Goal: Task Accomplishment & Management: Manage account settings

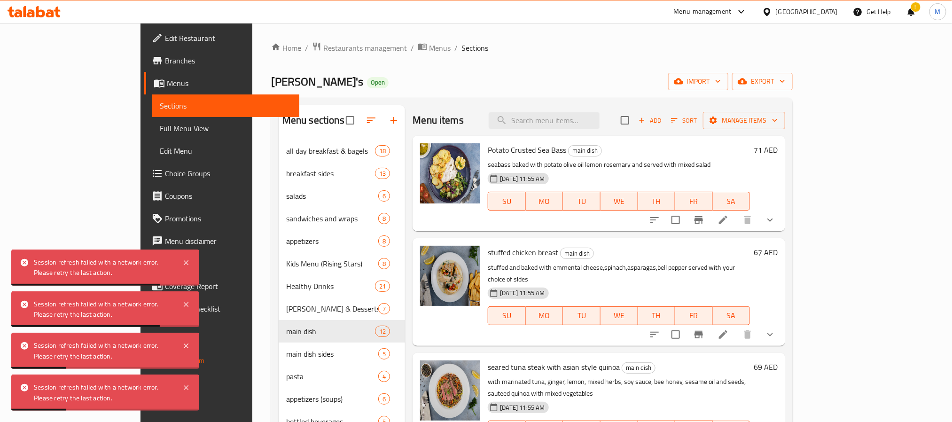
click at [30, 18] on div at bounding box center [34, 11] width 68 height 19
click at [34, 8] on icon at bounding box center [34, 11] width 53 height 11
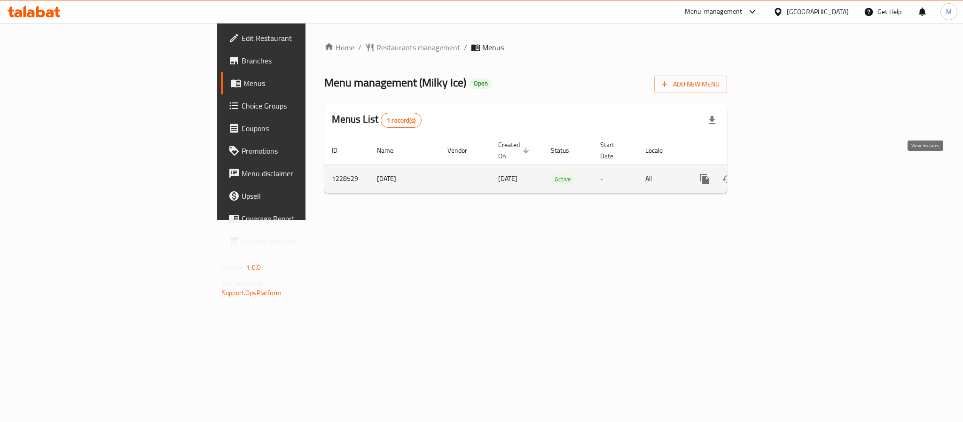
click at [778, 173] on icon "enhanced table" at bounding box center [772, 178] width 11 height 11
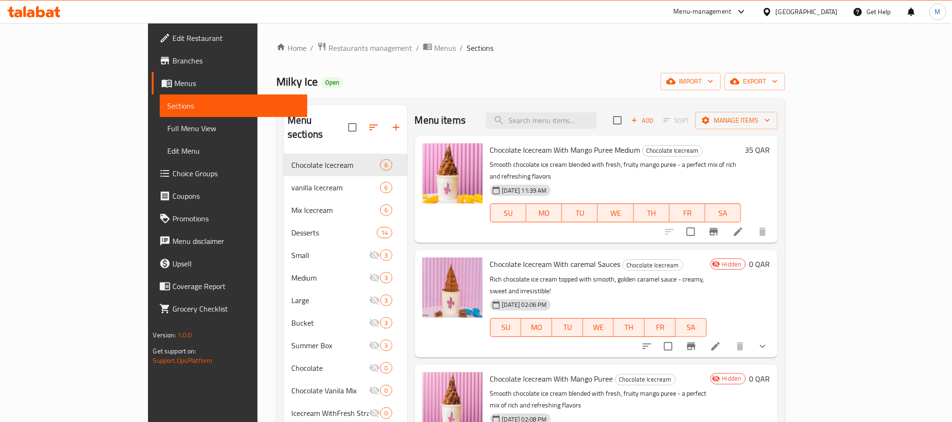
click at [167, 125] on span "Full Menu View" at bounding box center [233, 128] width 132 height 11
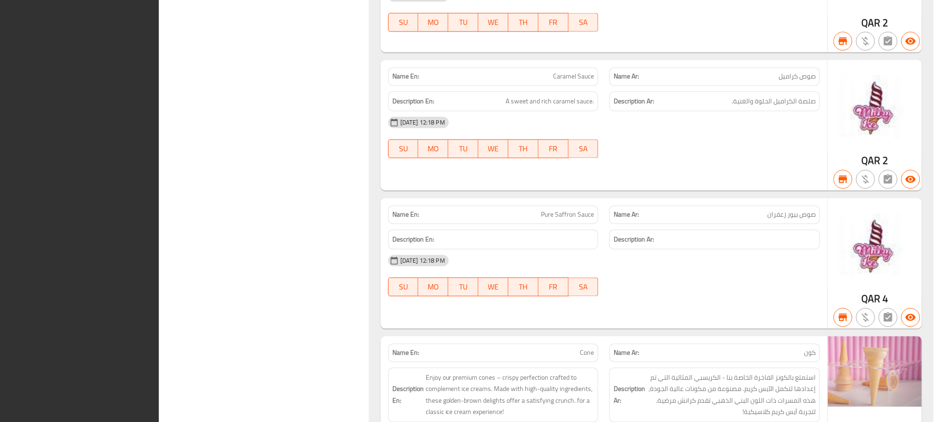
scroll to position [8768, 0]
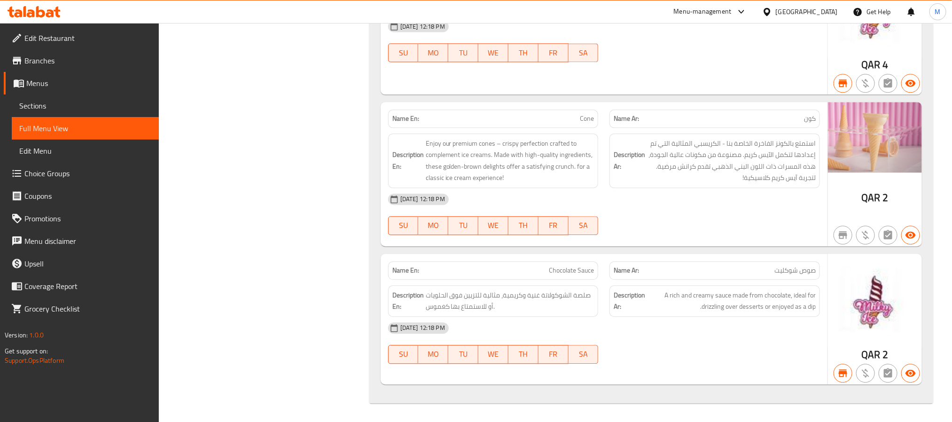
click at [49, 103] on span "Sections" at bounding box center [85, 105] width 132 height 11
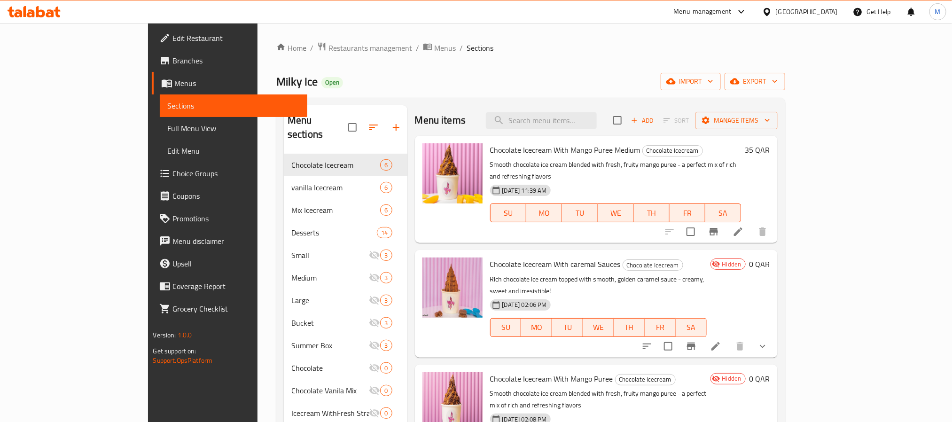
drag, startPoint x: 697, startPoint y: 49, endPoint x: 601, endPoint y: 59, distance: 96.3
click at [601, 59] on div "Home / Restaurants management / Menus / Sections Milky Ice Open import export M…" at bounding box center [530, 288] width 509 height 493
click at [720, 342] on icon at bounding box center [715, 346] width 8 height 8
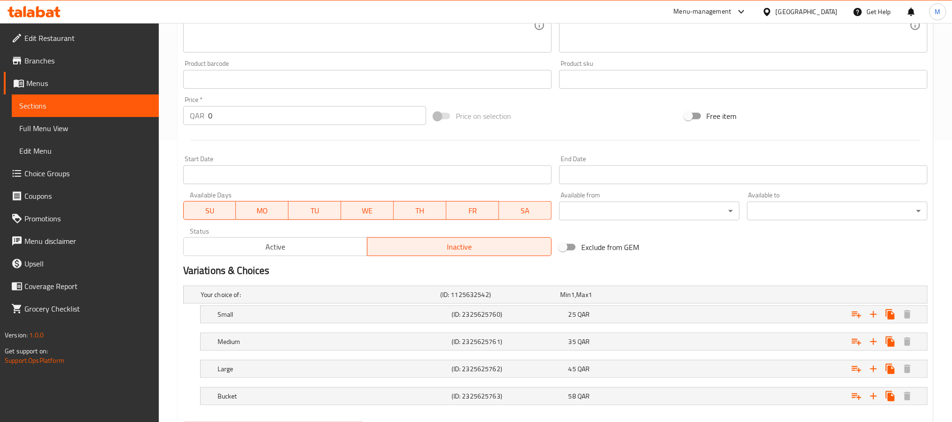
scroll to position [333, 0]
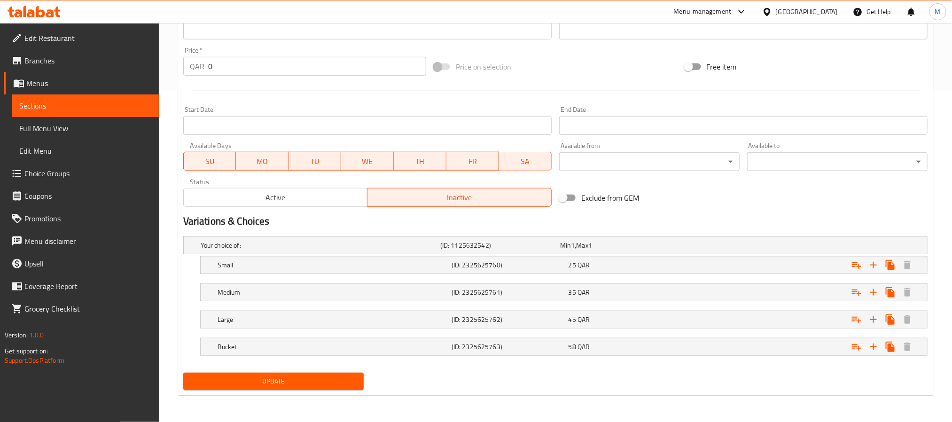
click at [301, 194] on span "Active" at bounding box center [275, 198] width 177 height 14
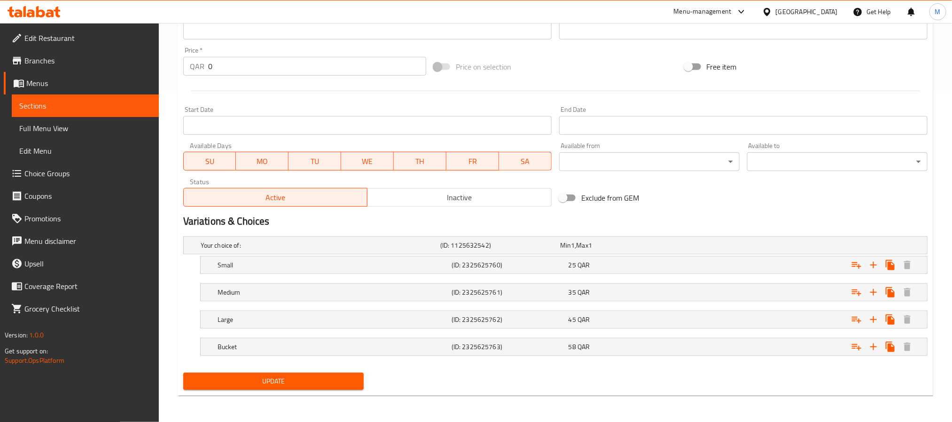
click at [320, 371] on div "Update" at bounding box center [273, 381] width 188 height 25
click at [323, 377] on span "Update" at bounding box center [273, 381] width 165 height 12
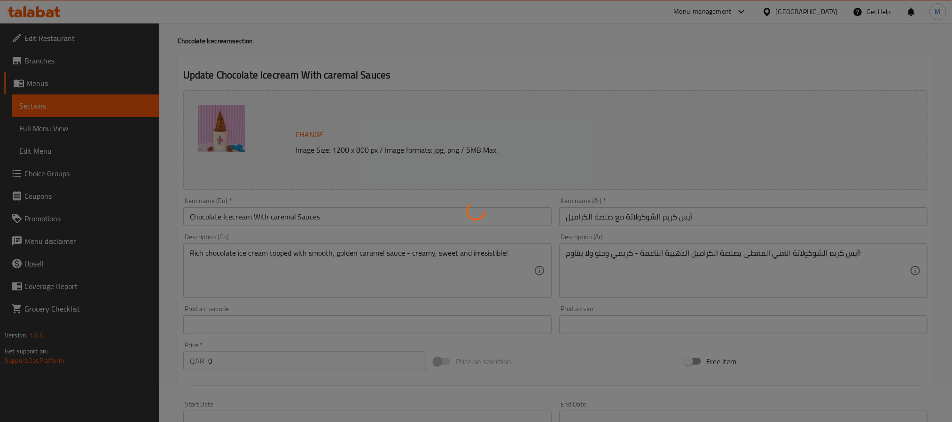
scroll to position [0, 0]
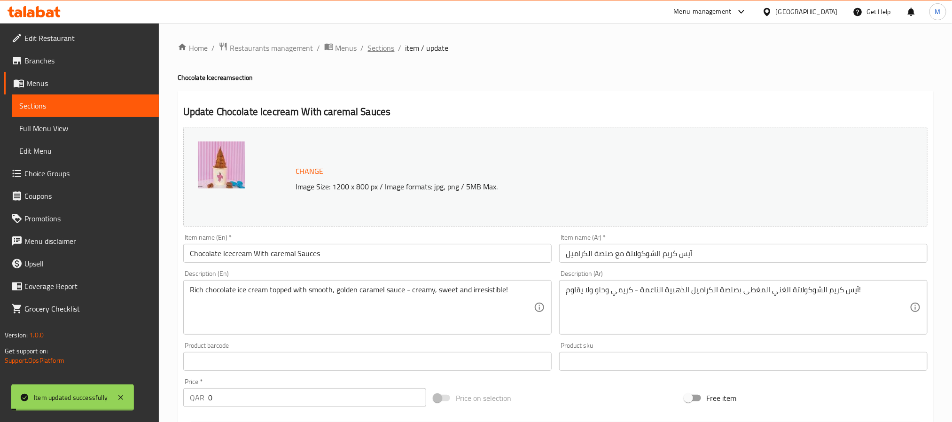
click at [378, 49] on span "Sections" at bounding box center [381, 47] width 27 height 11
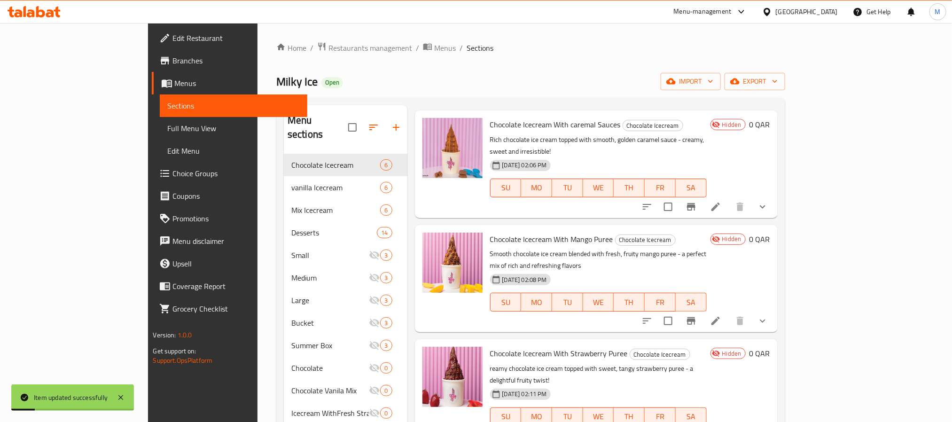
scroll to position [141, 0]
click at [729, 311] on li at bounding box center [715, 319] width 26 height 17
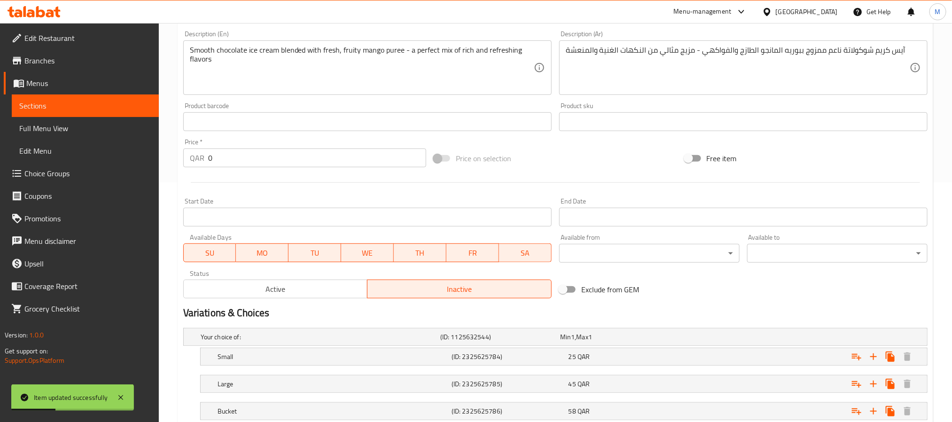
scroll to position [305, 0]
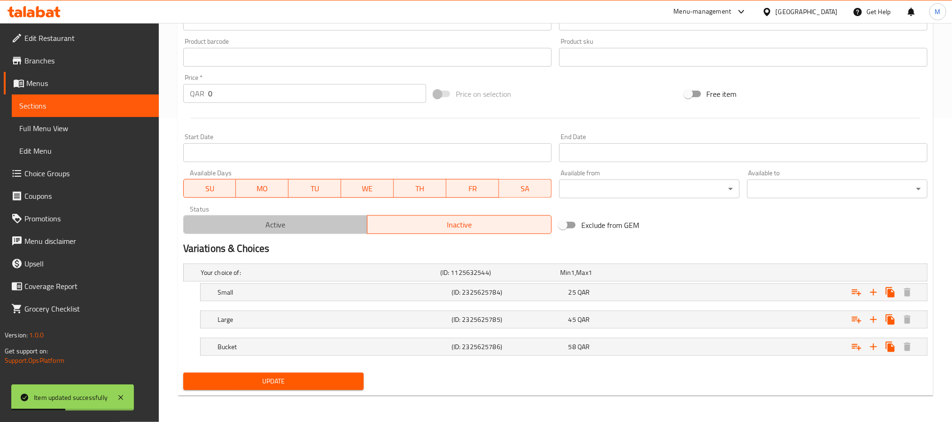
click at [316, 233] on button "Active" at bounding box center [275, 224] width 185 height 19
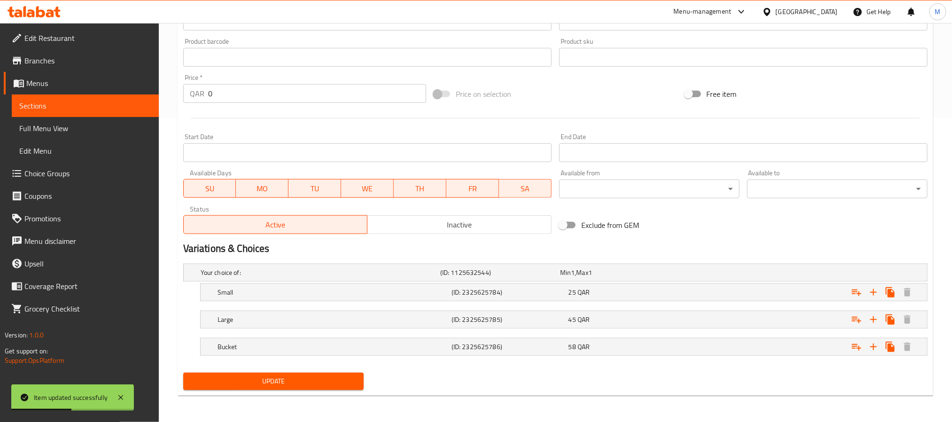
click at [339, 396] on div "Update Chocolate Icecream With Mango Puree Change Image Size: 1200 x 800 px / I…" at bounding box center [555, 91] width 755 height 608
click at [337, 386] on span "Update" at bounding box center [273, 381] width 165 height 12
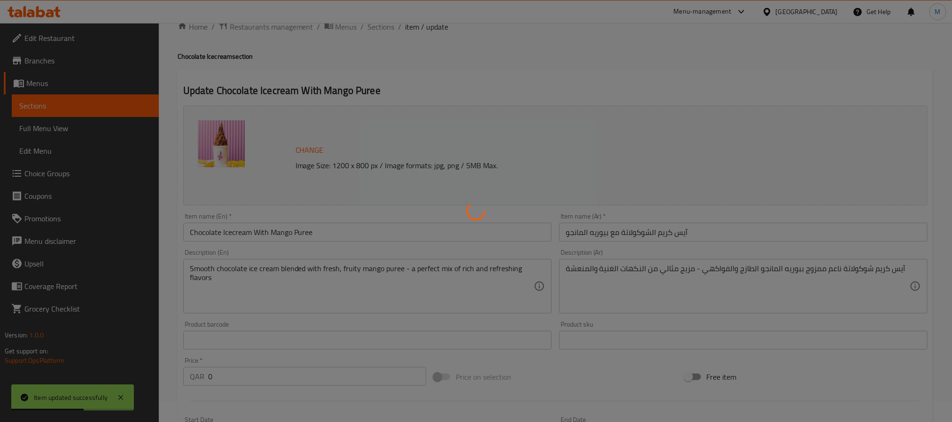
scroll to position [0, 0]
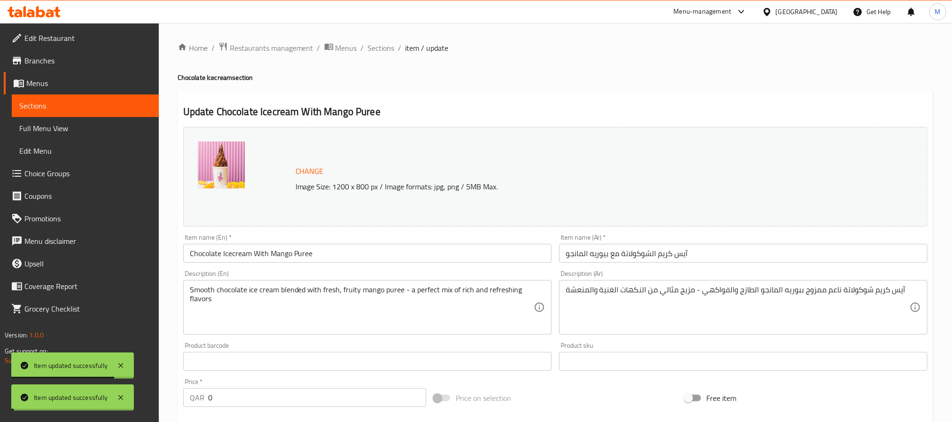
click at [385, 47] on span "Sections" at bounding box center [381, 47] width 27 height 11
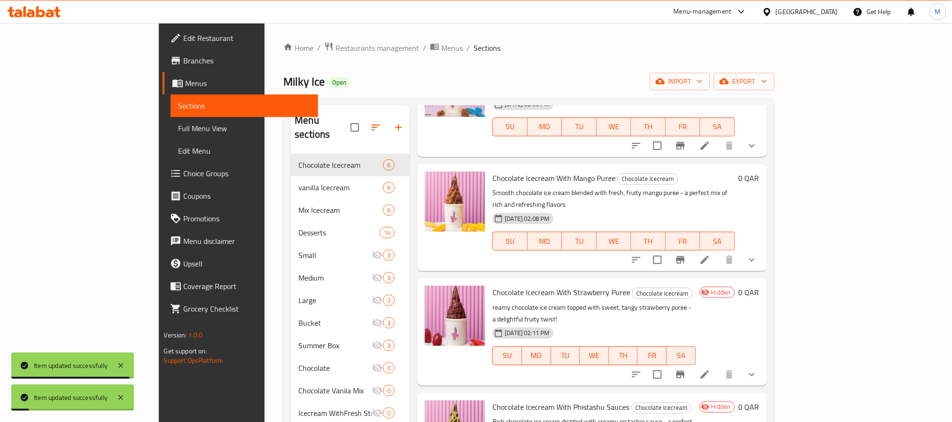
scroll to position [211, 0]
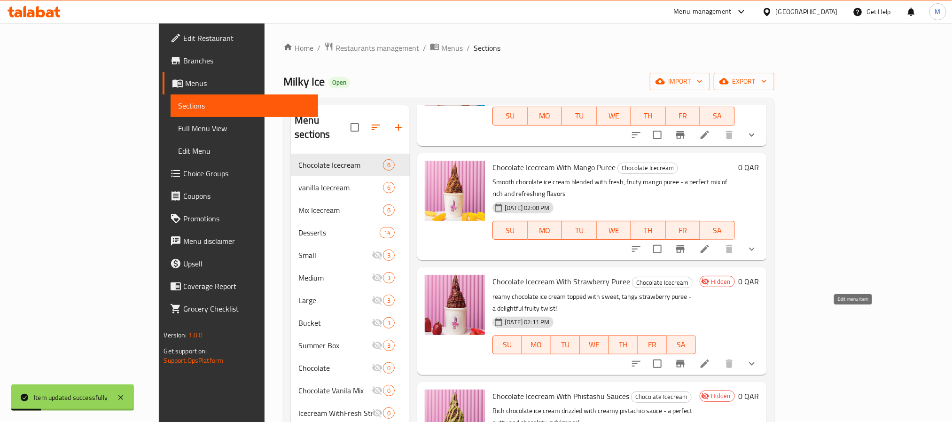
click at [710, 358] on icon at bounding box center [704, 363] width 11 height 11
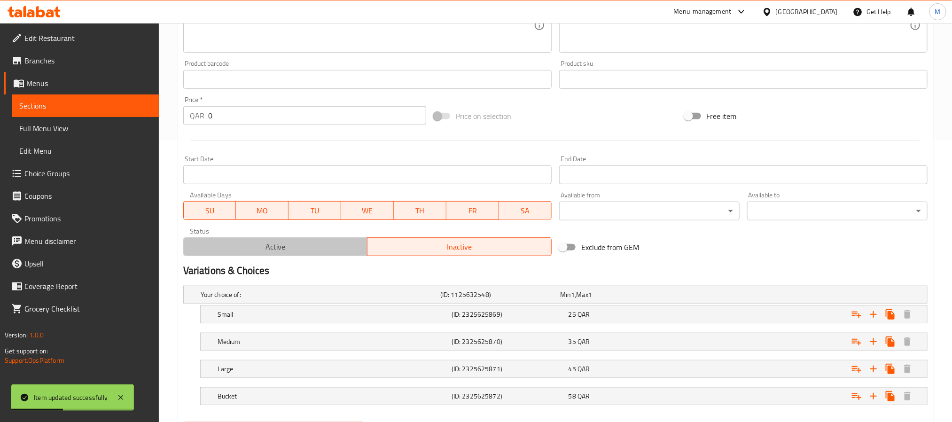
click at [284, 249] on span "Active" at bounding box center [275, 247] width 177 height 14
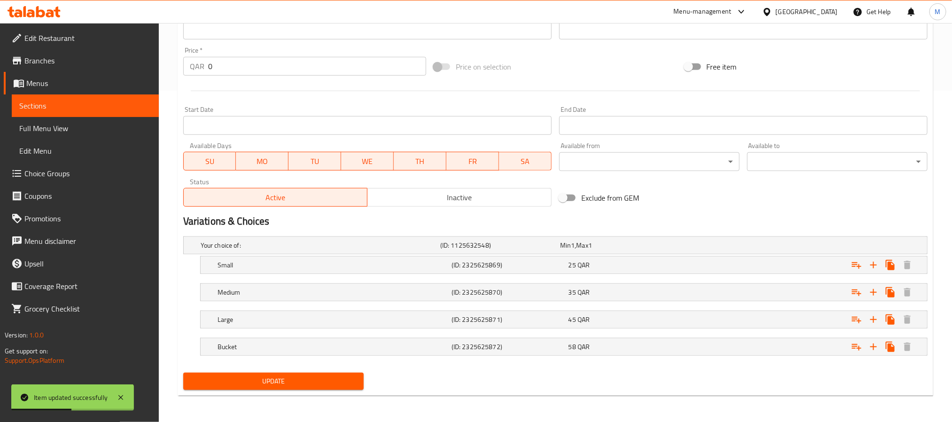
click at [321, 373] on button "Update" at bounding box center [273, 381] width 180 height 17
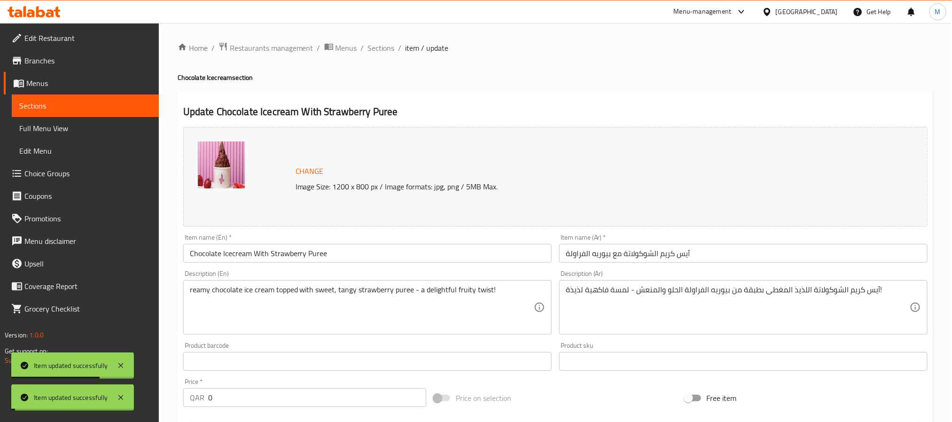
click at [374, 48] on span "Sections" at bounding box center [381, 47] width 27 height 11
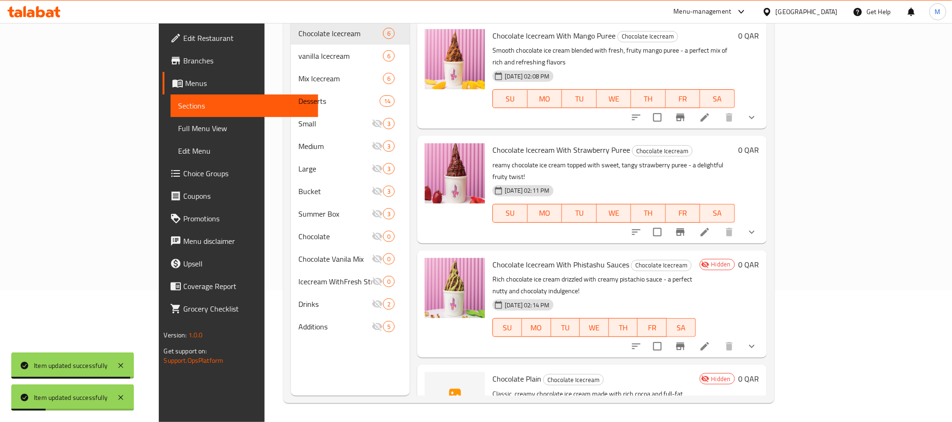
scroll to position [217, 0]
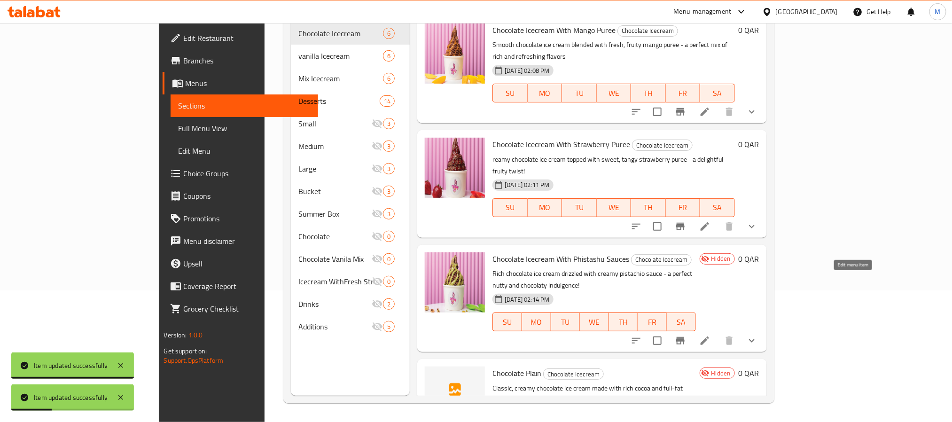
click at [710, 335] on icon at bounding box center [704, 340] width 11 height 11
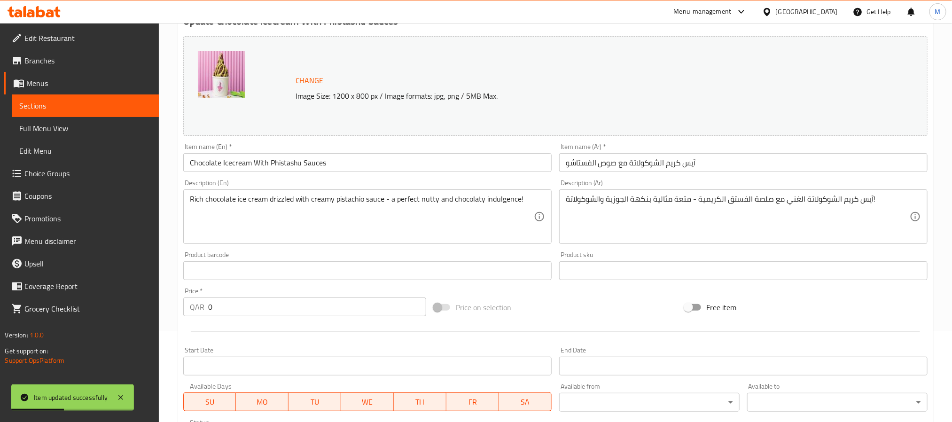
scroll to position [333, 0]
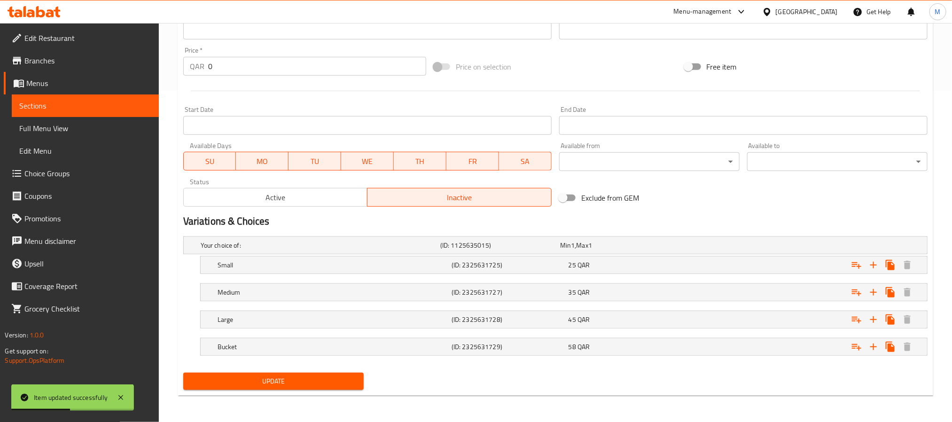
click at [288, 201] on span "Active" at bounding box center [275, 198] width 177 height 14
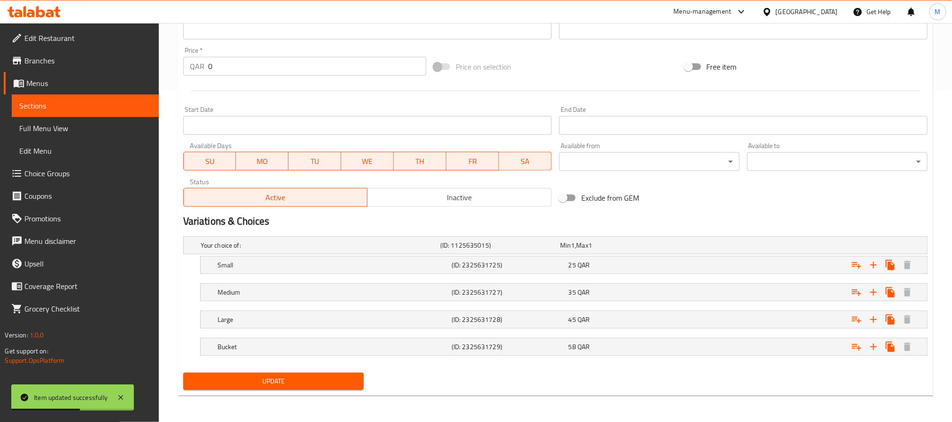
click at [345, 391] on div "Update" at bounding box center [273, 381] width 188 height 25
click at [344, 386] on span "Update" at bounding box center [273, 381] width 165 height 12
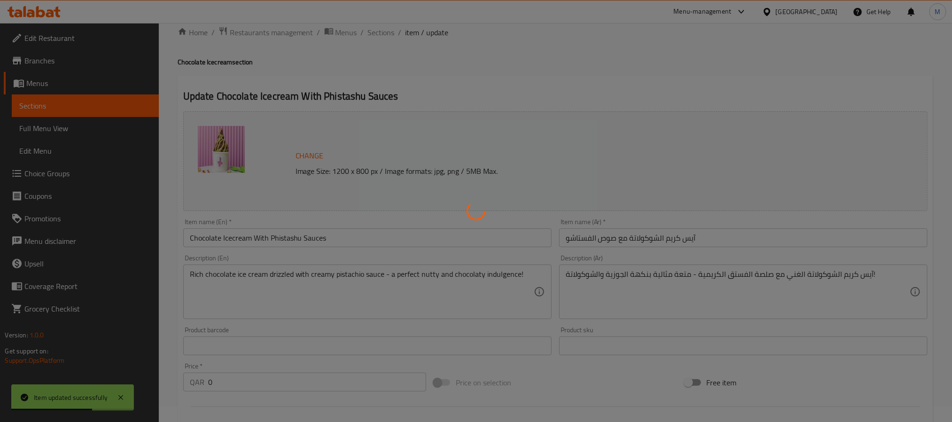
scroll to position [0, 0]
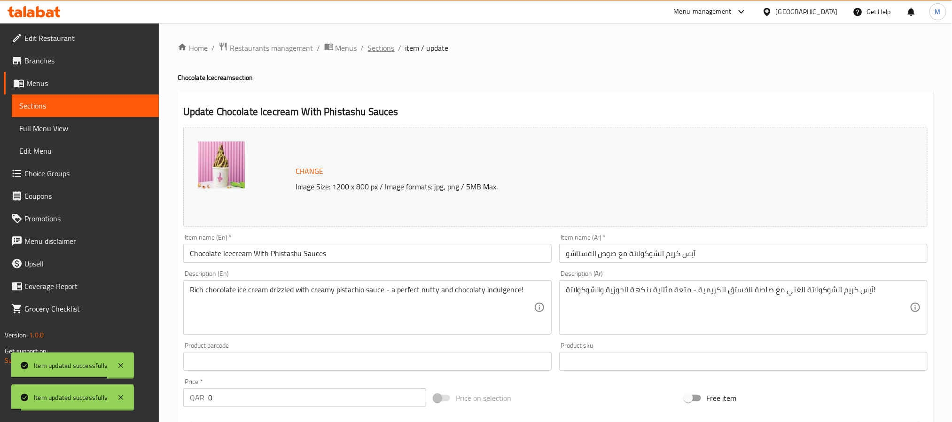
click at [389, 47] on span "Sections" at bounding box center [381, 47] width 27 height 11
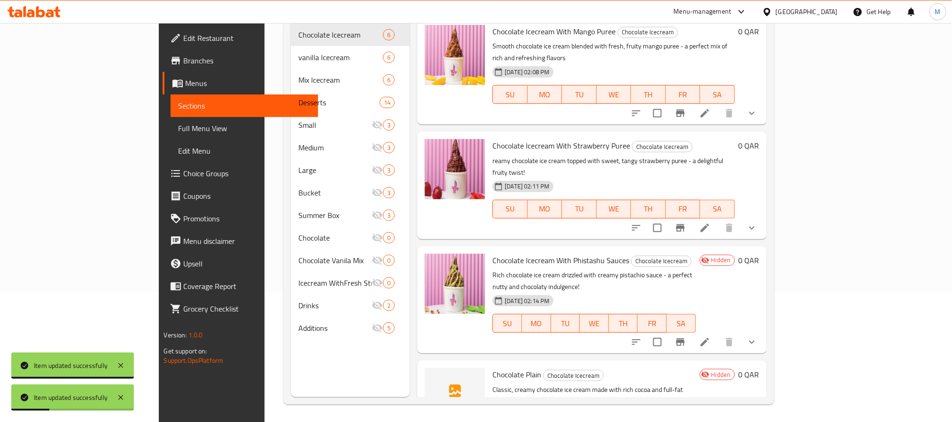
scroll to position [132, 0]
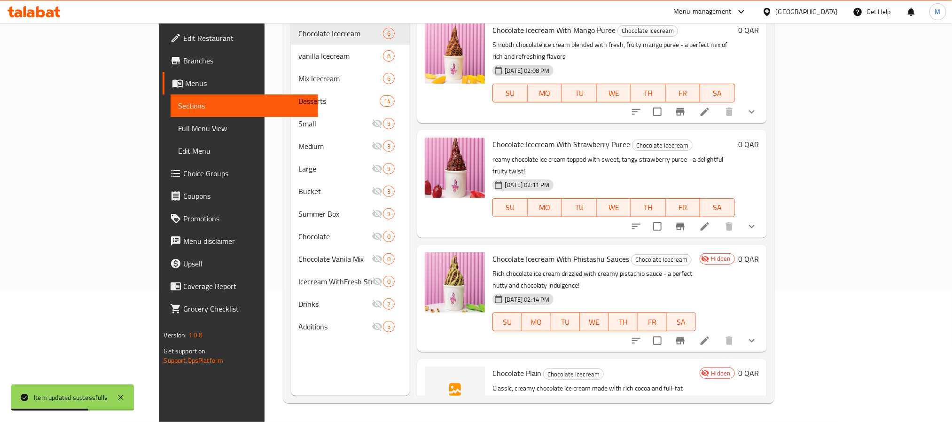
click at [695, 268] on p "Rich chocolate ice cream drizzled with creamy pistachio sauce - a perfect nutty…" at bounding box center [593, 279] width 203 height 23
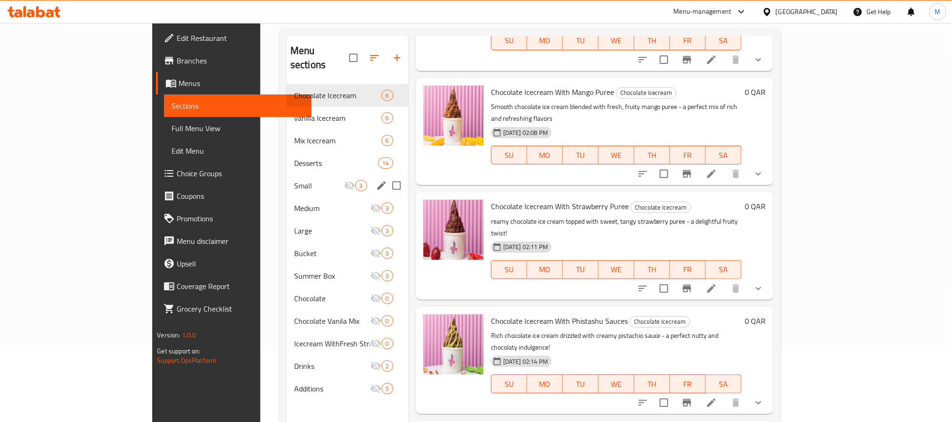
scroll to position [0, 0]
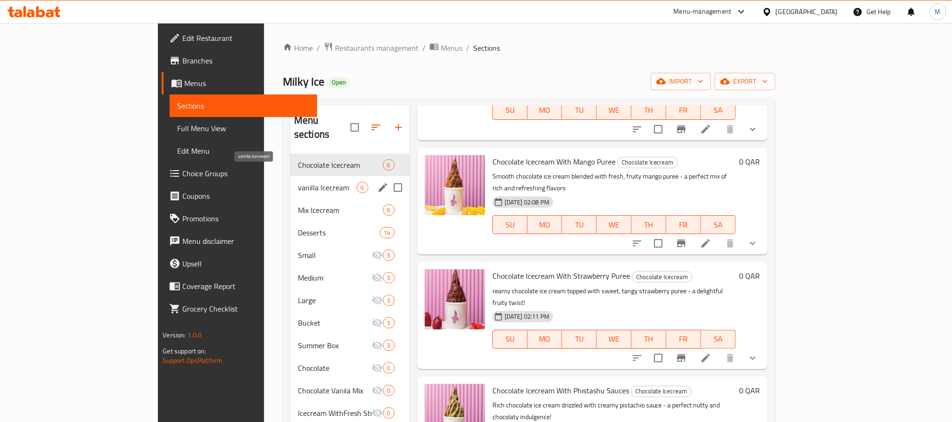
click at [298, 182] on span "vanilla Icecream" at bounding box center [327, 187] width 59 height 11
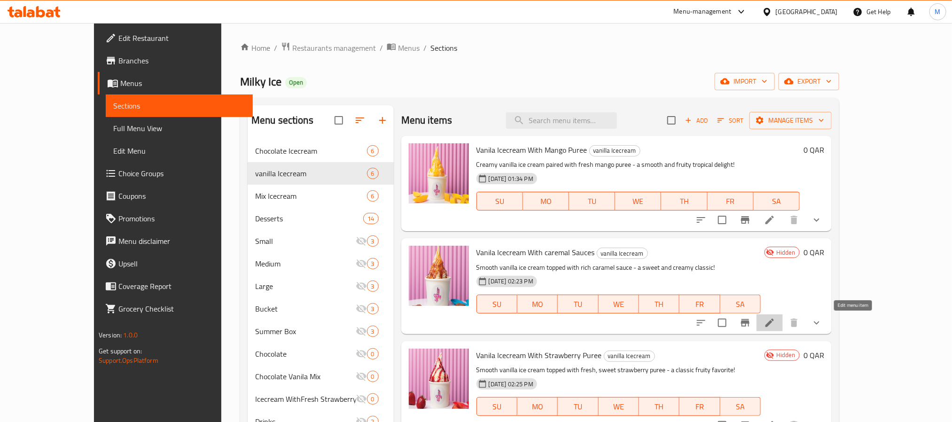
click at [774, 326] on icon at bounding box center [769, 323] width 8 height 8
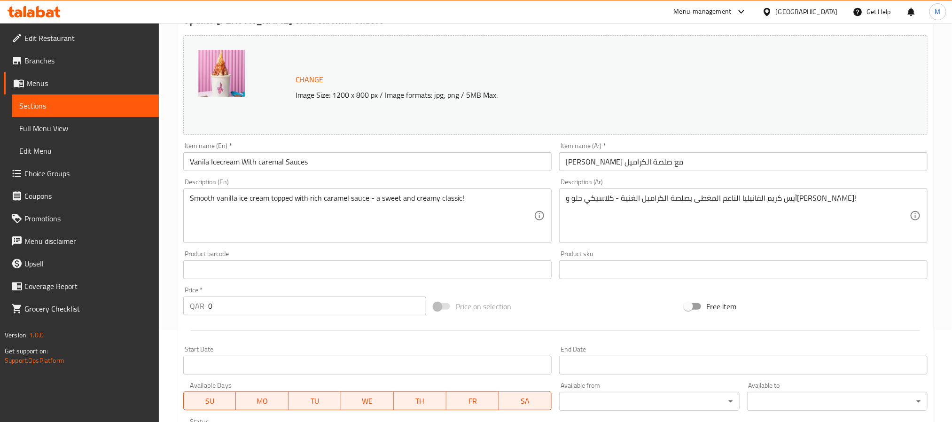
scroll to position [282, 0]
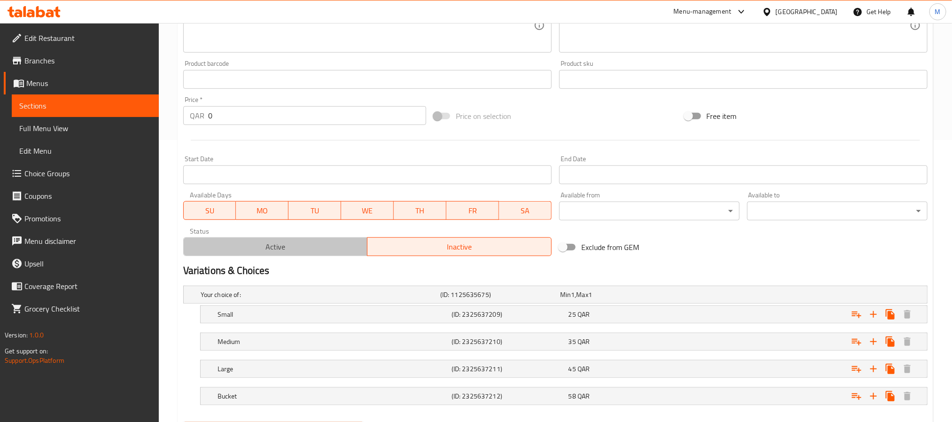
click at [330, 245] on span "Active" at bounding box center [275, 247] width 177 height 14
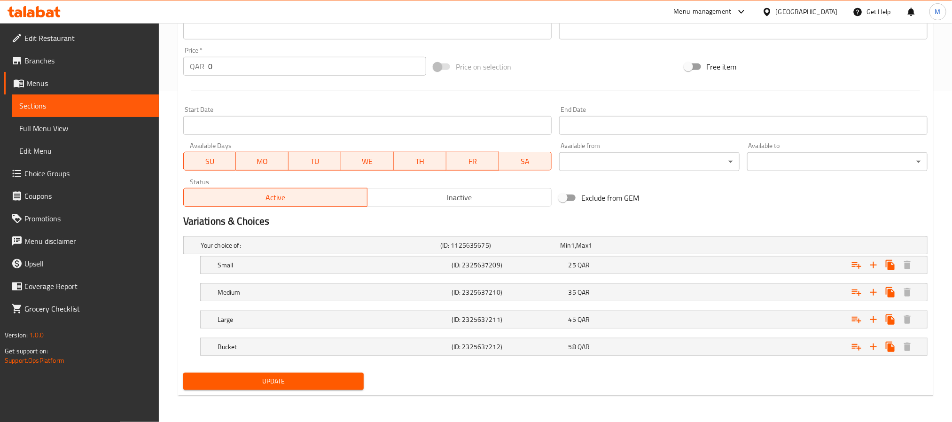
click at [351, 375] on button "Update" at bounding box center [273, 381] width 180 height 17
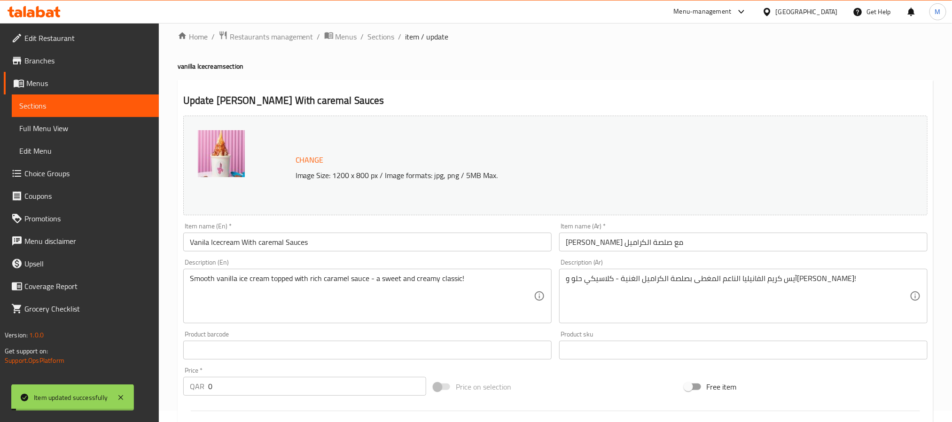
scroll to position [0, 0]
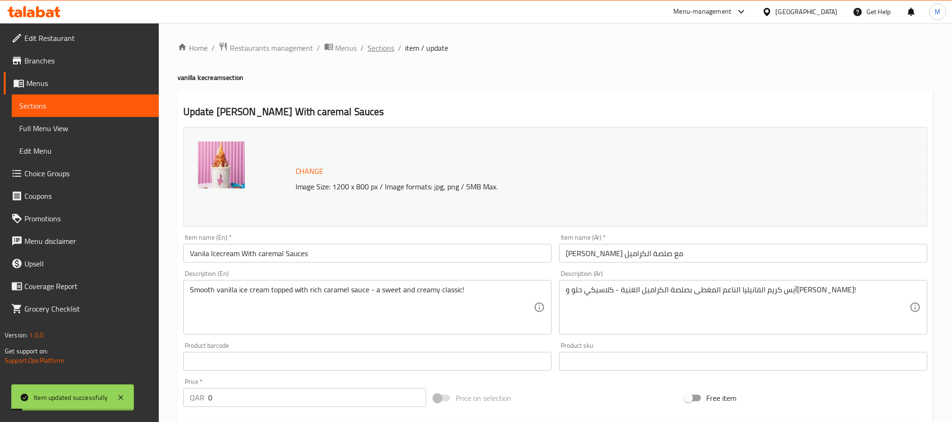
click at [382, 51] on span "Sections" at bounding box center [381, 47] width 27 height 11
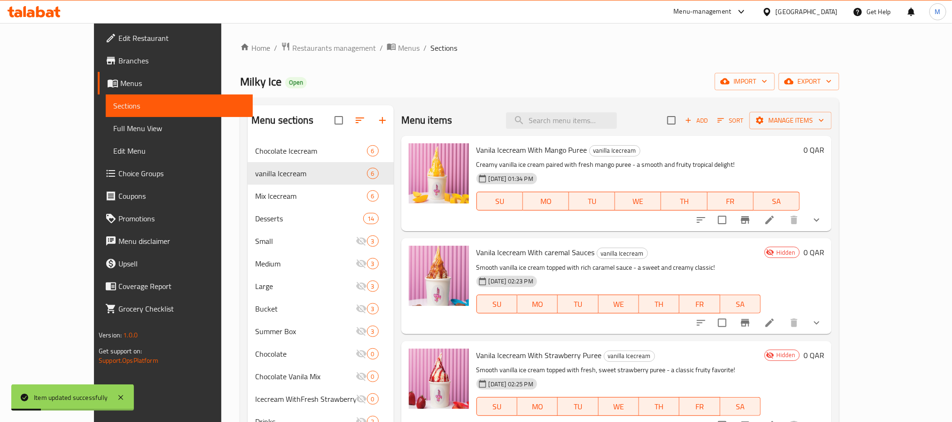
scroll to position [70, 0]
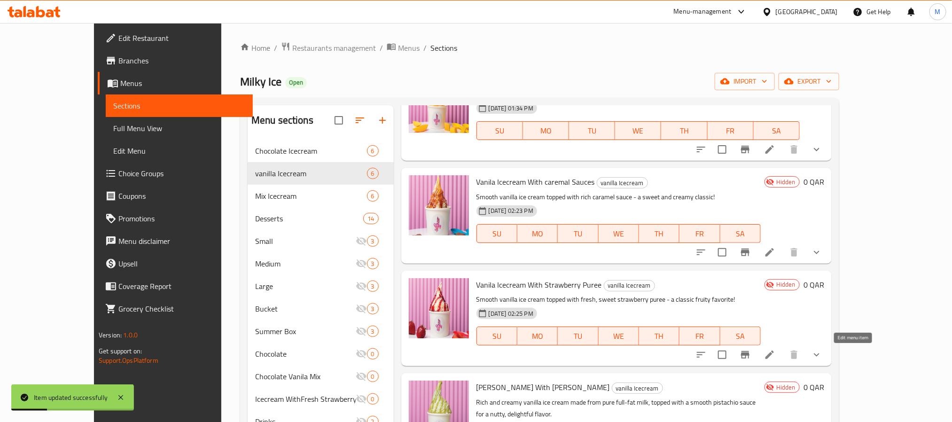
click at [774, 355] on icon at bounding box center [769, 354] width 8 height 8
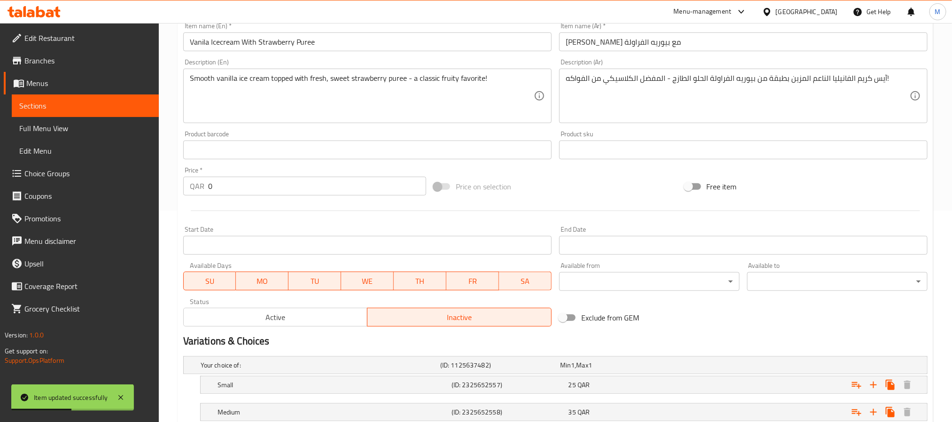
click at [325, 316] on span "Active" at bounding box center [275, 318] width 177 height 14
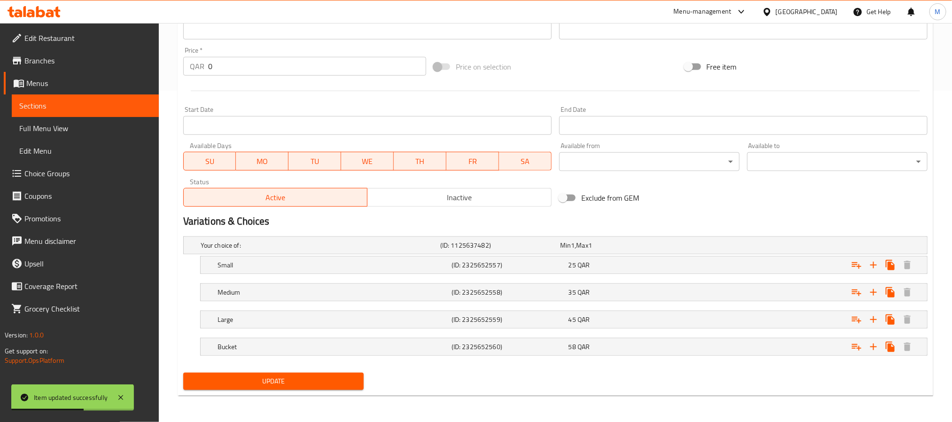
click at [324, 391] on div "Update" at bounding box center [273, 381] width 188 height 25
click at [330, 382] on span "Update" at bounding box center [273, 381] width 165 height 12
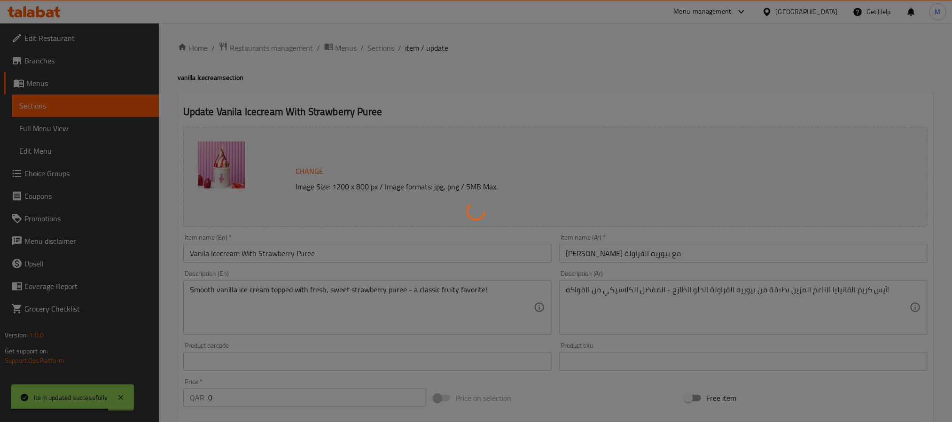
click at [386, 48] on div at bounding box center [476, 211] width 952 height 422
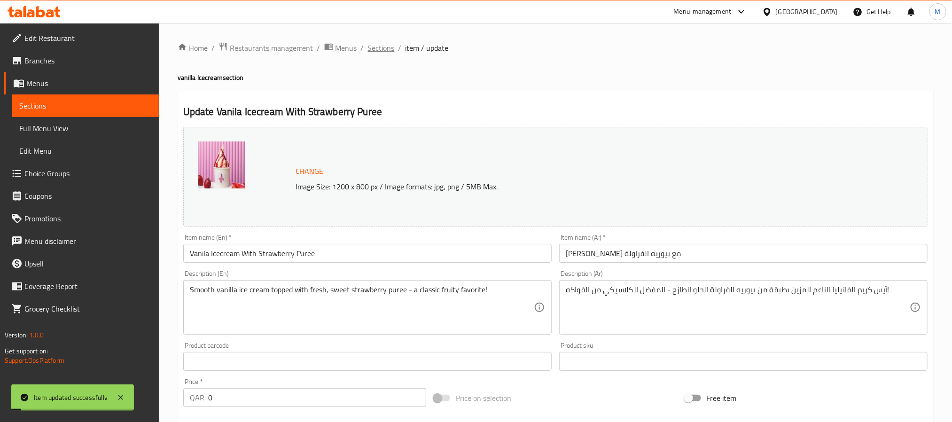
click at [385, 48] on span "Sections" at bounding box center [381, 47] width 27 height 11
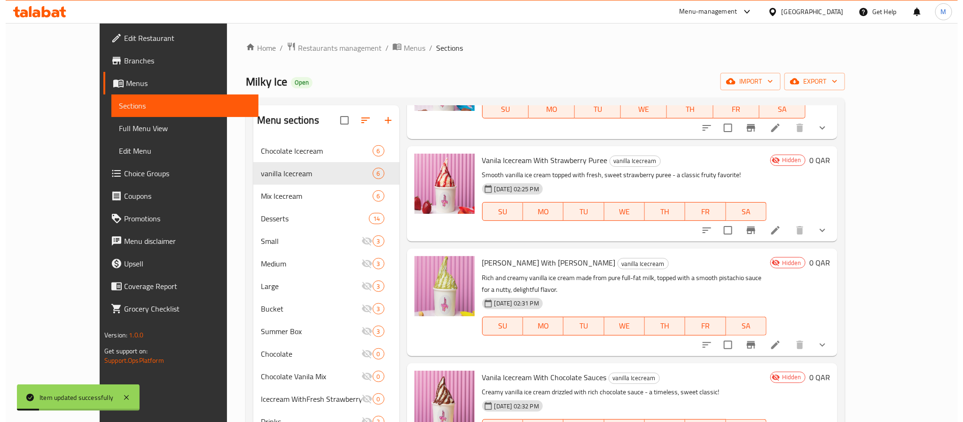
scroll to position [211, 0]
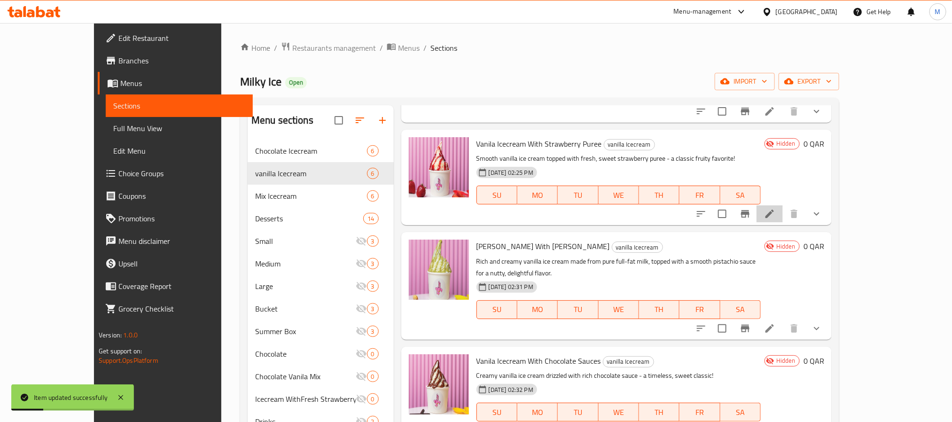
click at [783, 209] on li at bounding box center [769, 213] width 26 height 17
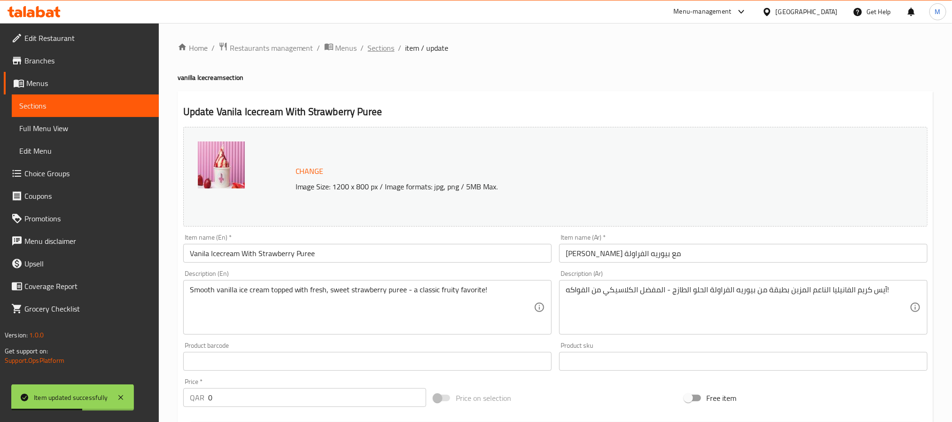
click at [378, 49] on span "Sections" at bounding box center [381, 47] width 27 height 11
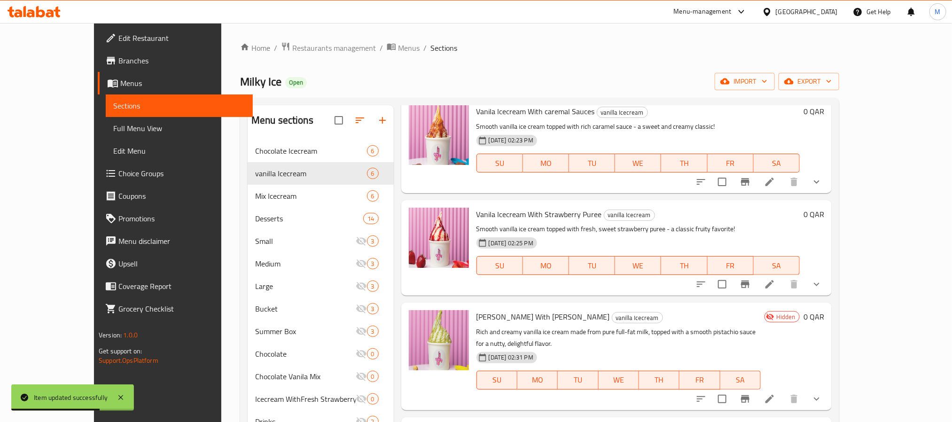
scroll to position [211, 0]
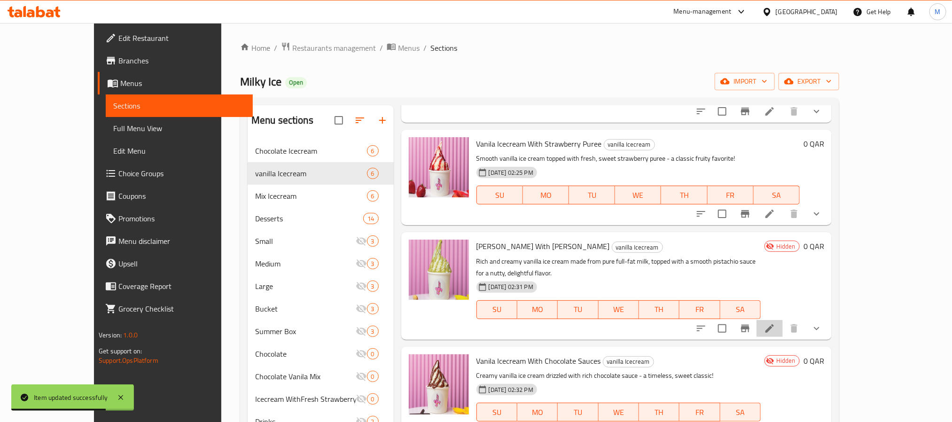
click at [774, 324] on icon at bounding box center [769, 328] width 8 height 8
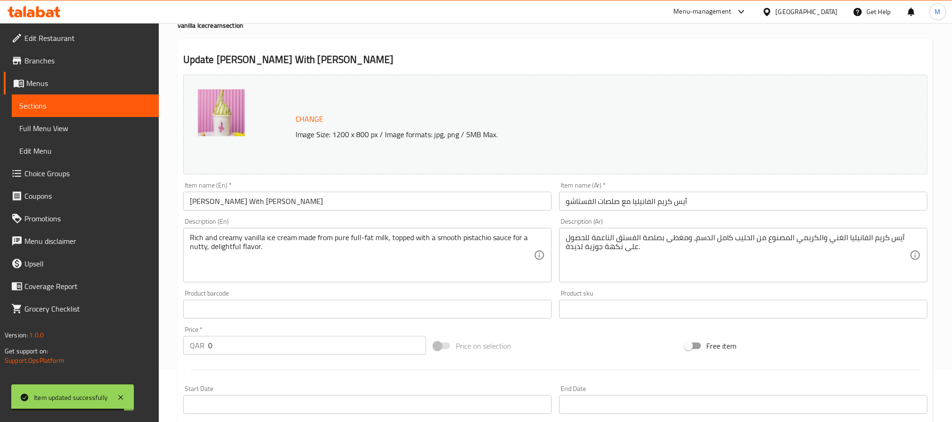
scroll to position [282, 0]
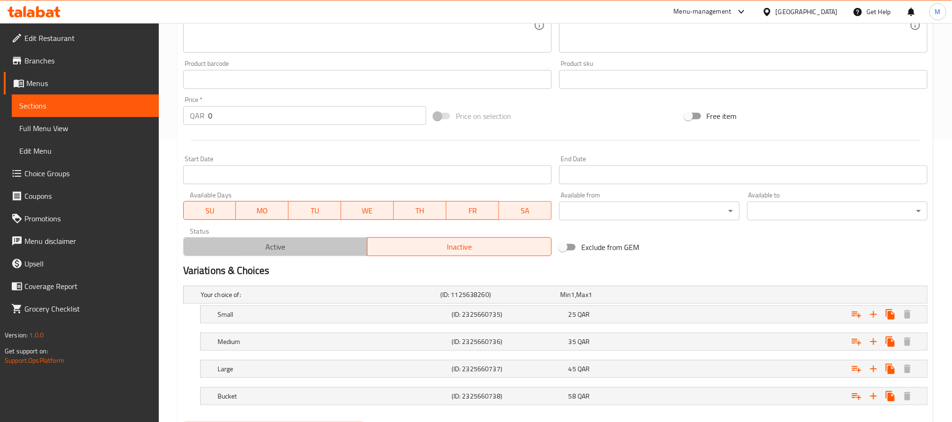
click at [284, 254] on button "Active" at bounding box center [275, 246] width 185 height 19
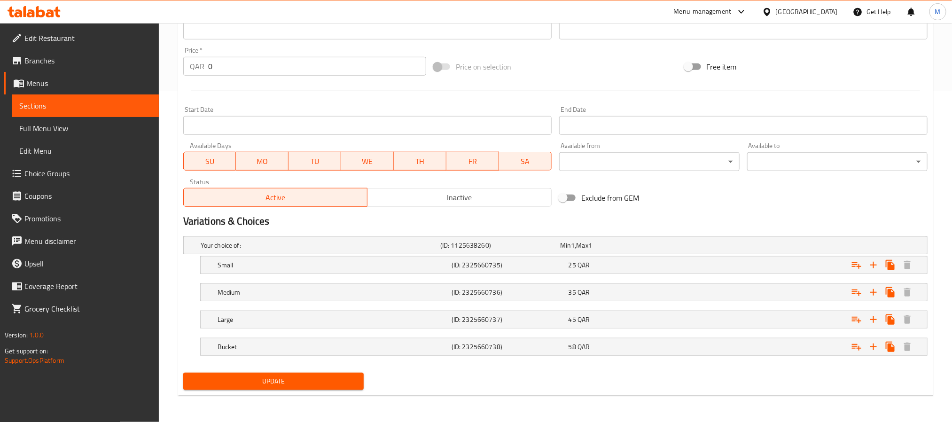
drag, startPoint x: 292, startPoint y: 371, endPoint x: 293, endPoint y: 375, distance: 4.9
click at [292, 372] on div "Update" at bounding box center [273, 381] width 188 height 25
click at [293, 375] on span "Update" at bounding box center [273, 381] width 165 height 12
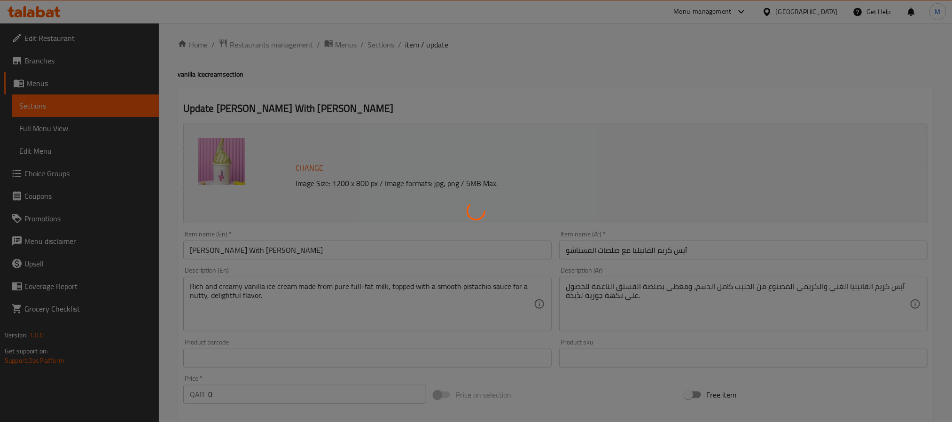
scroll to position [0, 0]
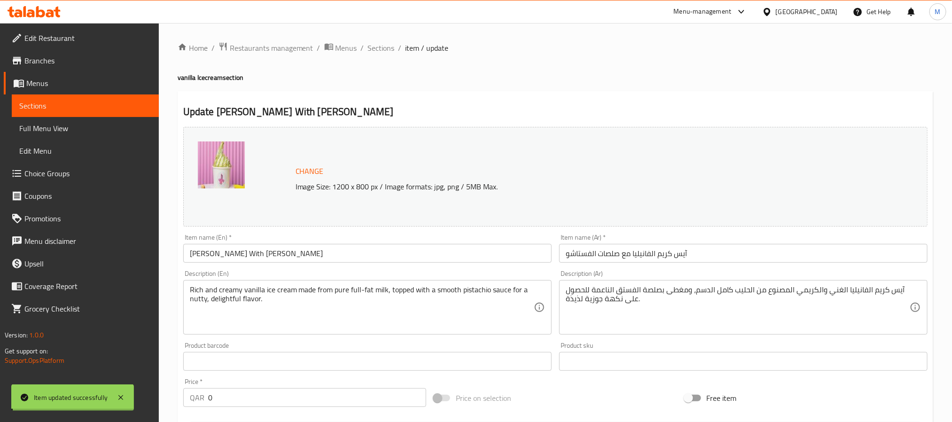
click at [381, 48] on span "Sections" at bounding box center [381, 47] width 27 height 11
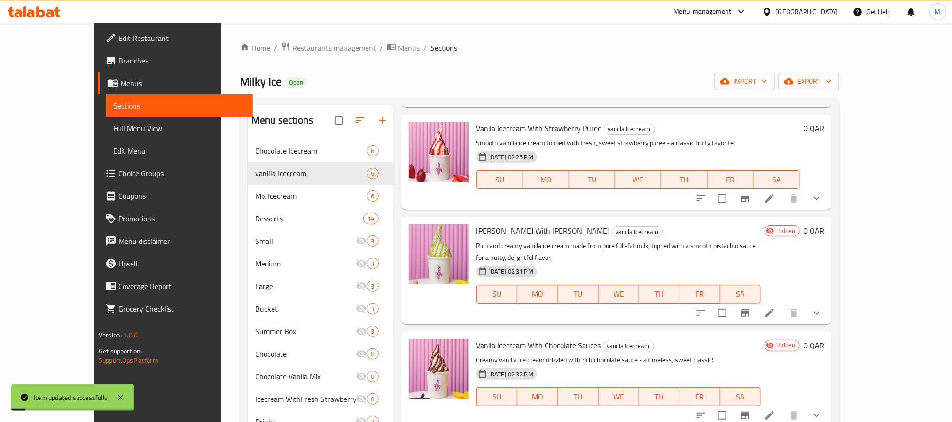
scroll to position [228, 0]
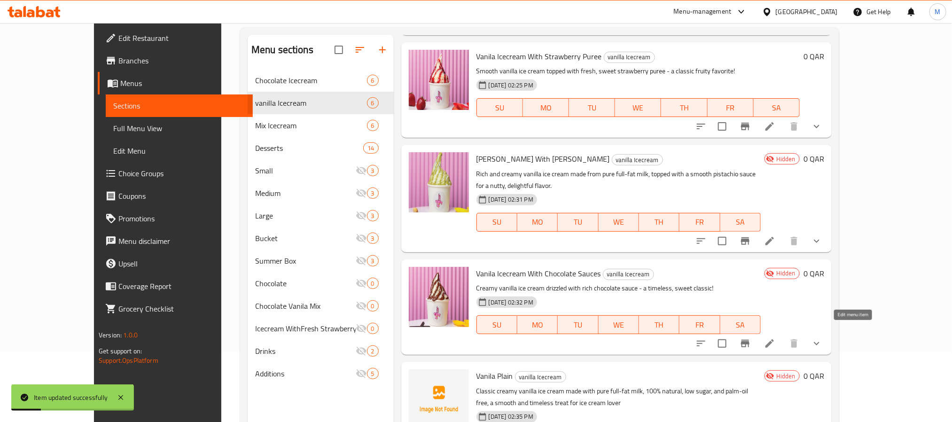
click at [774, 339] on icon at bounding box center [769, 343] width 8 height 8
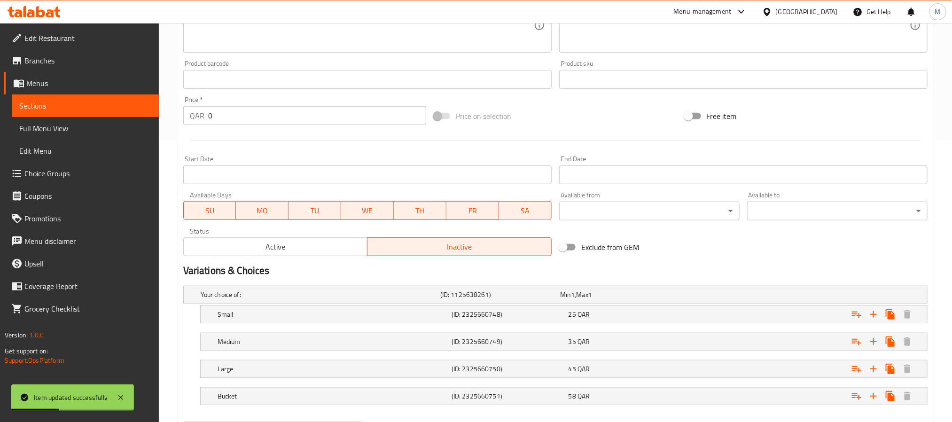
click at [314, 240] on button "Active" at bounding box center [275, 246] width 185 height 19
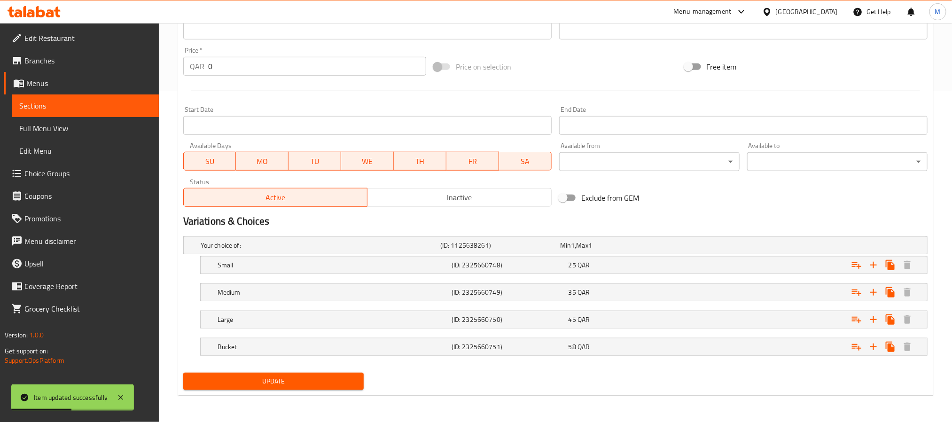
click at [323, 379] on span "Update" at bounding box center [273, 381] width 165 height 12
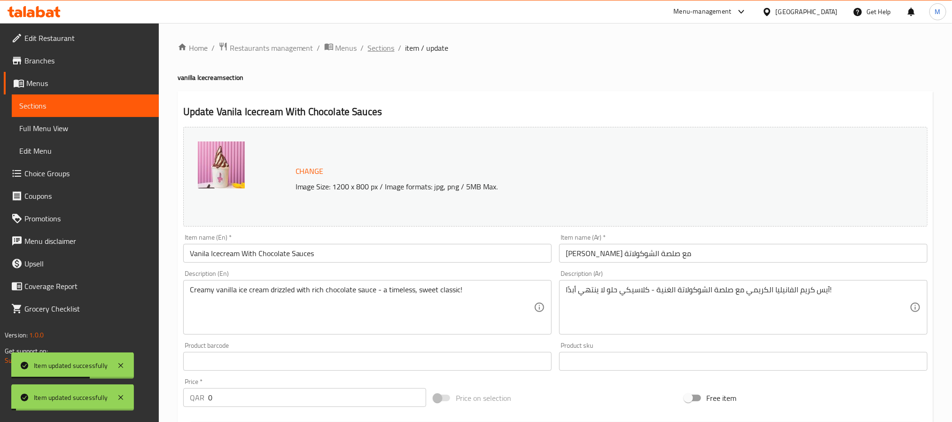
click at [383, 43] on span "Sections" at bounding box center [381, 47] width 27 height 11
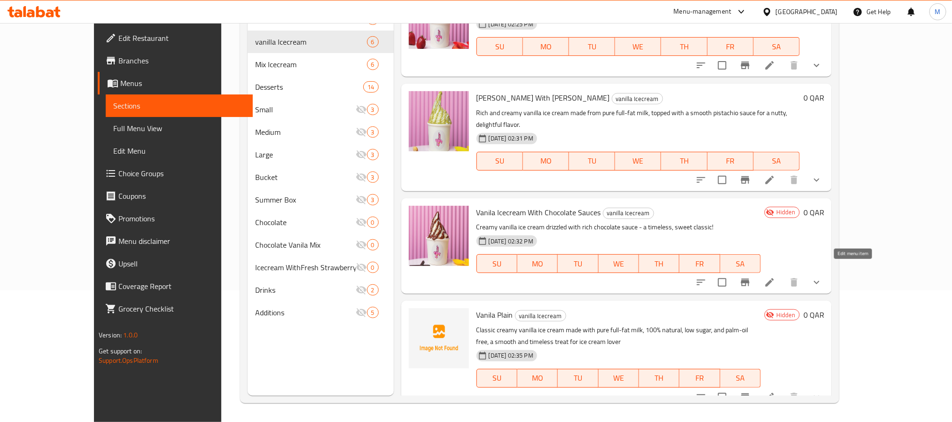
click at [775, 277] on icon at bounding box center [769, 282] width 11 height 11
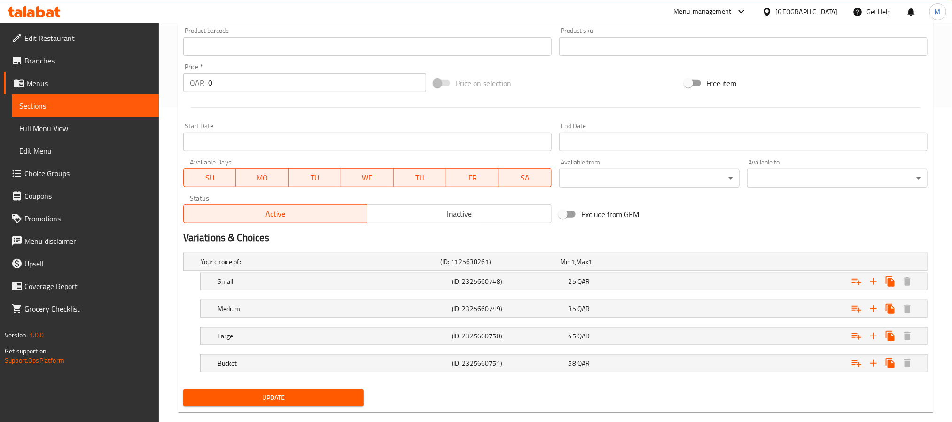
scroll to position [333, 0]
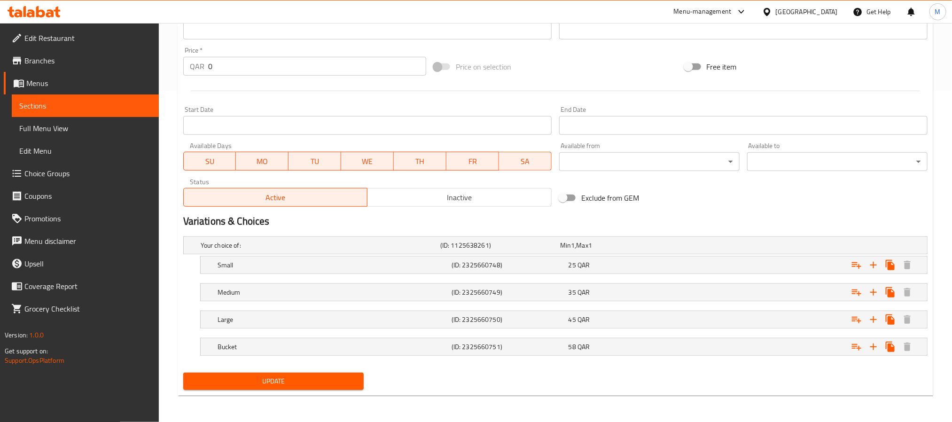
click at [306, 382] on span "Update" at bounding box center [273, 381] width 165 height 12
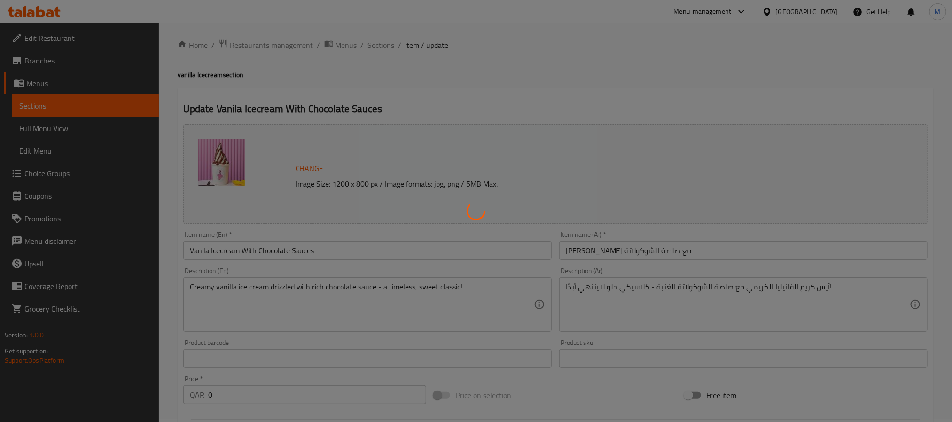
scroll to position [0, 0]
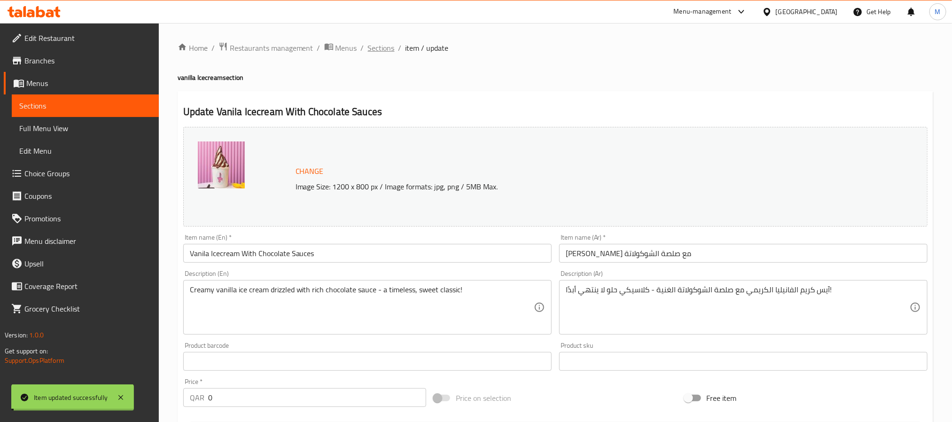
click at [382, 47] on span "Sections" at bounding box center [381, 47] width 27 height 11
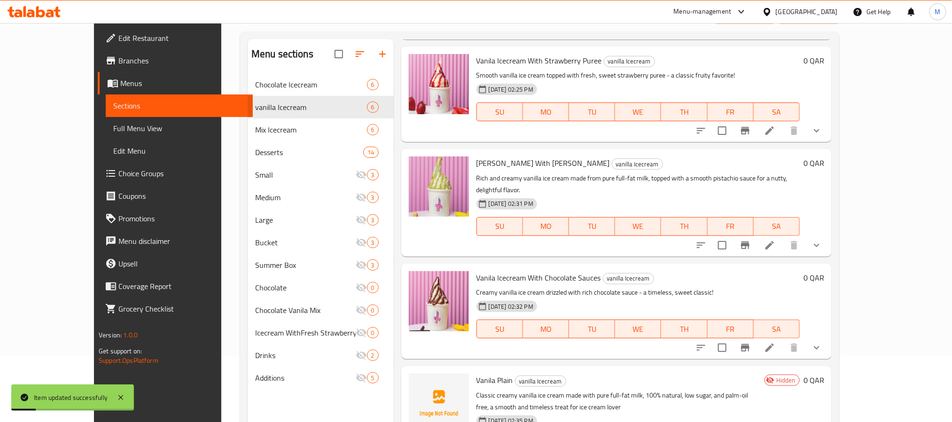
scroll to position [132, 0]
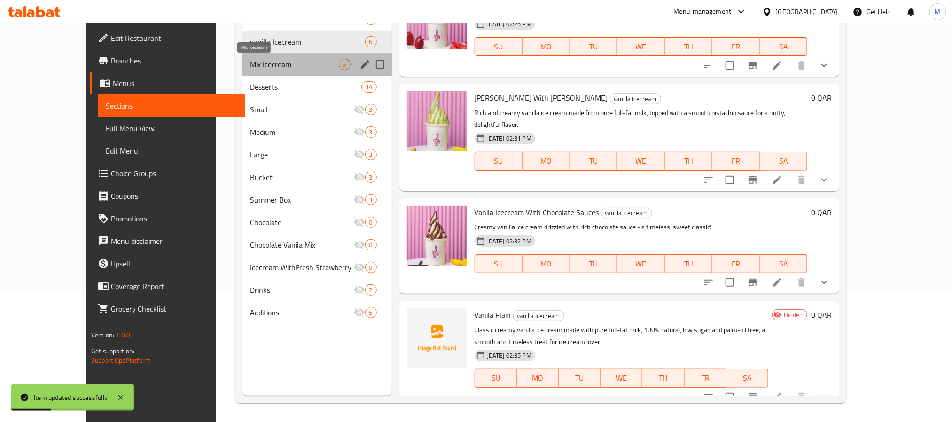
click at [261, 66] on span "Mix Icecream" at bounding box center [294, 64] width 88 height 11
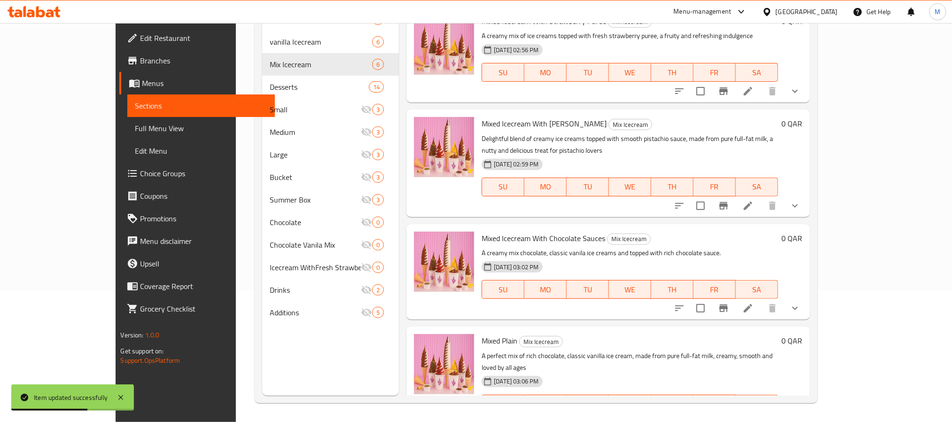
scroll to position [217, 0]
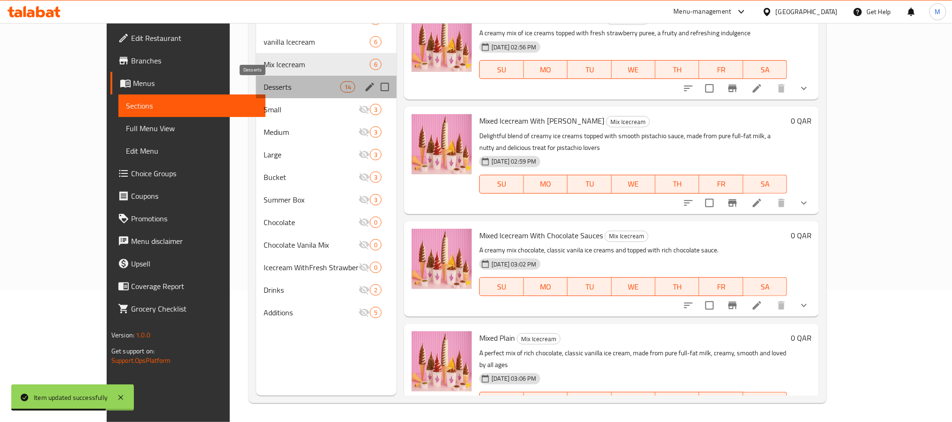
click at [264, 87] on span "Desserts" at bounding box center [302, 86] width 77 height 11
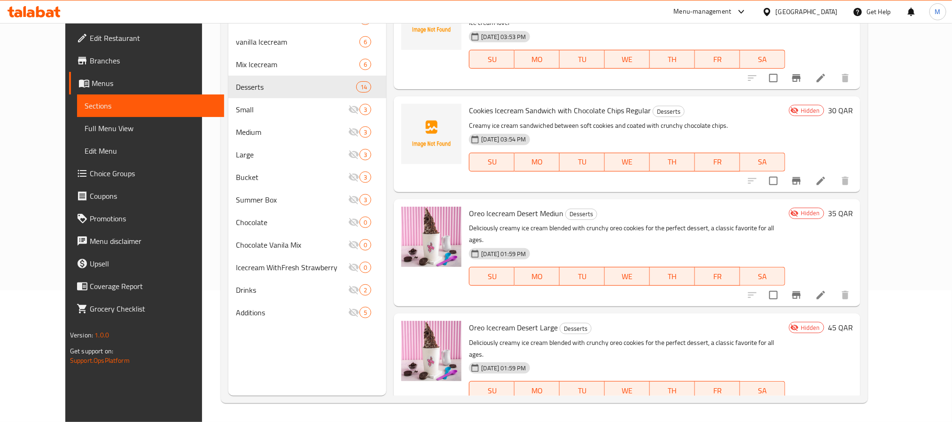
scroll to position [493, 0]
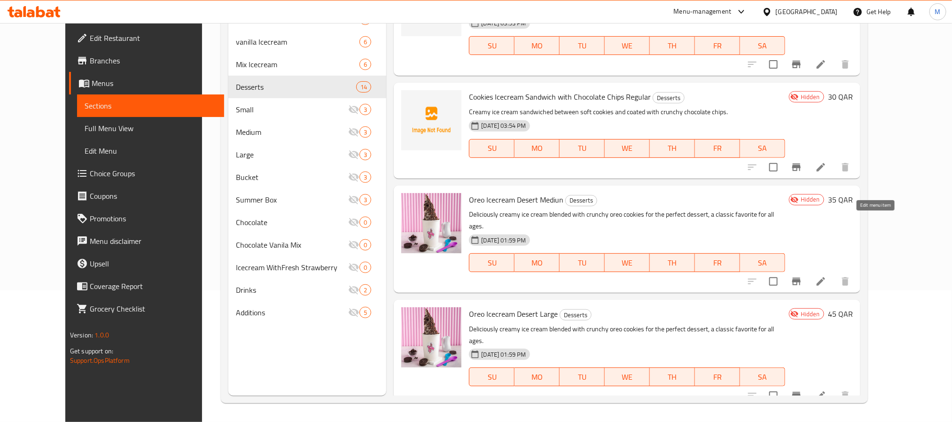
click at [826, 276] on icon at bounding box center [820, 281] width 11 height 11
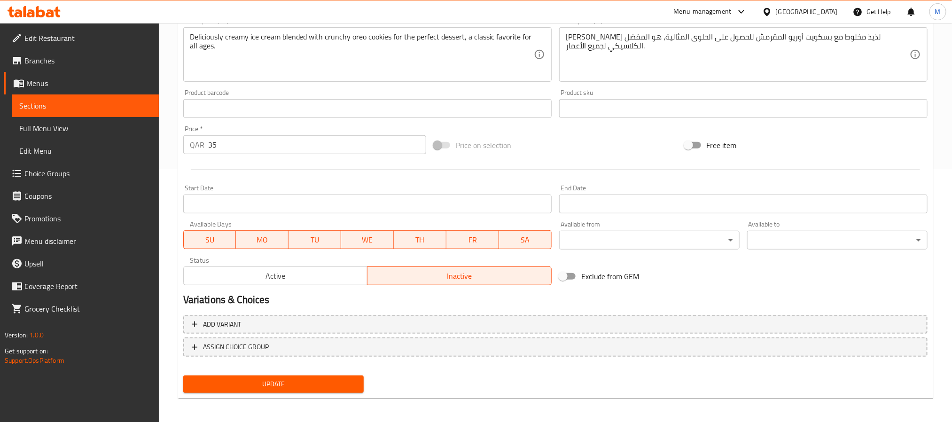
scroll to position [254, 0]
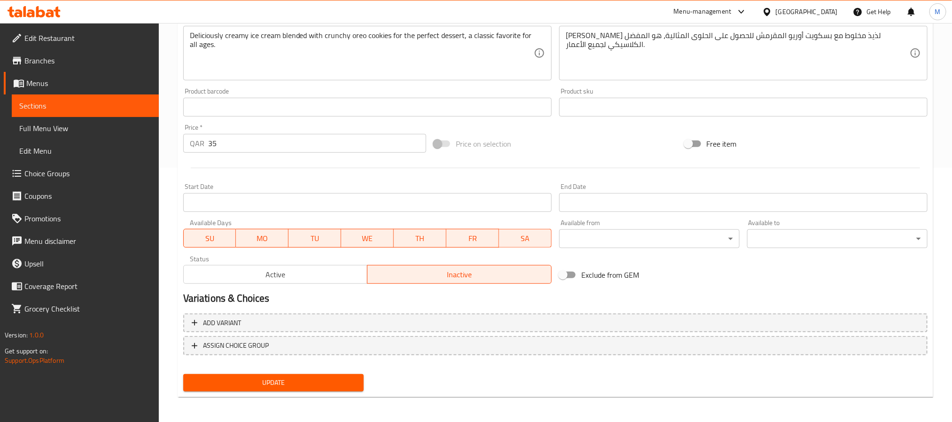
click at [307, 271] on span "Active" at bounding box center [275, 275] width 177 height 14
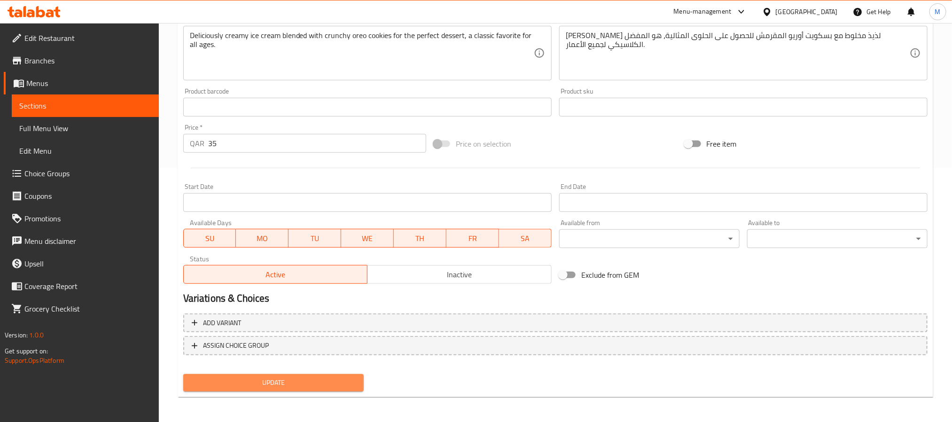
click at [344, 385] on span "Update" at bounding box center [273, 383] width 165 height 12
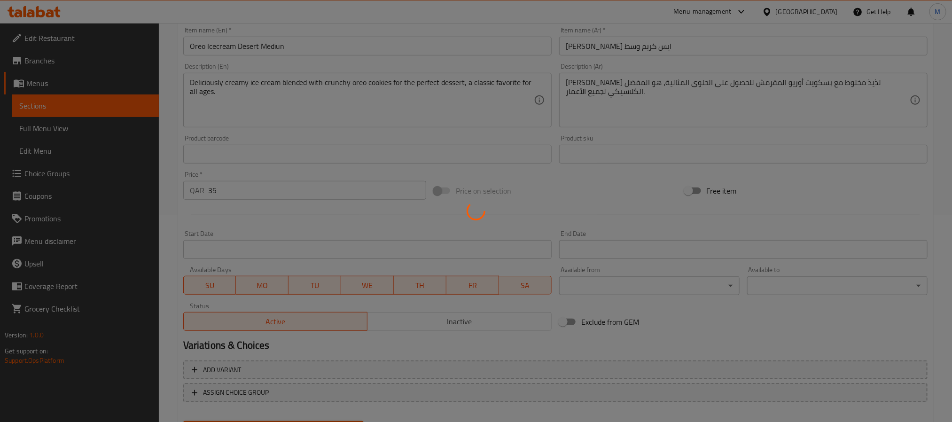
scroll to position [0, 0]
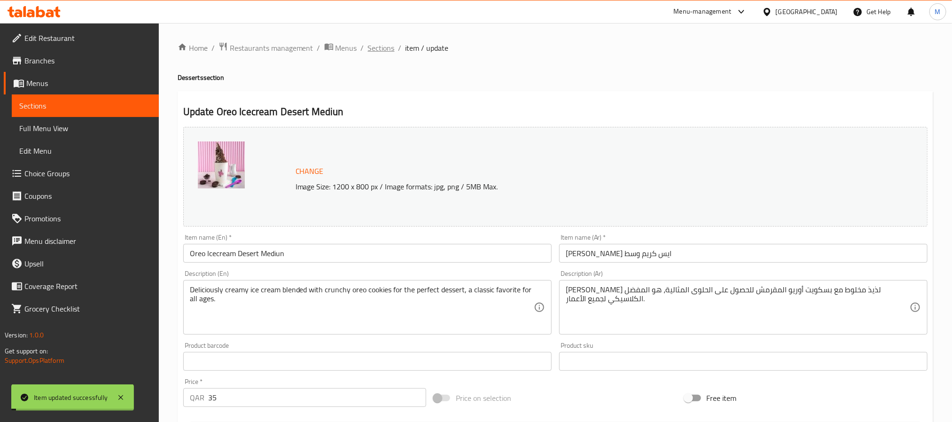
click at [380, 43] on span "Sections" at bounding box center [381, 47] width 27 height 11
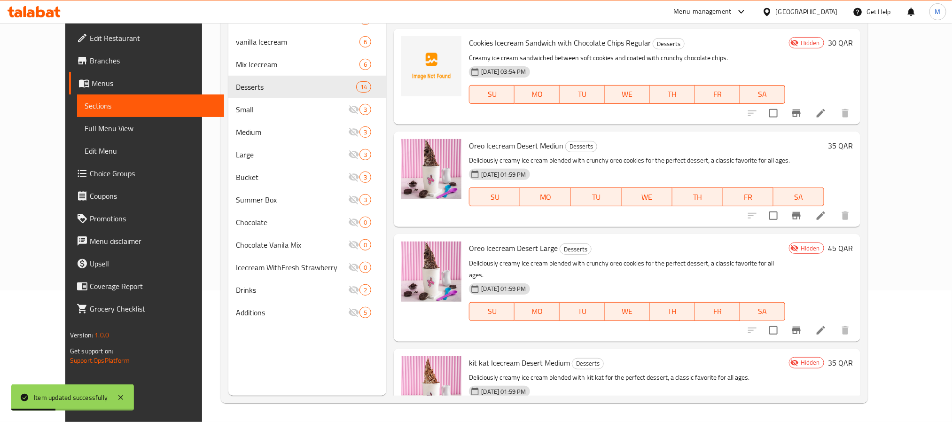
scroll to position [564, 0]
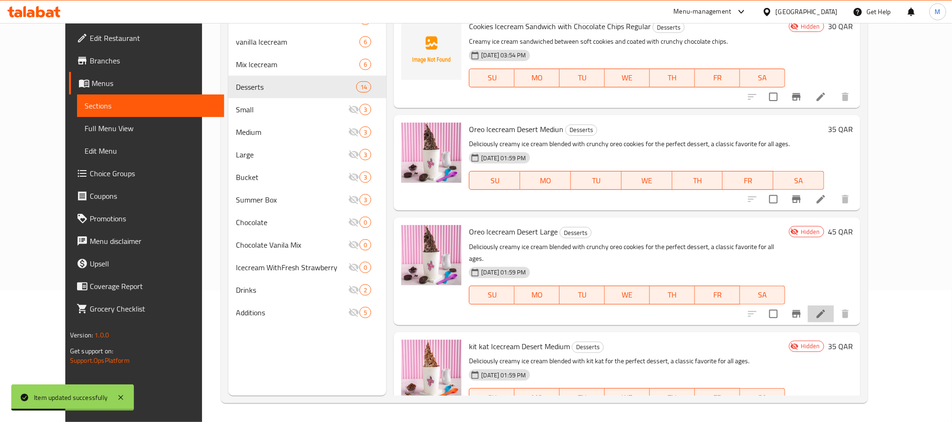
click at [834, 305] on li at bounding box center [821, 313] width 26 height 17
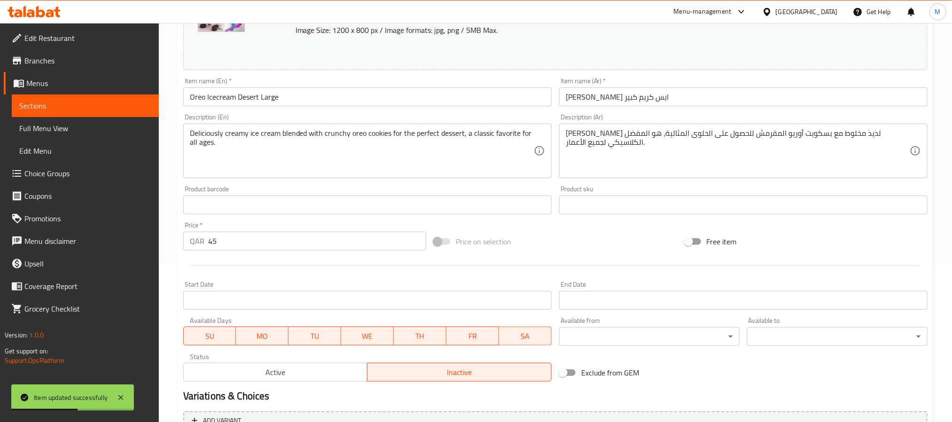
scroll to position [254, 0]
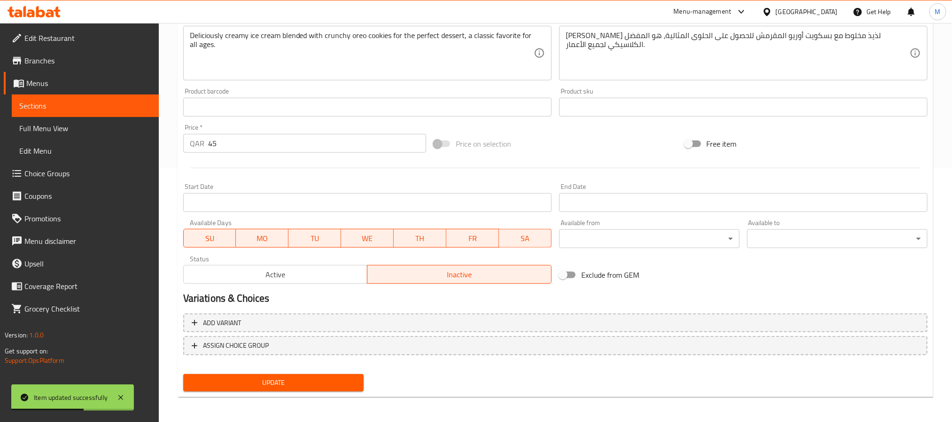
click at [315, 280] on span "Active" at bounding box center [275, 275] width 177 height 14
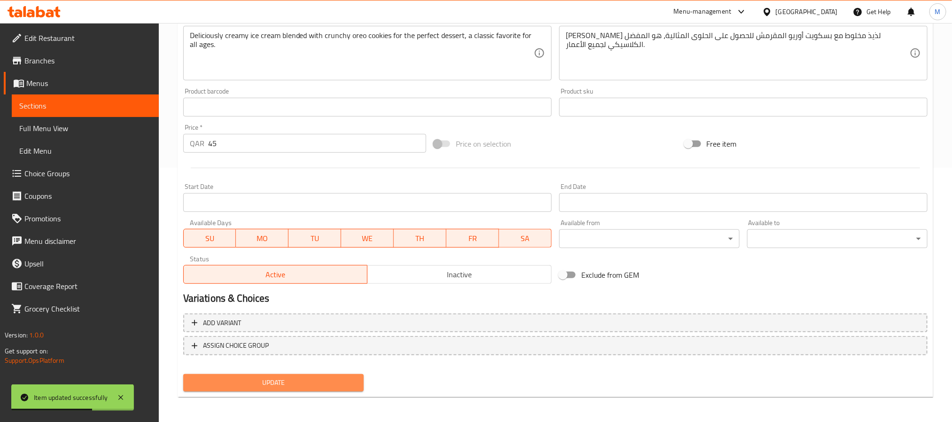
click at [340, 385] on span "Update" at bounding box center [273, 383] width 165 height 12
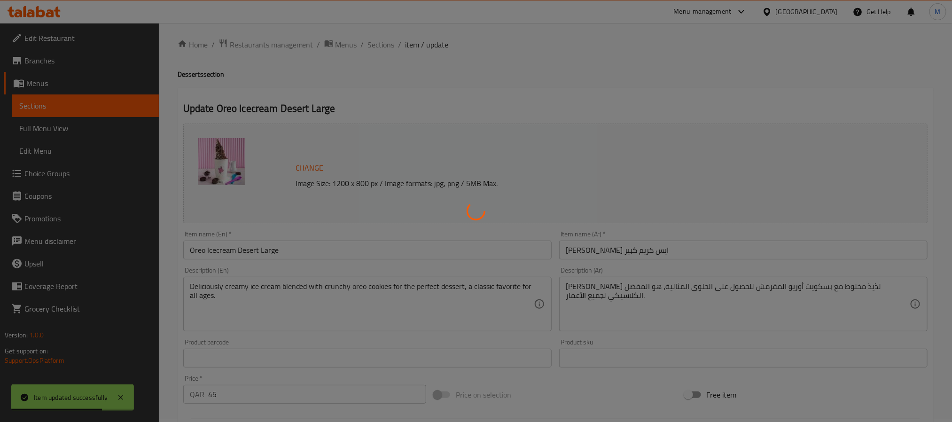
scroll to position [0, 0]
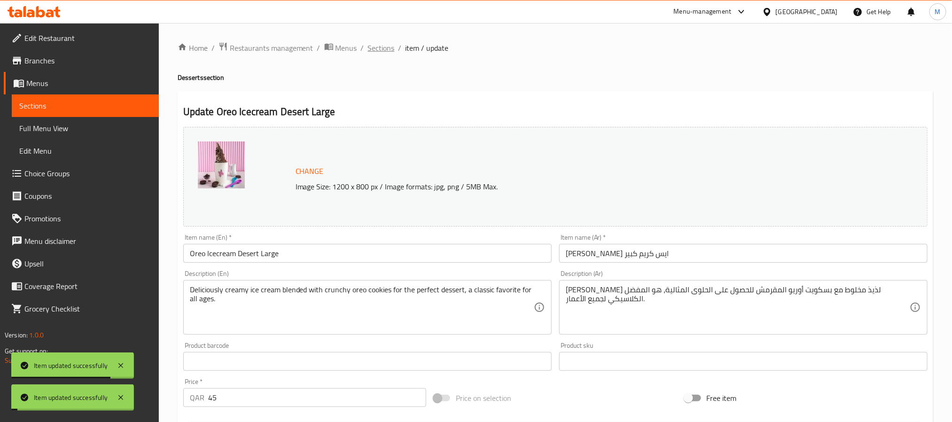
click at [380, 48] on span "Sections" at bounding box center [381, 47] width 27 height 11
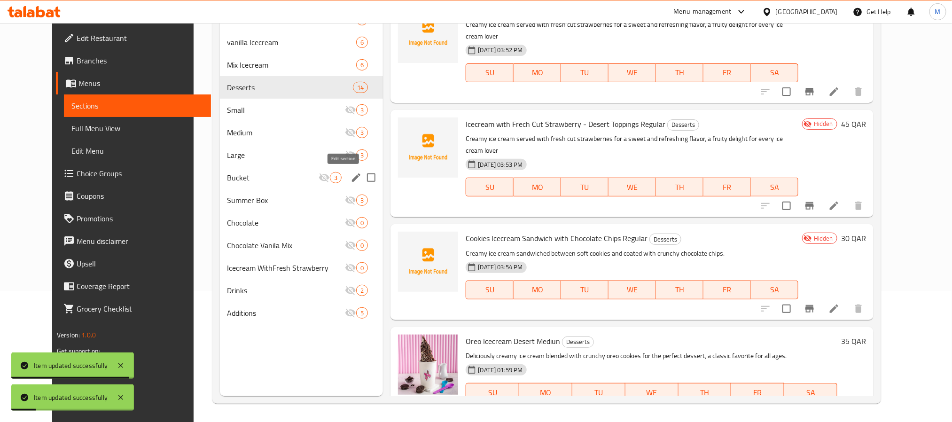
scroll to position [132, 0]
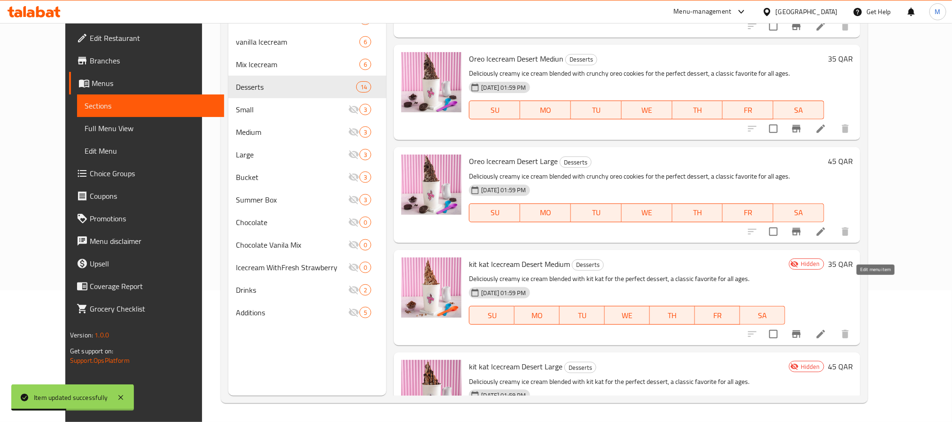
click at [826, 328] on icon at bounding box center [820, 333] width 11 height 11
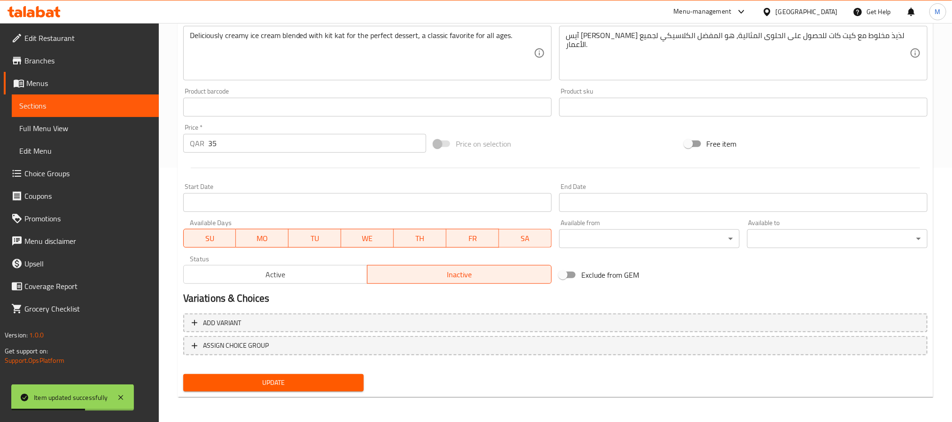
click at [310, 280] on span "Active" at bounding box center [275, 275] width 177 height 14
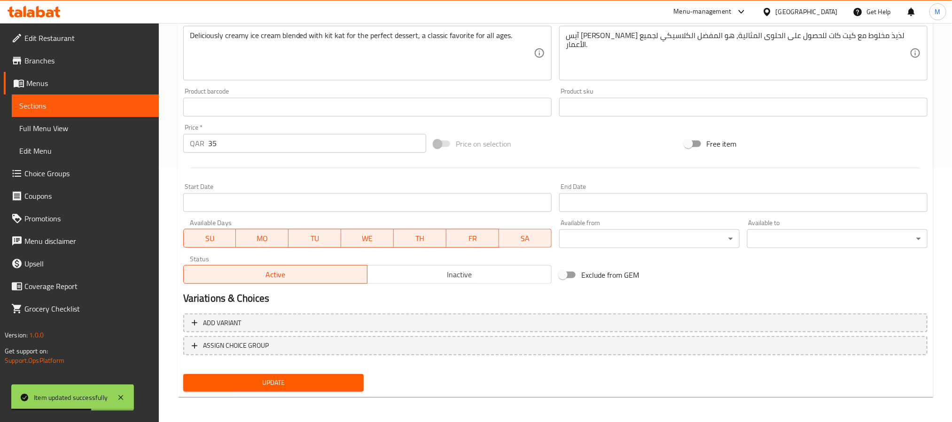
click at [323, 382] on span "Update" at bounding box center [273, 383] width 165 height 12
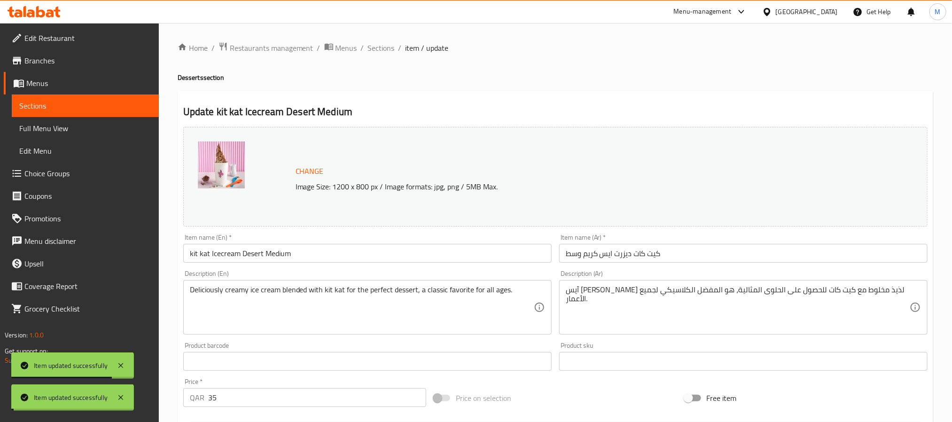
click at [378, 50] on span "Sections" at bounding box center [381, 47] width 27 height 11
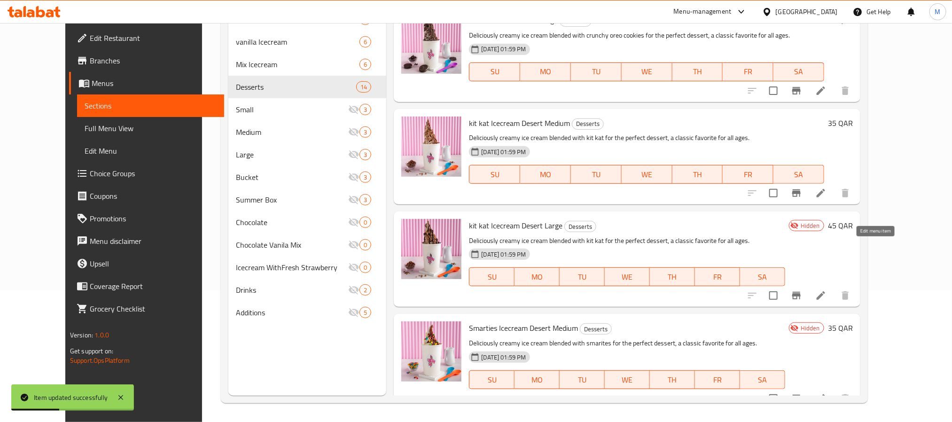
click at [826, 290] on icon at bounding box center [820, 295] width 11 height 11
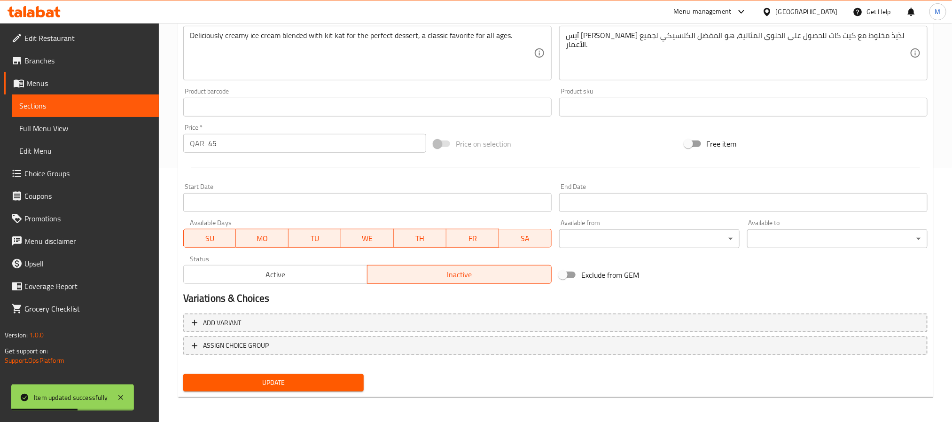
click at [311, 275] on span "Active" at bounding box center [275, 275] width 177 height 14
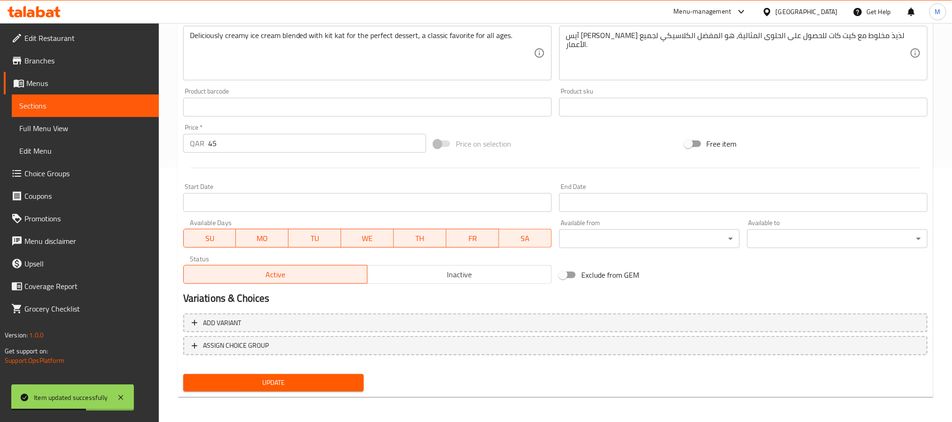
click at [347, 386] on span "Update" at bounding box center [273, 383] width 165 height 12
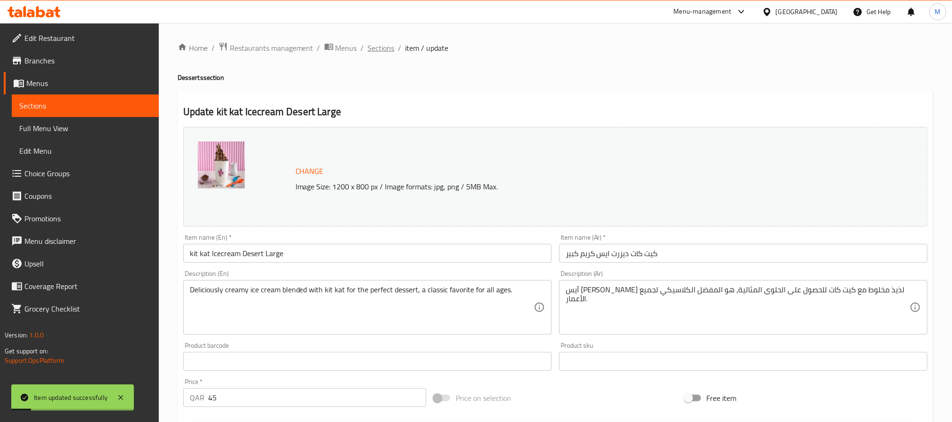
click at [388, 50] on span "Sections" at bounding box center [381, 47] width 27 height 11
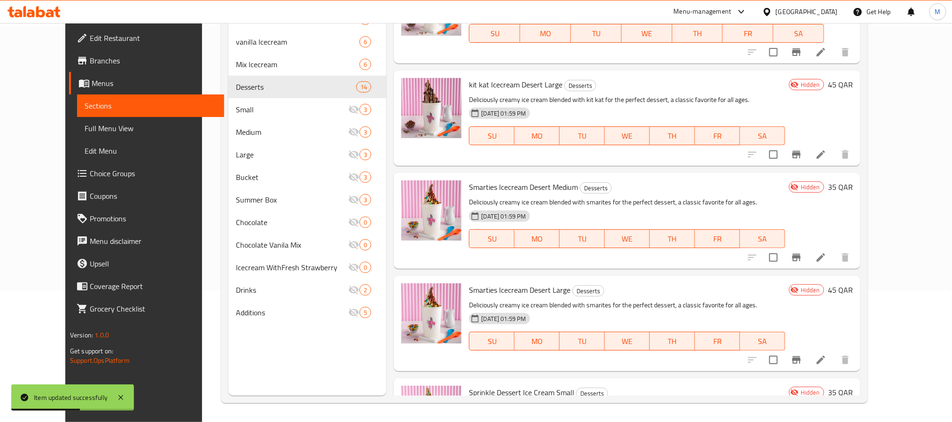
click at [826, 252] on icon at bounding box center [820, 257] width 11 height 11
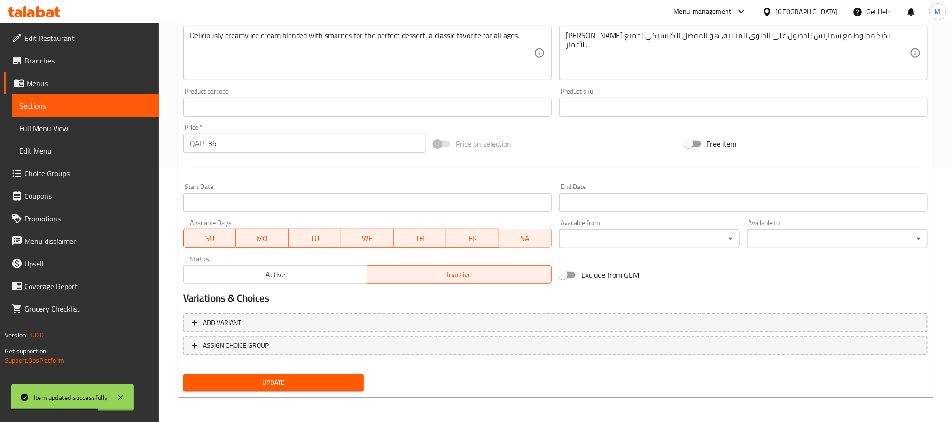
click at [317, 281] on span "Active" at bounding box center [275, 275] width 177 height 14
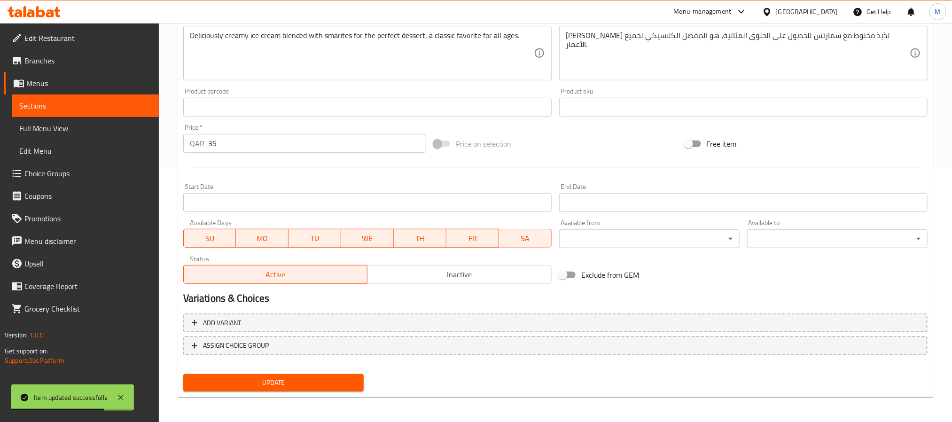
click at [324, 389] on button "Update" at bounding box center [273, 382] width 180 height 17
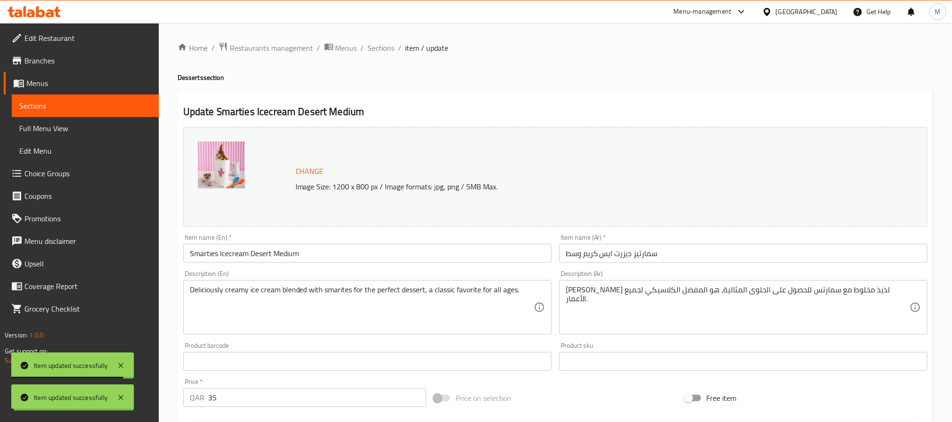
click at [372, 49] on span "Sections" at bounding box center [381, 47] width 27 height 11
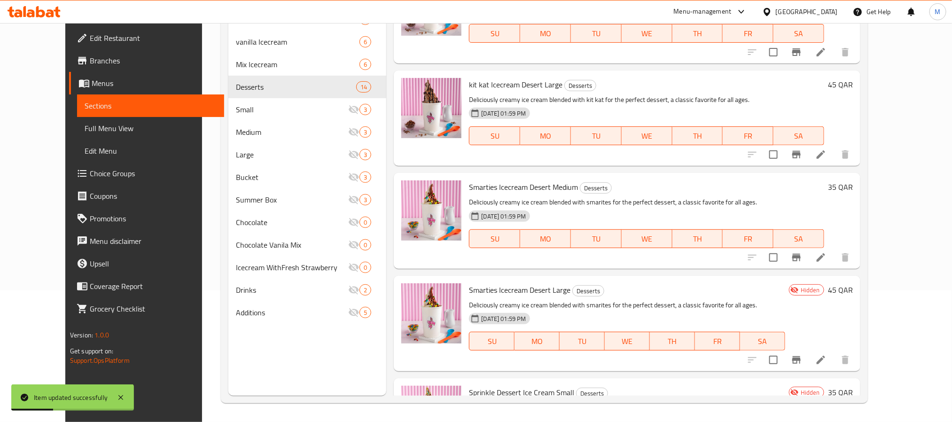
click at [826, 354] on icon at bounding box center [820, 359] width 11 height 11
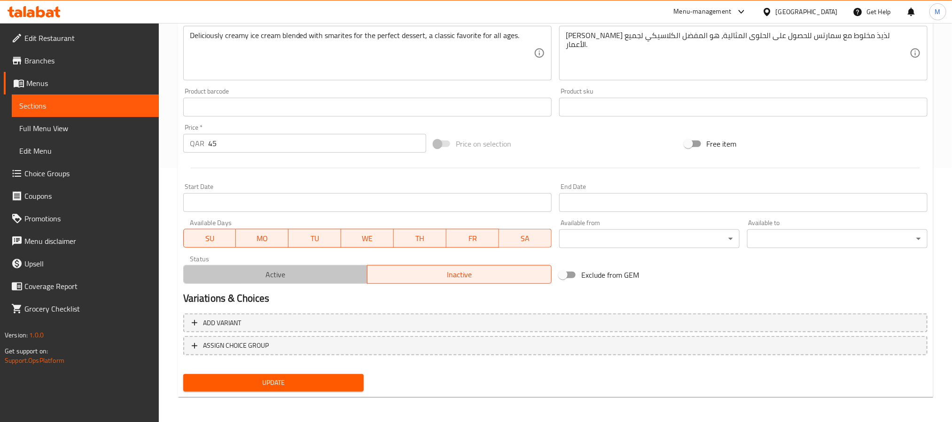
click at [335, 275] on span "Active" at bounding box center [275, 275] width 177 height 14
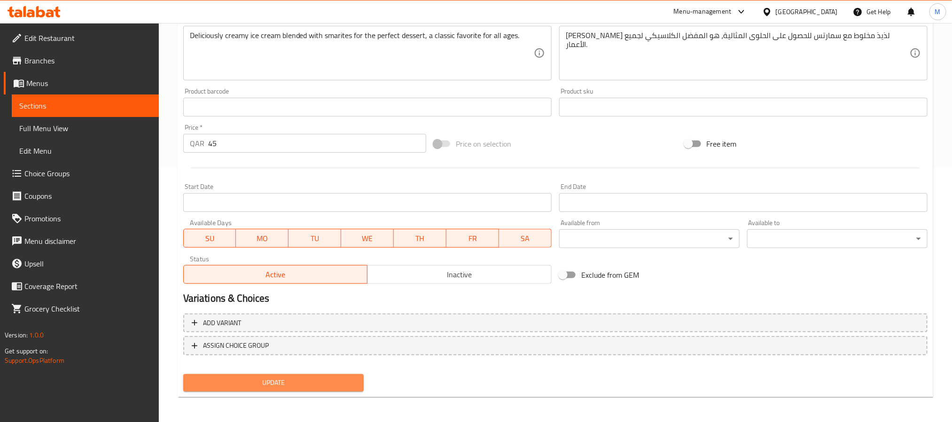
click at [347, 386] on span "Update" at bounding box center [273, 383] width 165 height 12
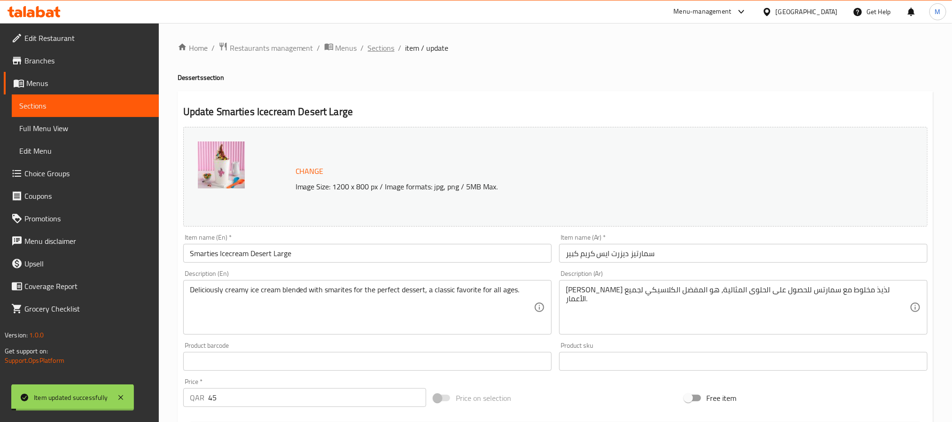
click at [388, 43] on span "Sections" at bounding box center [381, 47] width 27 height 11
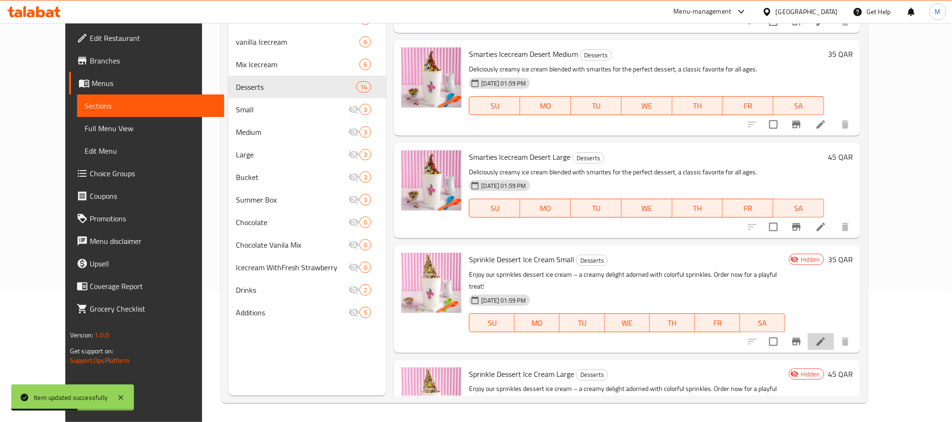
click at [834, 333] on li at bounding box center [821, 341] width 26 height 17
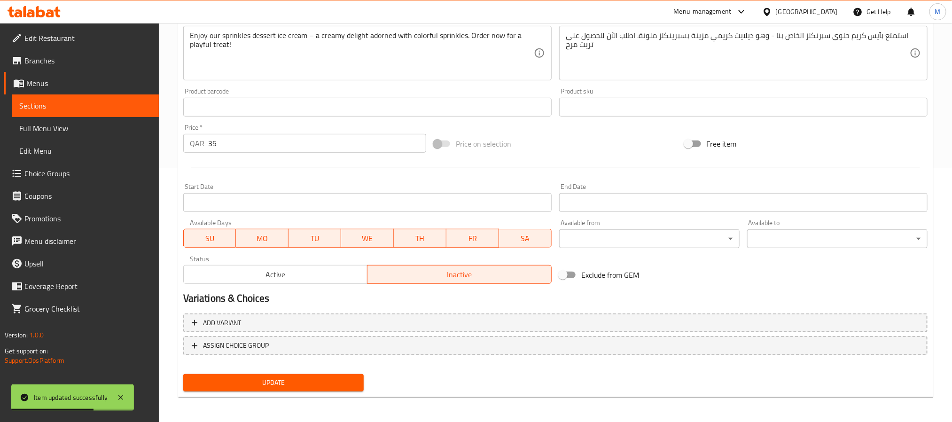
click at [323, 269] on span "Active" at bounding box center [275, 275] width 177 height 14
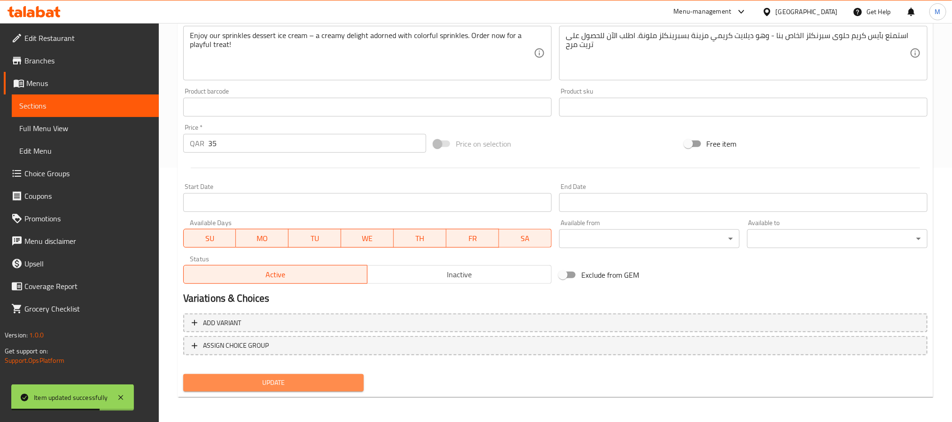
click at [354, 375] on button "Update" at bounding box center [273, 382] width 180 height 17
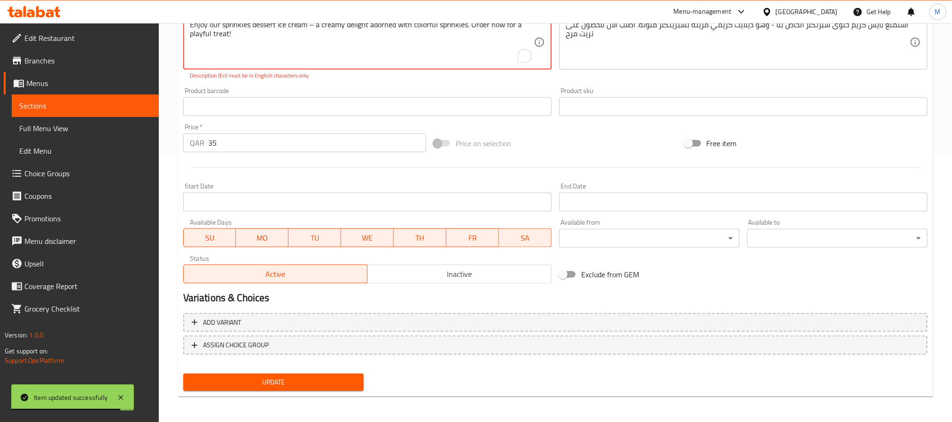
click at [327, 381] on span "Update" at bounding box center [273, 382] width 165 height 12
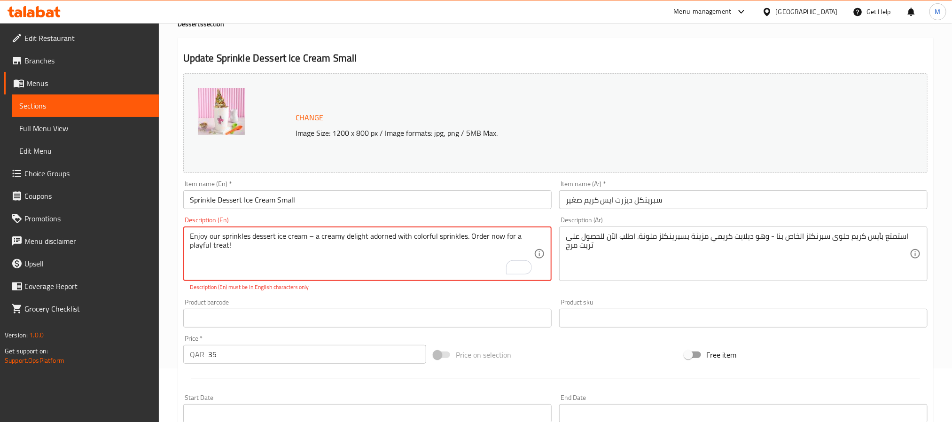
click at [311, 236] on textarea "Enjoy our sprinkles dessert ice cream – a creamy delight adorned with colorful …" at bounding box center [362, 254] width 344 height 45
click at [309, 236] on textarea "Enjoy our sprinkles dessert ice cream – a creamy delight adorned with colorful …" at bounding box center [362, 254] width 344 height 45
type textarea "Enjoy our sprinkles dessert ice cream a creamy delight adorned with colorful sp…"
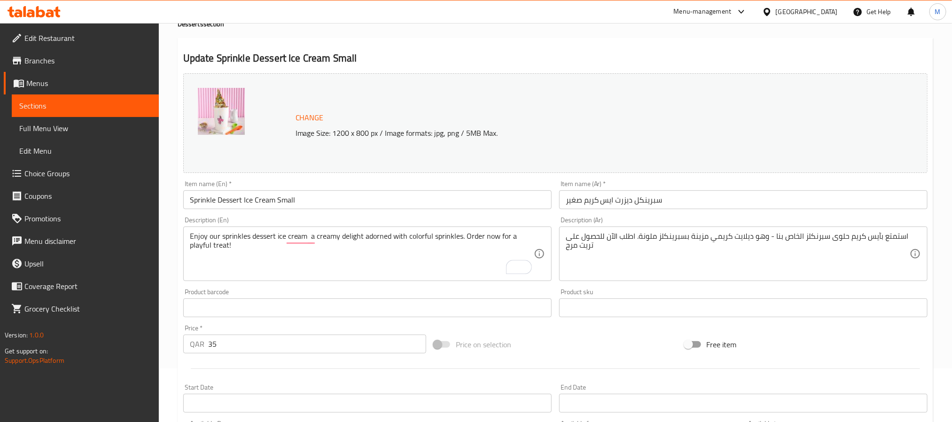
click at [385, 290] on div "Product barcode Product barcode" at bounding box center [367, 302] width 368 height 29
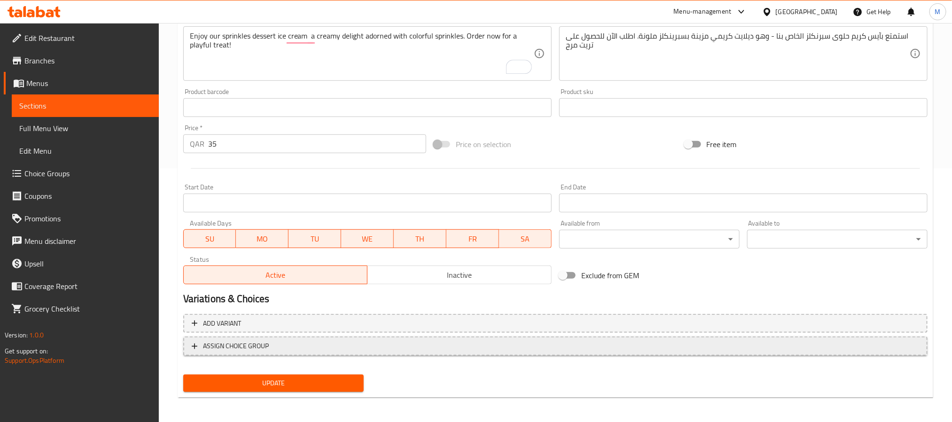
scroll to position [254, 0]
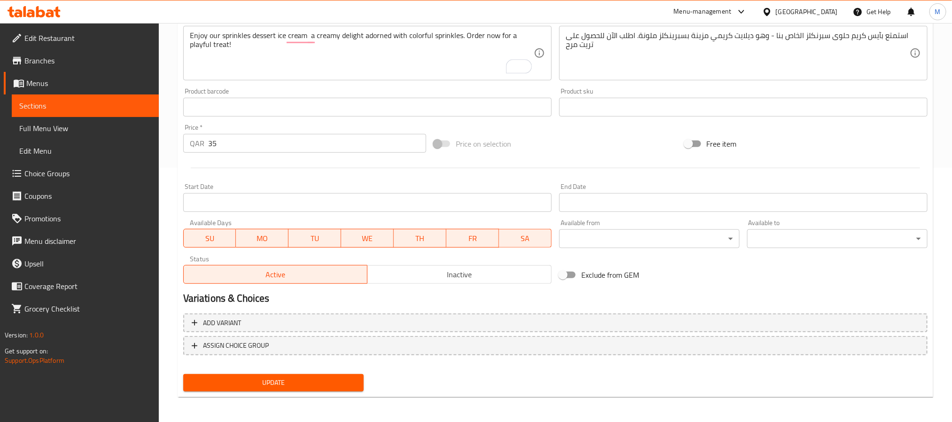
click at [323, 381] on span "Update" at bounding box center [273, 383] width 165 height 12
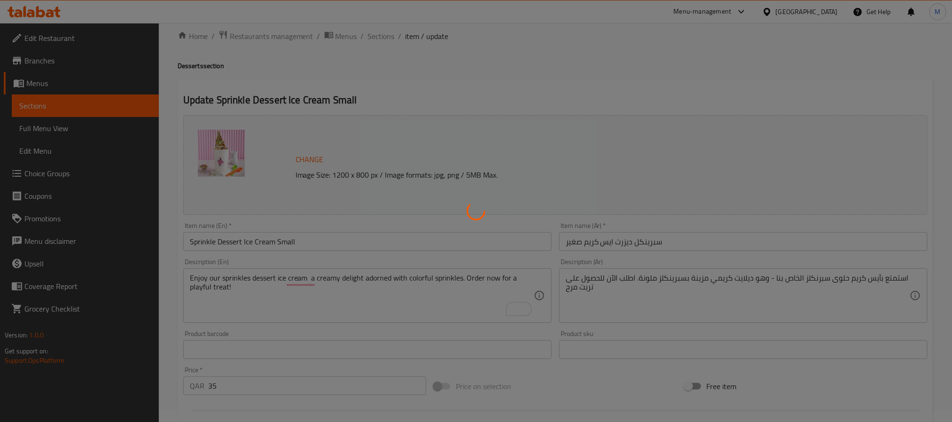
scroll to position [0, 0]
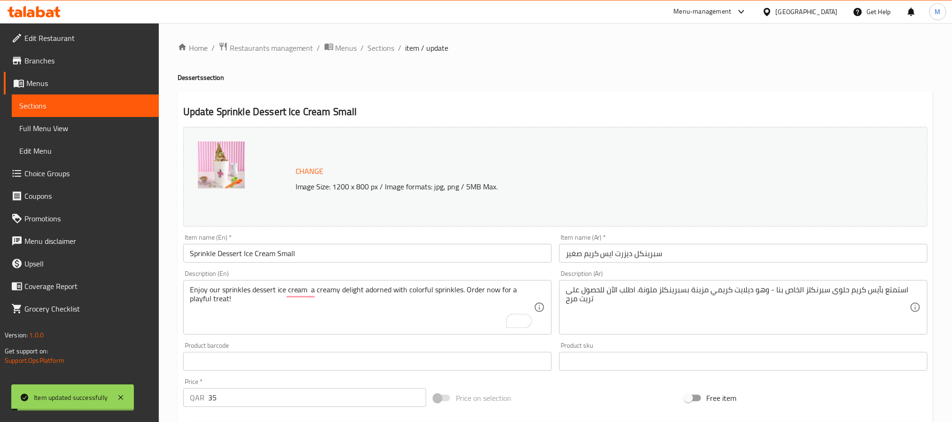
drag, startPoint x: 381, startPoint y: 50, endPoint x: 385, endPoint y: 70, distance: 21.2
click at [381, 50] on span "Sections" at bounding box center [381, 47] width 27 height 11
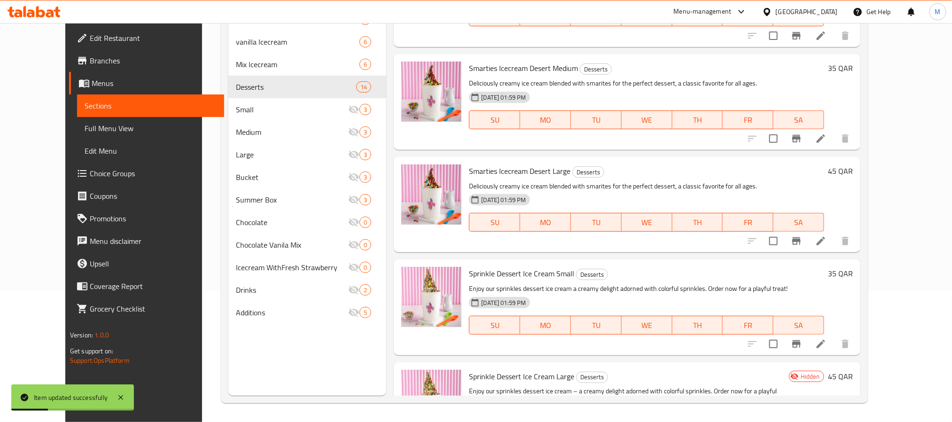
scroll to position [1049, 0]
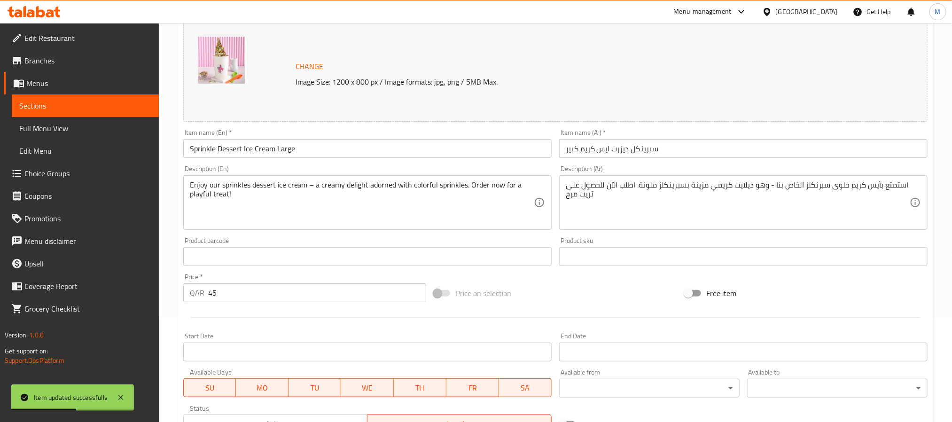
scroll to position [254, 0]
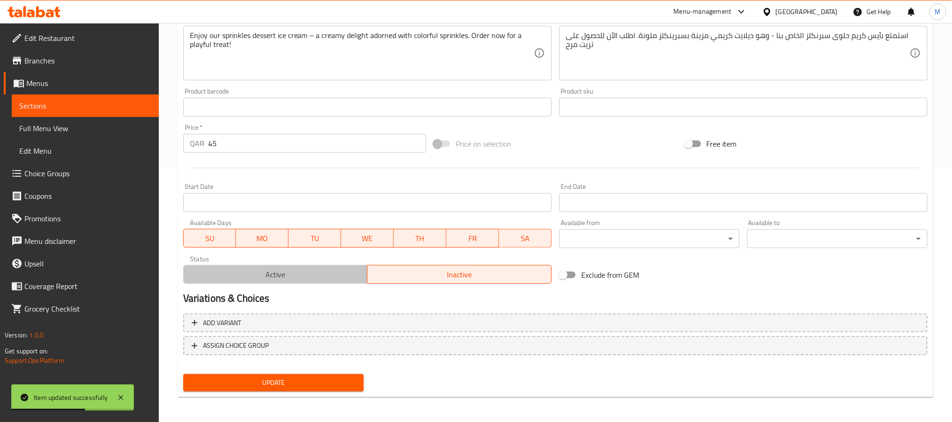
click at [311, 278] on span "Active" at bounding box center [275, 275] width 177 height 14
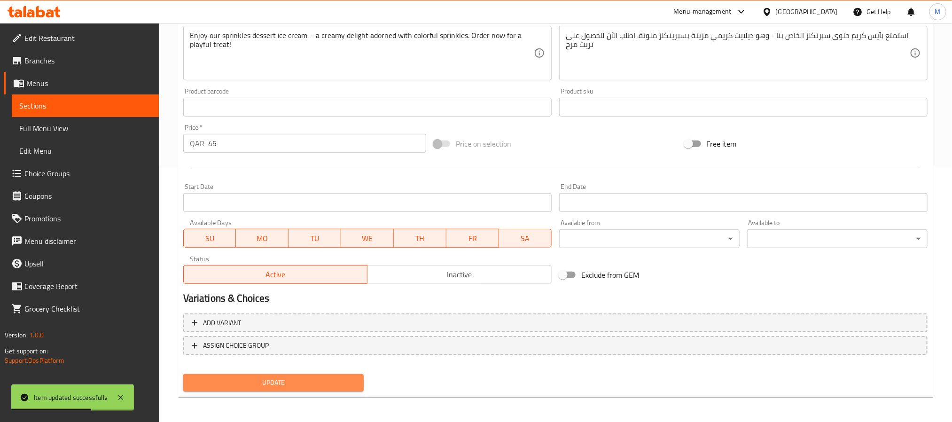
click at [315, 377] on span "Update" at bounding box center [273, 383] width 165 height 12
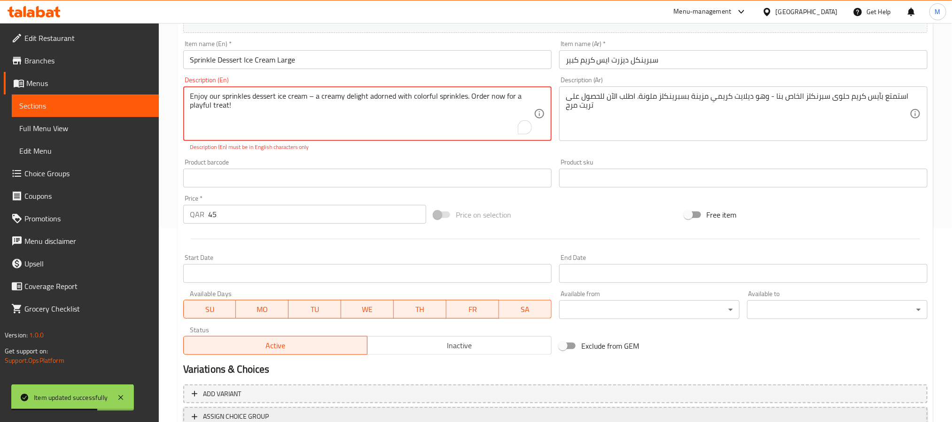
scroll to position [43, 0]
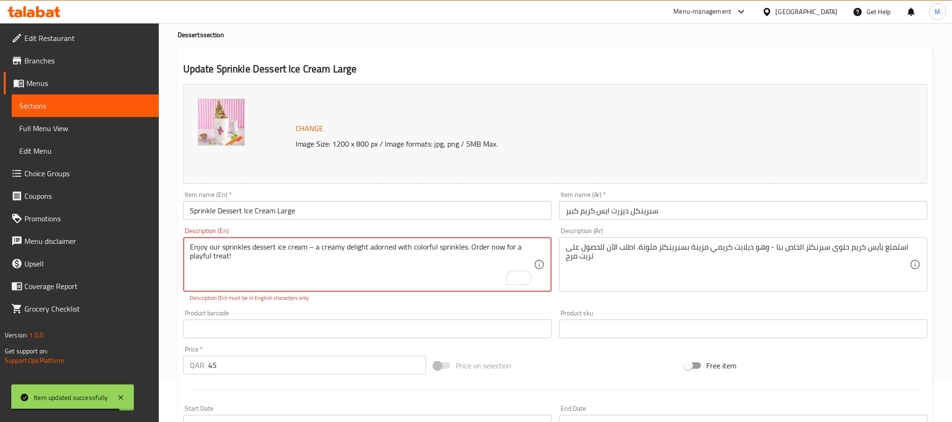
click at [309, 247] on textarea "Enjoy our sprinkles dessert ice cream – a creamy delight adorned with colorful …" at bounding box center [362, 264] width 344 height 45
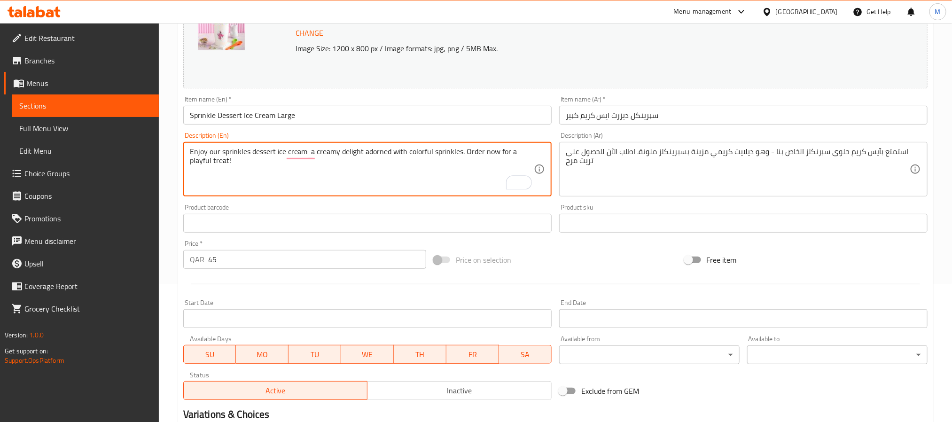
scroll to position [254, 0]
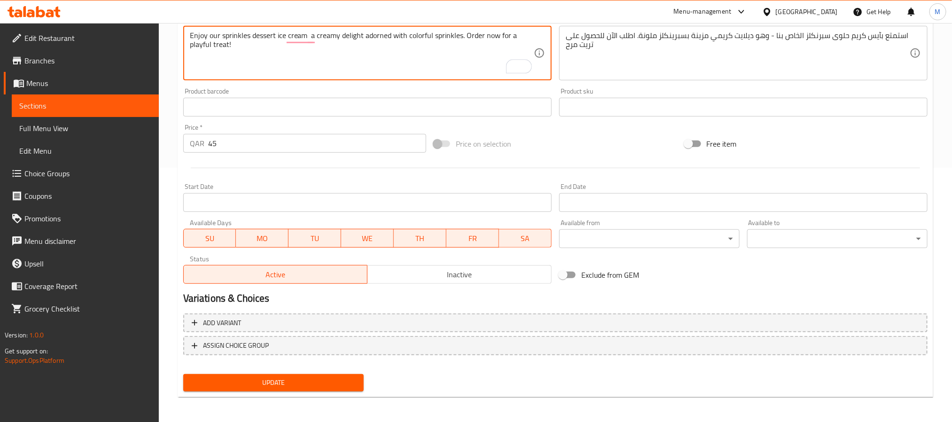
type textarea "Enjoy our sprinkles dessert ice cream a creamy delight adorned with colorful sp…"
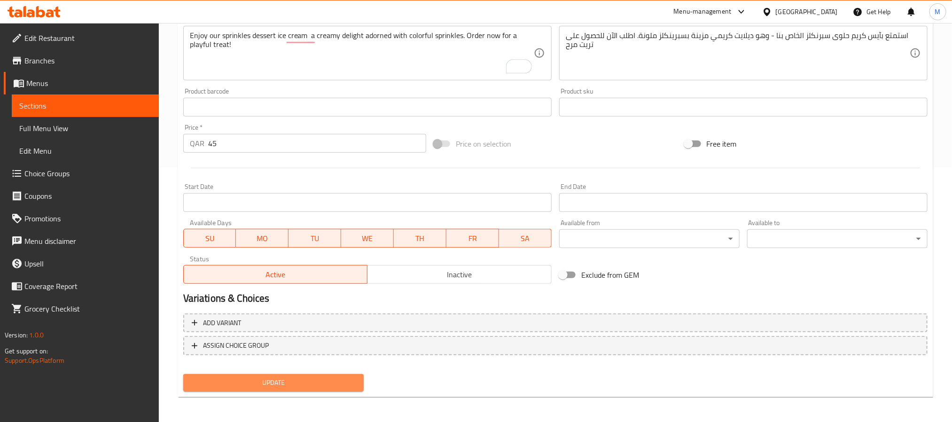
click at [302, 375] on button "Update" at bounding box center [273, 382] width 180 height 17
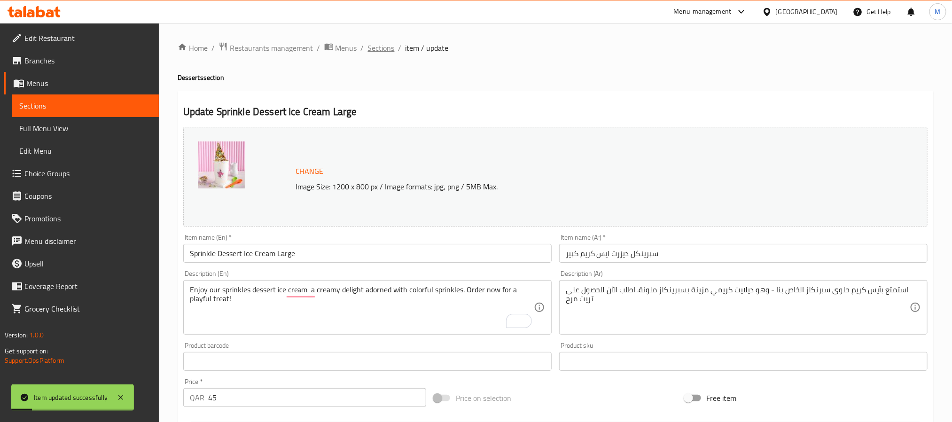
click at [377, 48] on span "Sections" at bounding box center [381, 47] width 27 height 11
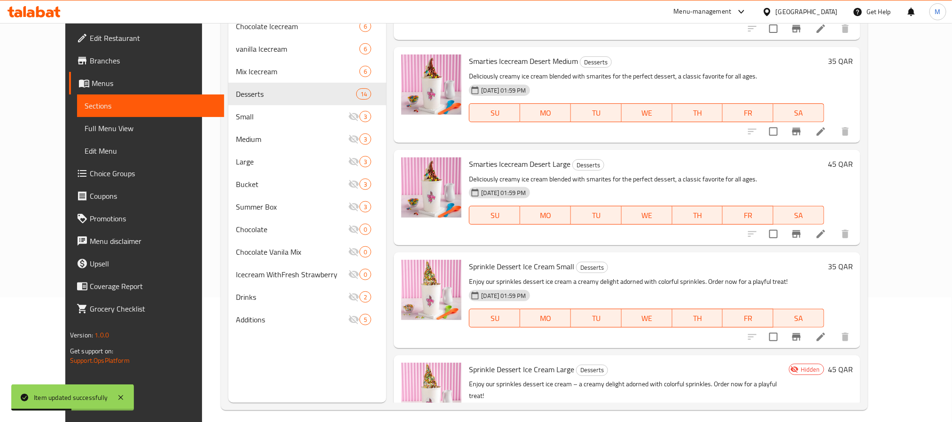
scroll to position [132, 0]
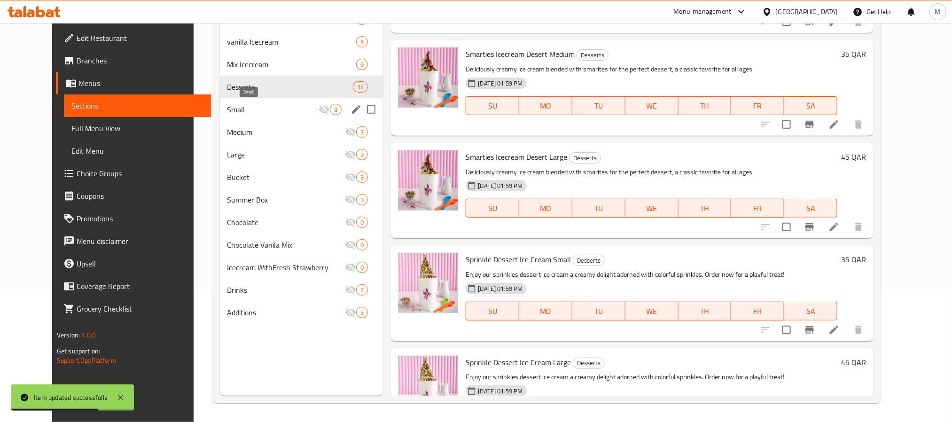
click at [258, 111] on span "Small" at bounding box center [273, 109] width 92 height 11
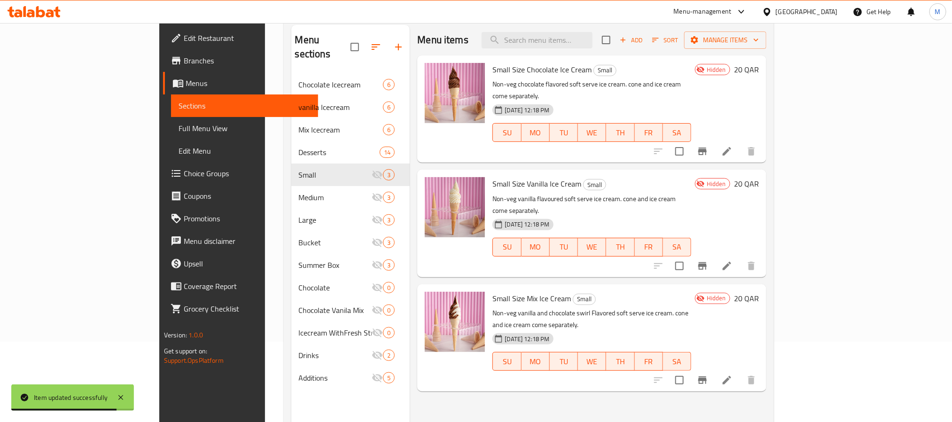
scroll to position [4, 0]
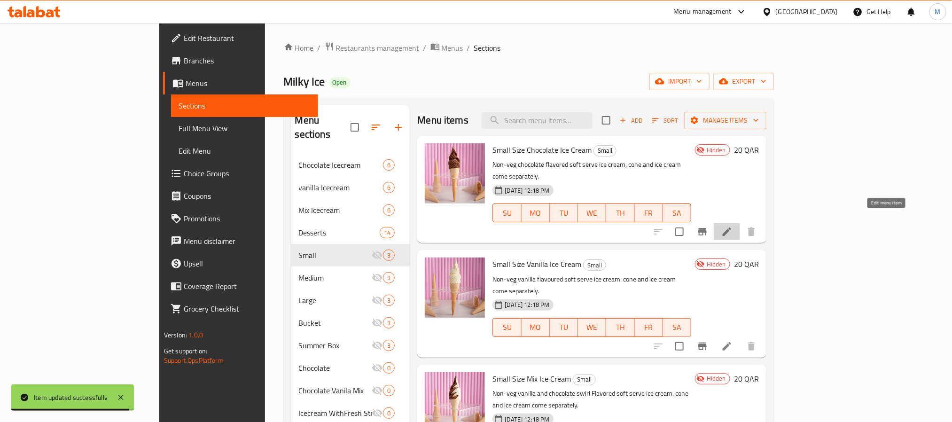
click at [732, 226] on icon at bounding box center [726, 231] width 11 height 11
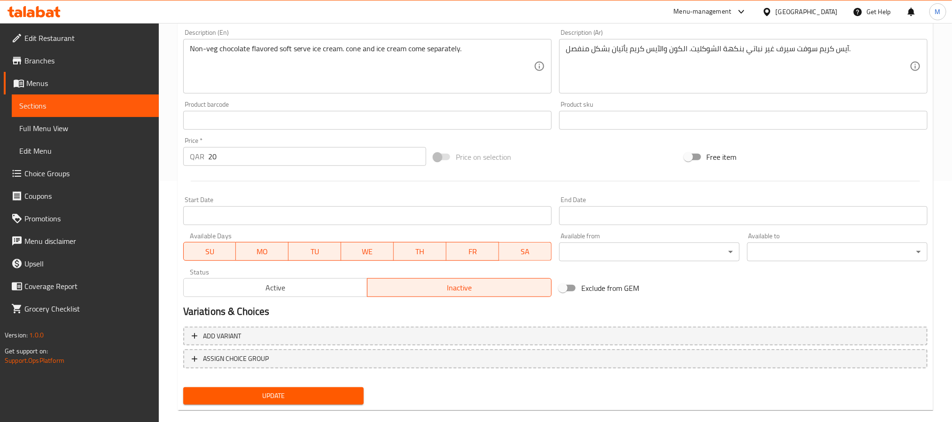
scroll to position [254, 0]
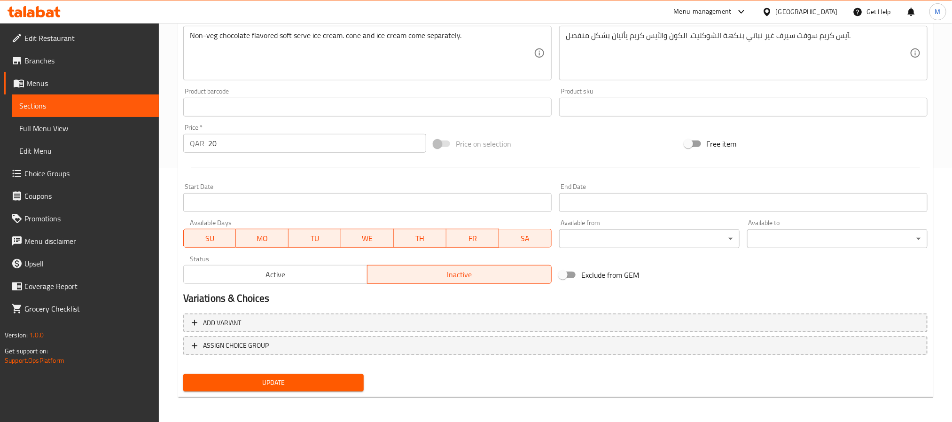
click at [330, 284] on div "Status Active Inactive" at bounding box center [367, 270] width 376 height 36
click at [323, 273] on span "Active" at bounding box center [275, 275] width 177 height 14
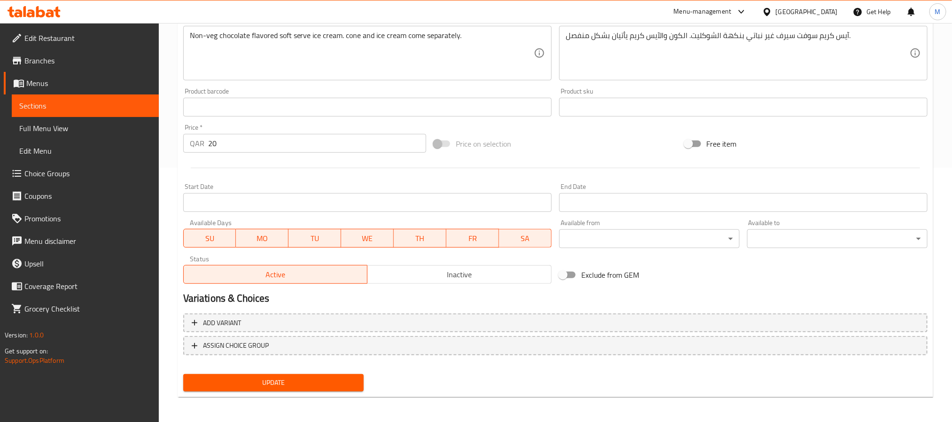
click at [332, 377] on span "Update" at bounding box center [273, 383] width 165 height 12
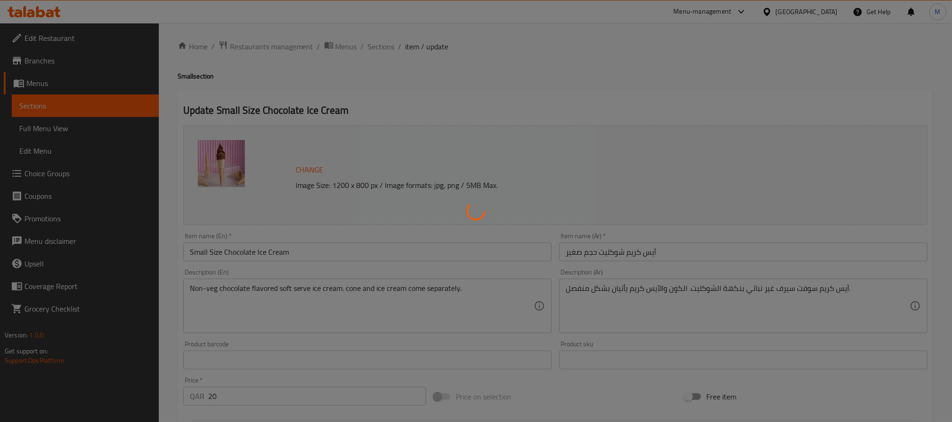
scroll to position [0, 0]
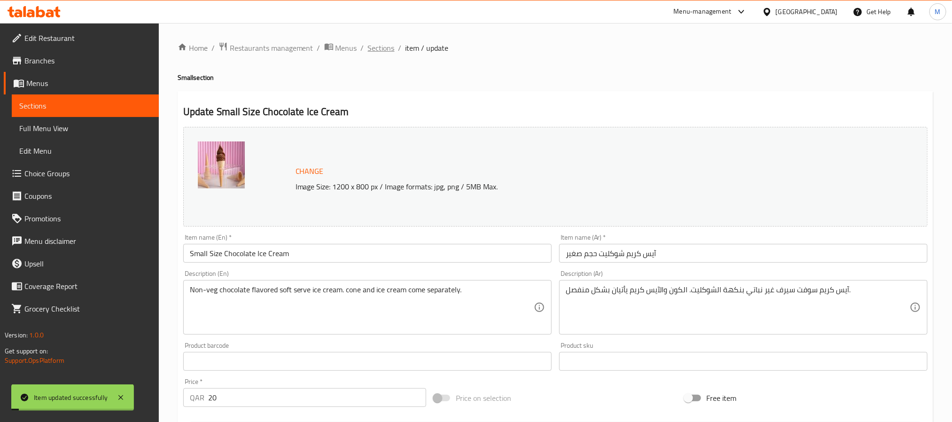
click at [380, 43] on span "Sections" at bounding box center [381, 47] width 27 height 11
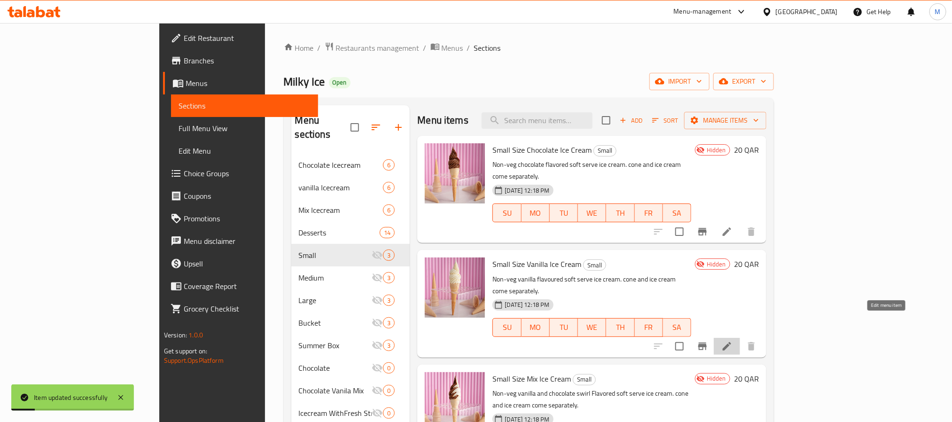
click at [732, 341] on icon at bounding box center [726, 346] width 11 height 11
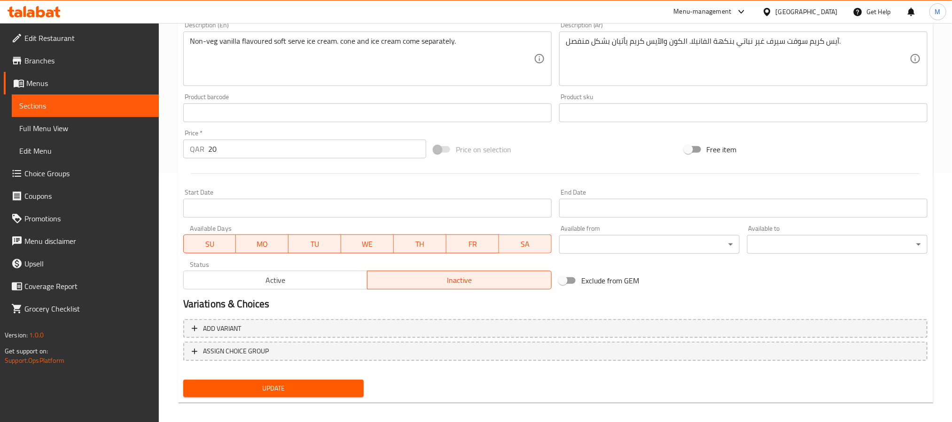
scroll to position [254, 0]
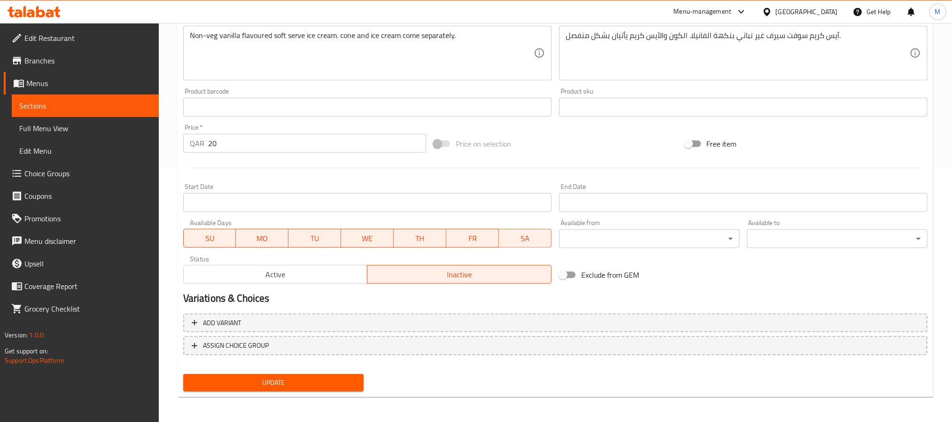
click at [302, 283] on button "Active" at bounding box center [275, 274] width 185 height 19
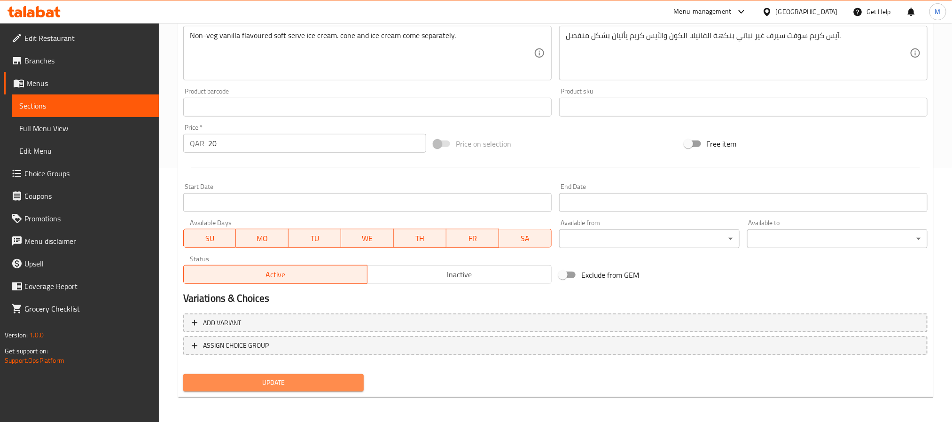
click at [328, 379] on span "Update" at bounding box center [273, 383] width 165 height 12
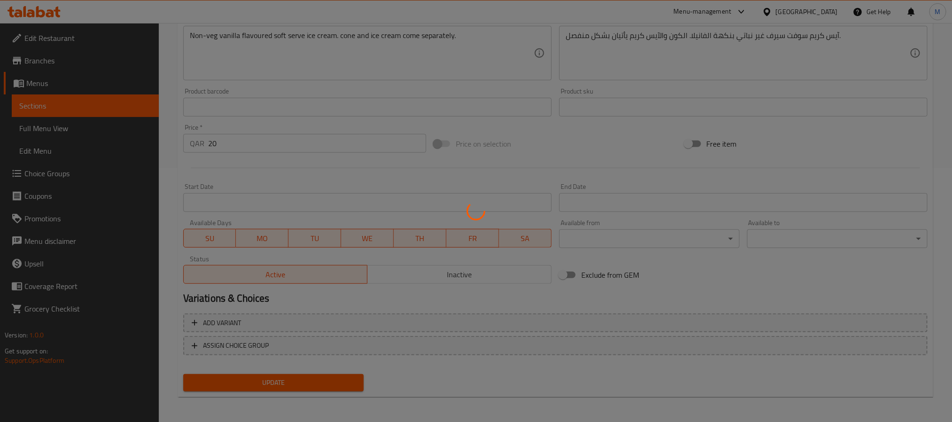
scroll to position [155, 0]
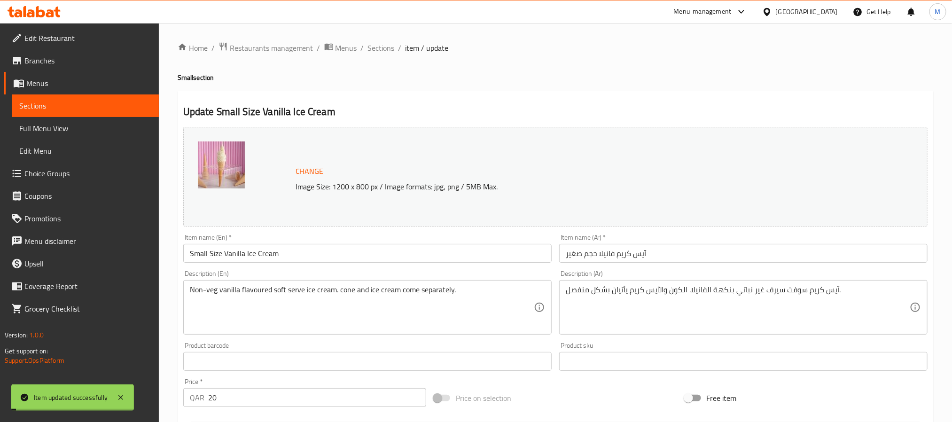
click at [382, 60] on div "Home / Restaurants management / Menus / Sections / item / update Small section …" at bounding box center [555, 350] width 755 height 617
click at [387, 48] on span "Sections" at bounding box center [381, 47] width 27 height 11
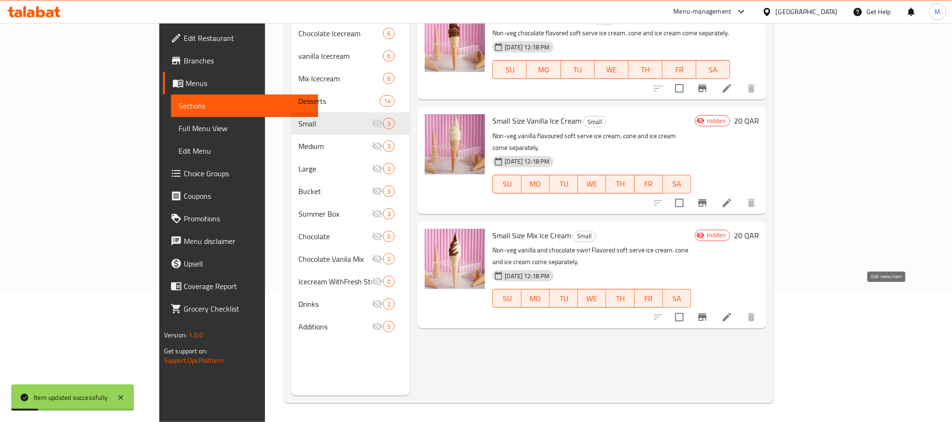
click at [731, 313] on icon at bounding box center [727, 317] width 8 height 8
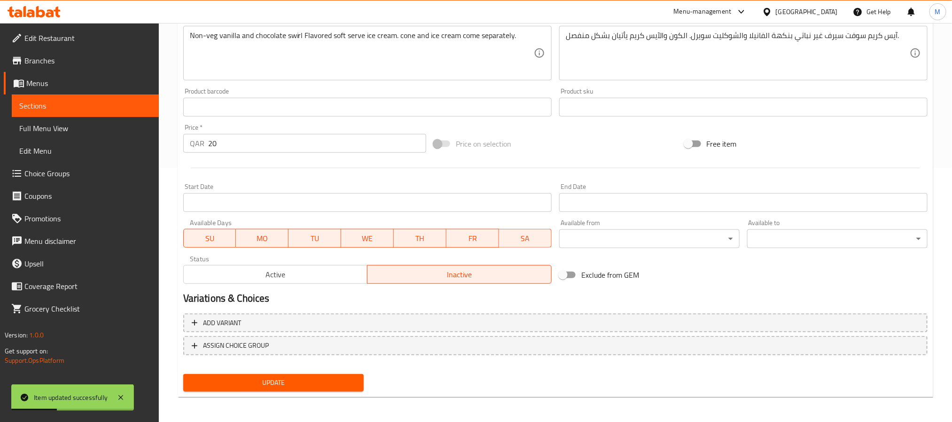
click at [288, 272] on span "Active" at bounding box center [275, 275] width 177 height 14
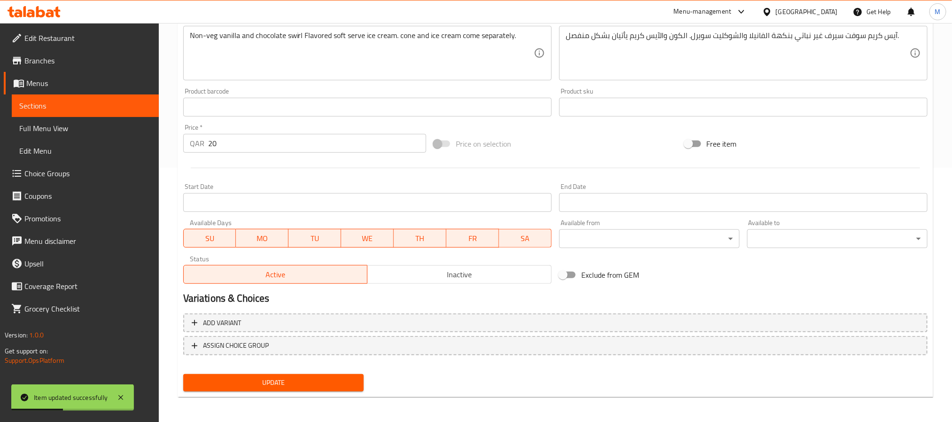
click at [316, 389] on button "Update" at bounding box center [273, 382] width 180 height 17
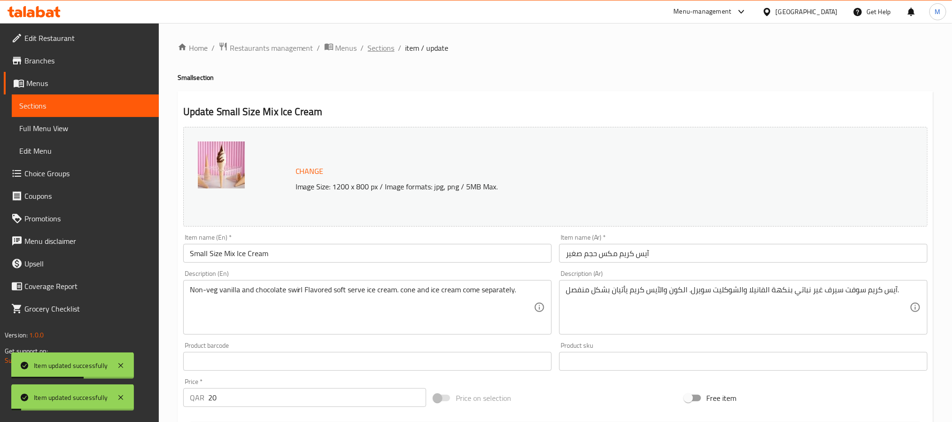
click at [380, 48] on span "Sections" at bounding box center [381, 47] width 27 height 11
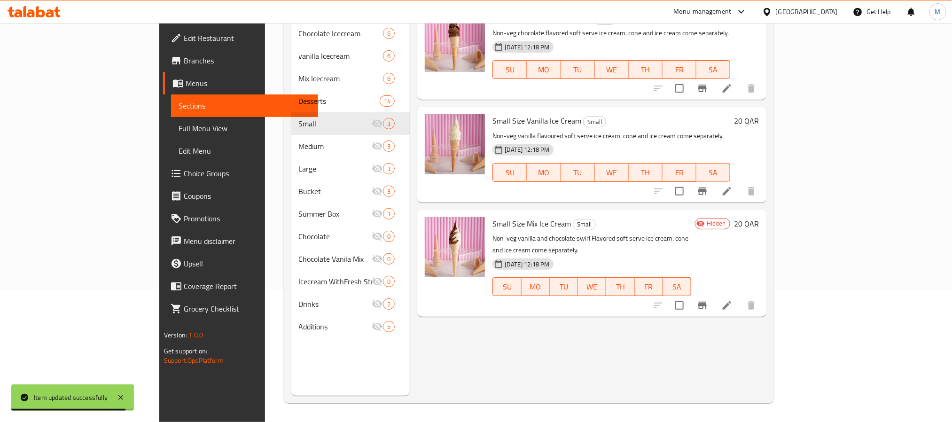
drag, startPoint x: 495, startPoint y: 329, endPoint x: 449, endPoint y: 342, distance: 48.0
drag, startPoint x: 449, startPoint y: 342, endPoint x: 433, endPoint y: 362, distance: 25.1
click at [433, 362] on div "Menu items Add Sort Manage items Small Size Chocolate Ice Cream Small Non-veg c…" at bounding box center [588, 185] width 357 height 422
click at [437, 362] on div "Menu items Add Sort Manage items Small Size Chocolate Ice Cream Small Non-veg c…" at bounding box center [588, 185] width 357 height 422
click at [691, 218] on h6 "Small Size Mix Ice Cream Small" at bounding box center [591, 223] width 199 height 13
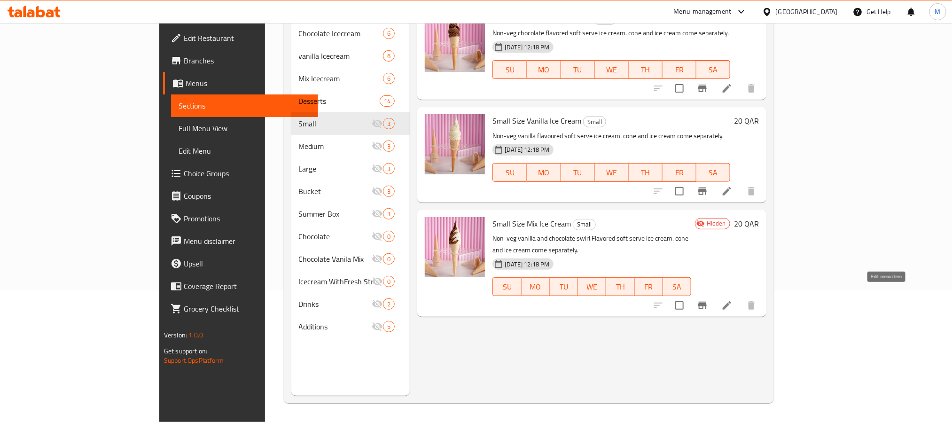
click at [731, 301] on icon at bounding box center [727, 305] width 8 height 8
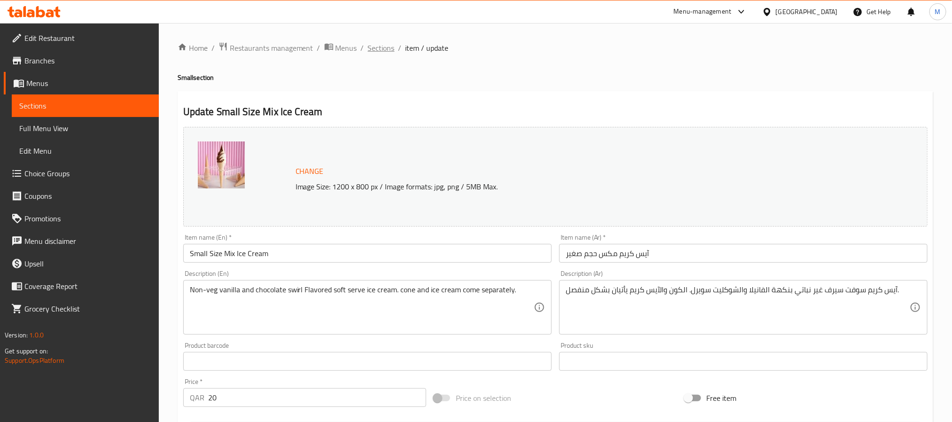
click at [379, 48] on span "Sections" at bounding box center [381, 47] width 27 height 11
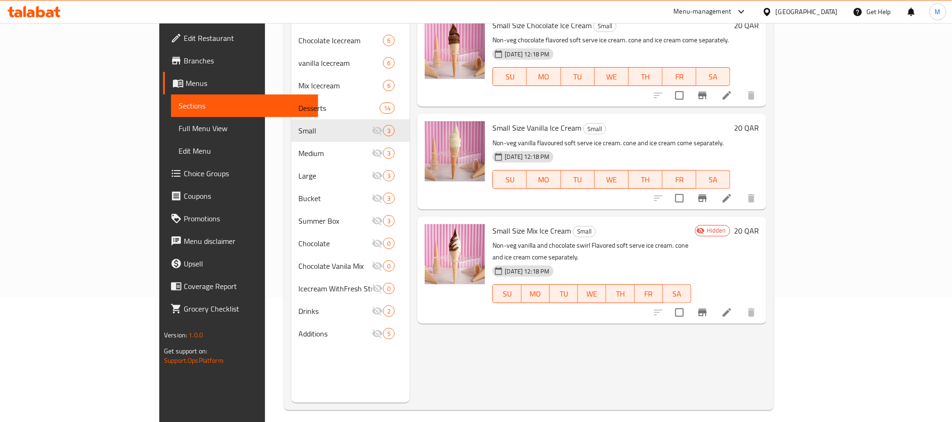
scroll to position [132, 0]
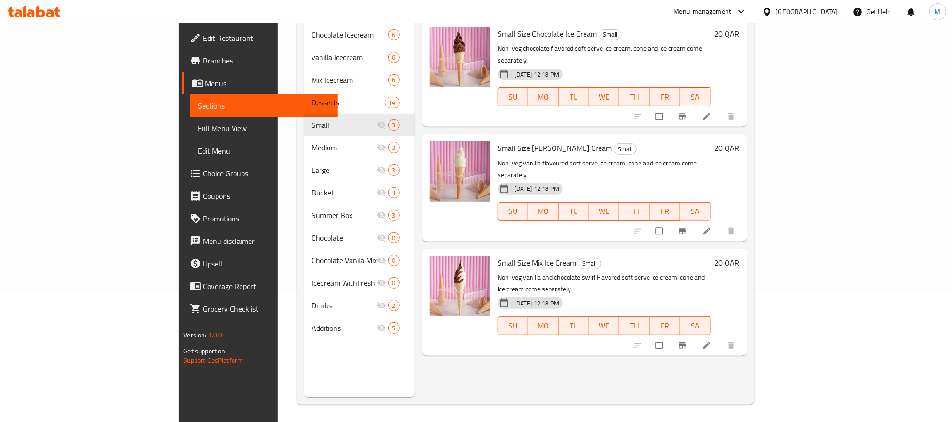
scroll to position [132, 0]
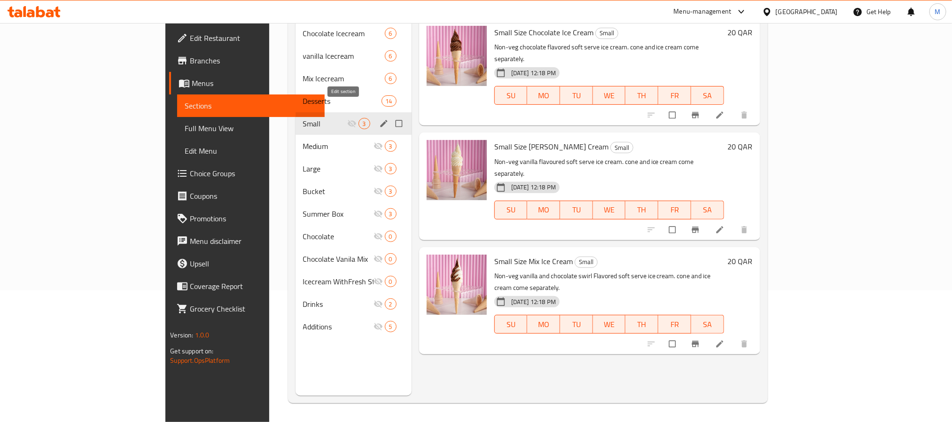
click at [379, 119] on icon "edit" at bounding box center [383, 123] width 9 height 9
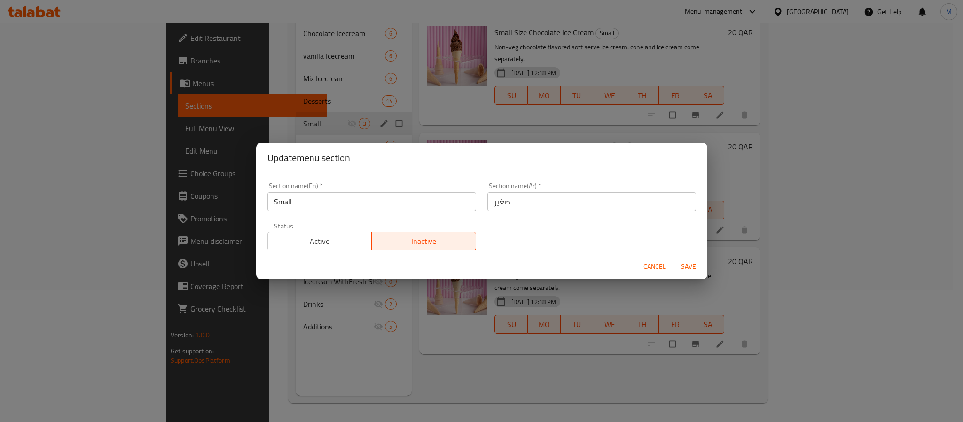
click at [346, 234] on span "Active" at bounding box center [320, 241] width 97 height 14
click at [690, 263] on span "Save" at bounding box center [688, 267] width 23 height 12
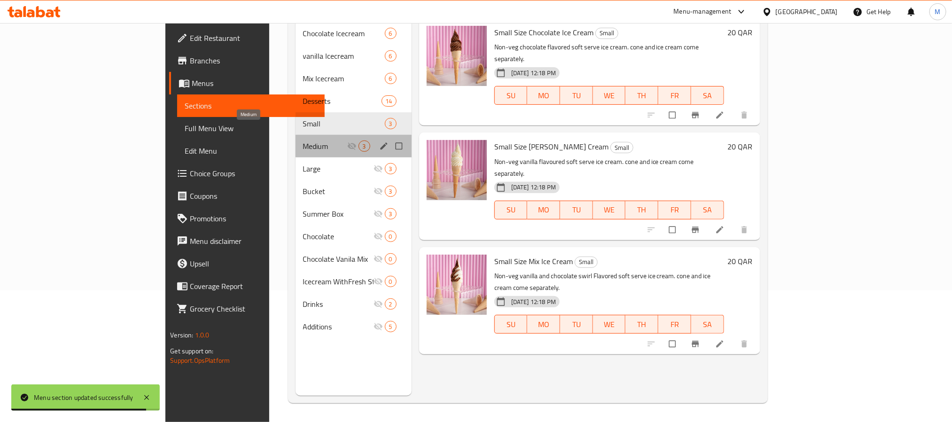
click at [303, 140] on span "Medium" at bounding box center [325, 145] width 44 height 11
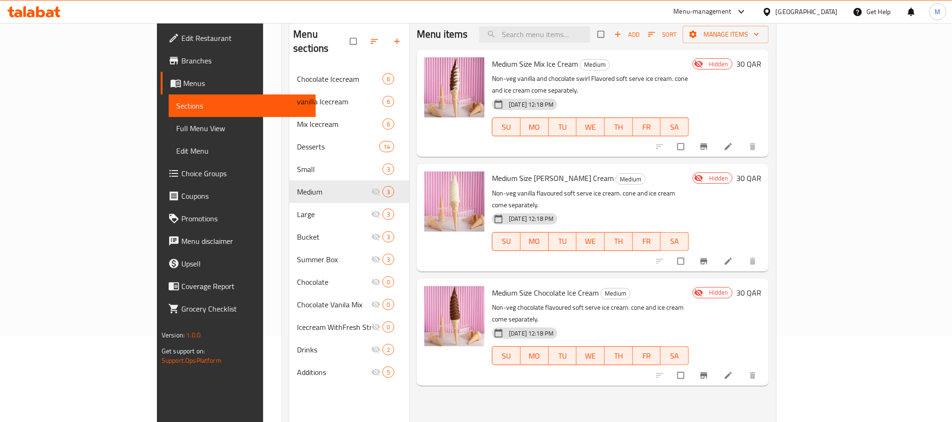
scroll to position [61, 0]
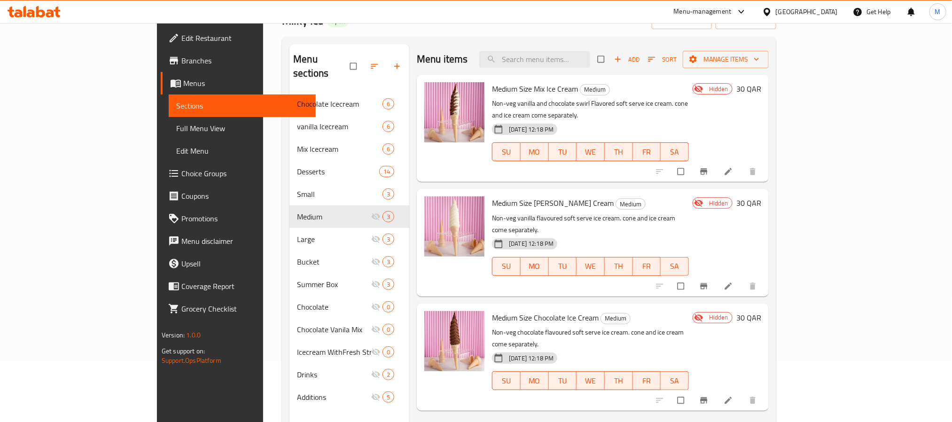
click at [733, 167] on icon at bounding box center [727, 171] width 9 height 9
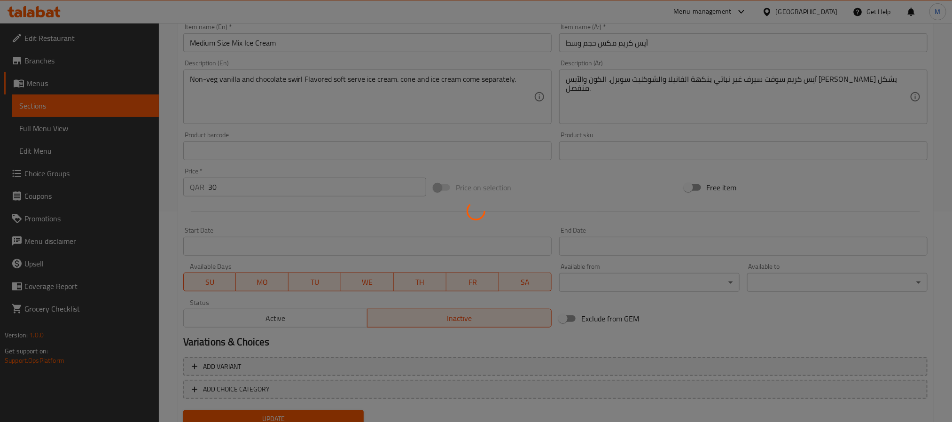
scroll to position [247, 0]
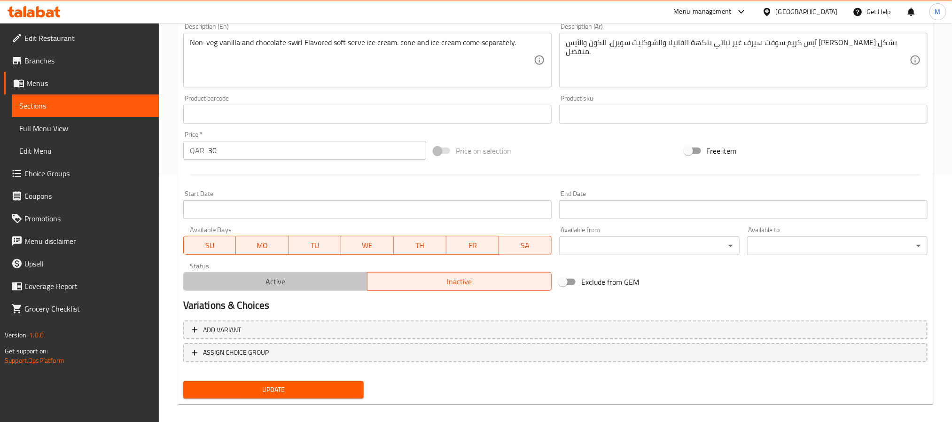
click at [280, 280] on span "Active" at bounding box center [275, 282] width 177 height 14
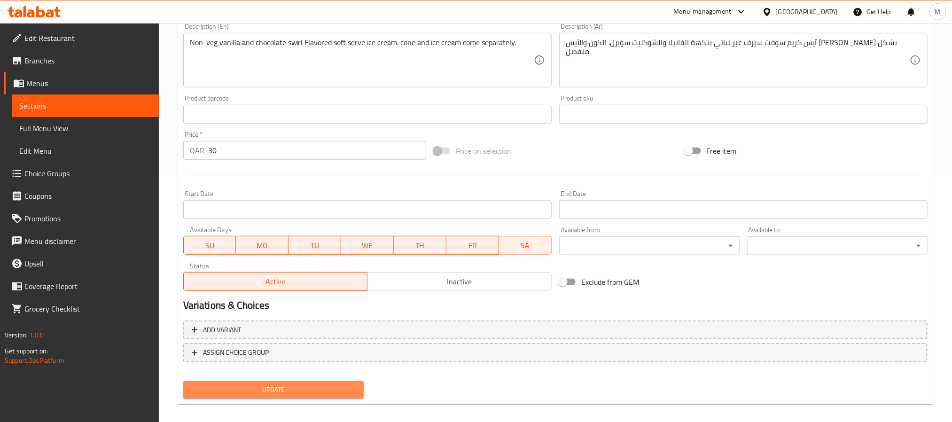
click at [347, 384] on span "Update" at bounding box center [273, 390] width 165 height 12
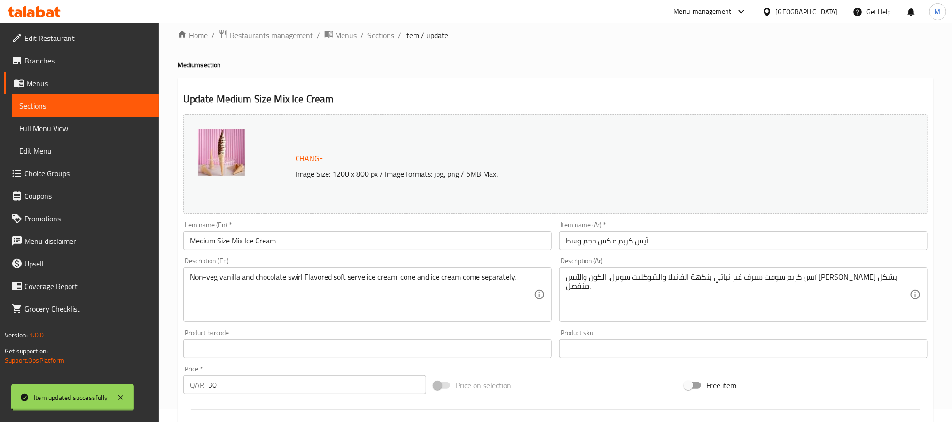
scroll to position [0, 0]
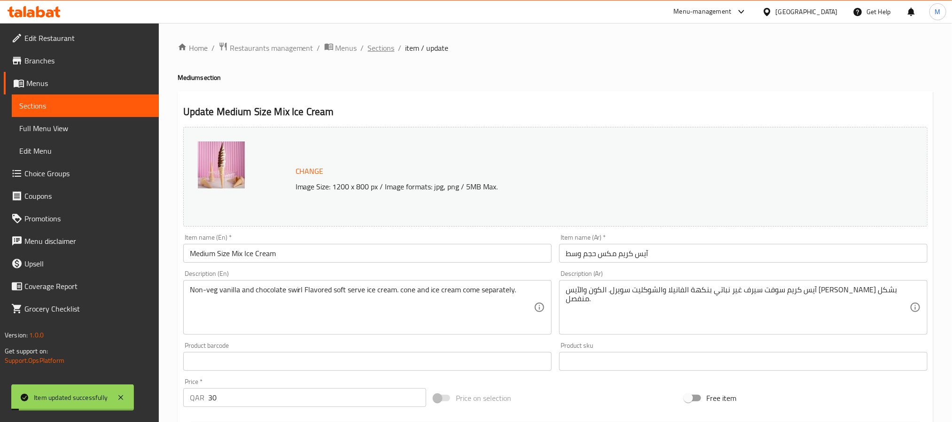
click at [382, 51] on span "Sections" at bounding box center [381, 47] width 27 height 11
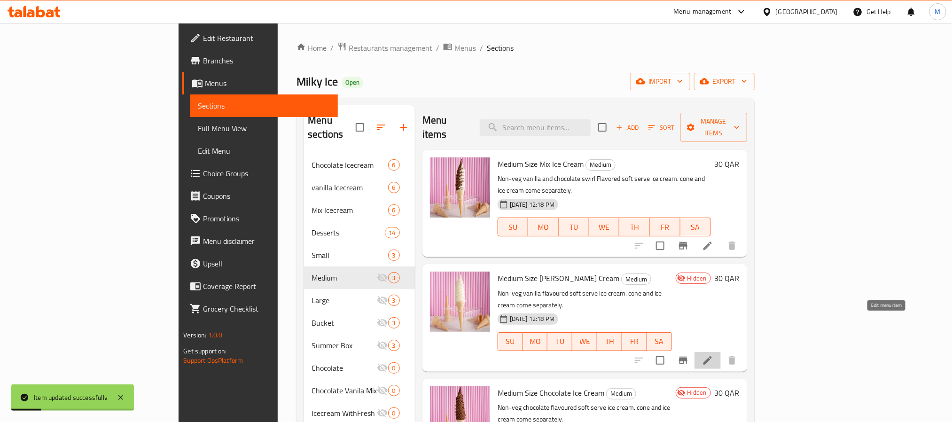
click at [713, 355] on icon at bounding box center [707, 360] width 11 height 11
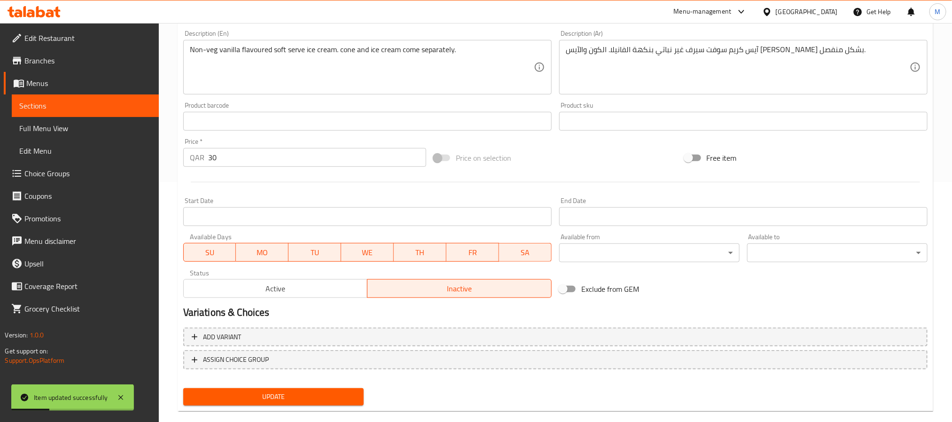
scroll to position [254, 0]
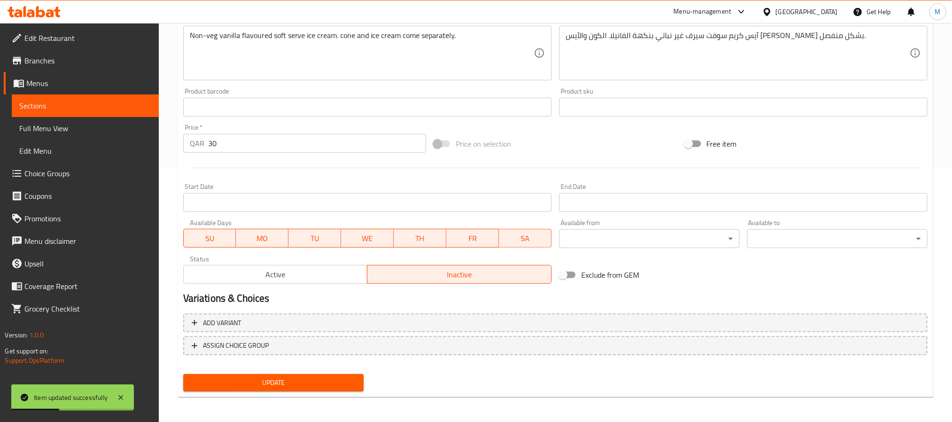
click at [296, 269] on span "Active" at bounding box center [275, 275] width 177 height 14
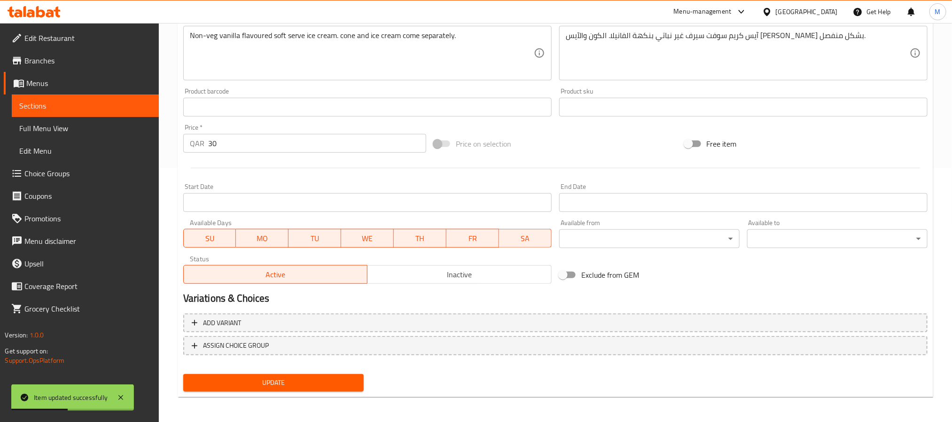
click at [316, 372] on div "Update" at bounding box center [273, 382] width 188 height 25
click at [316, 378] on span "Update" at bounding box center [273, 383] width 165 height 12
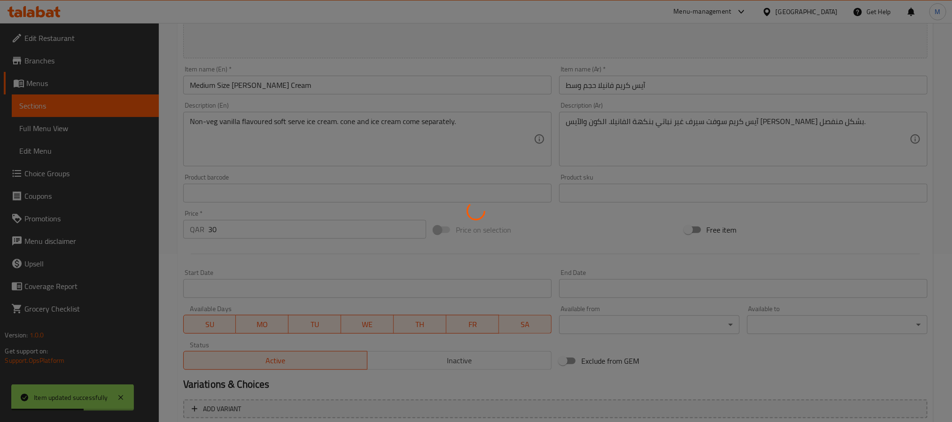
scroll to position [0, 0]
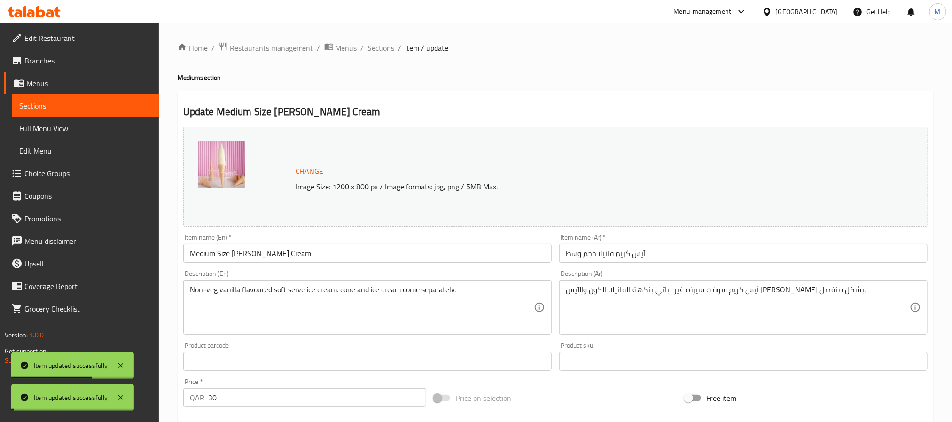
click at [373, 47] on span "Sections" at bounding box center [381, 47] width 27 height 11
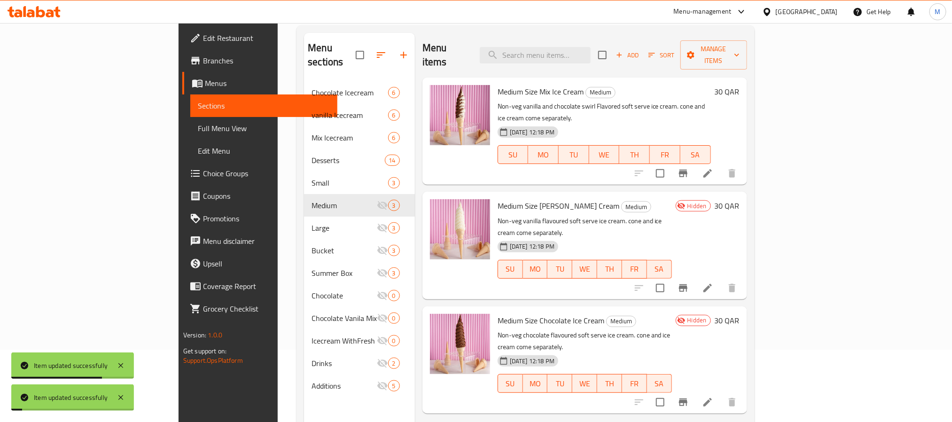
scroll to position [132, 0]
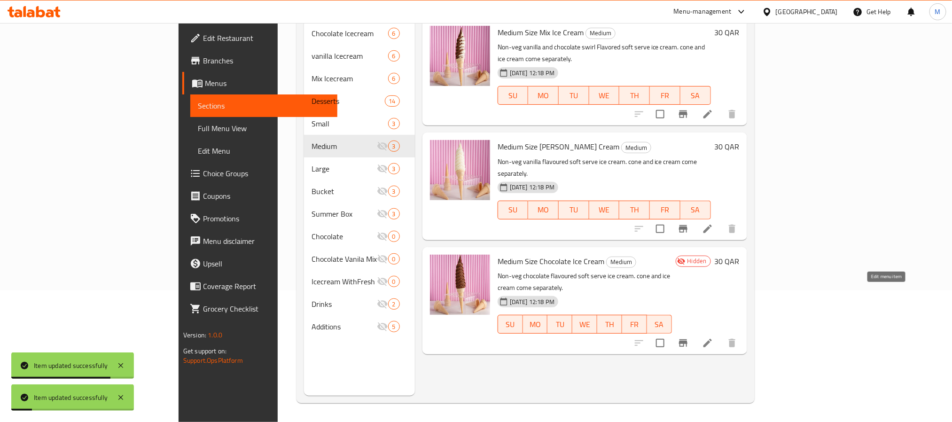
click at [713, 337] on icon at bounding box center [707, 342] width 11 height 11
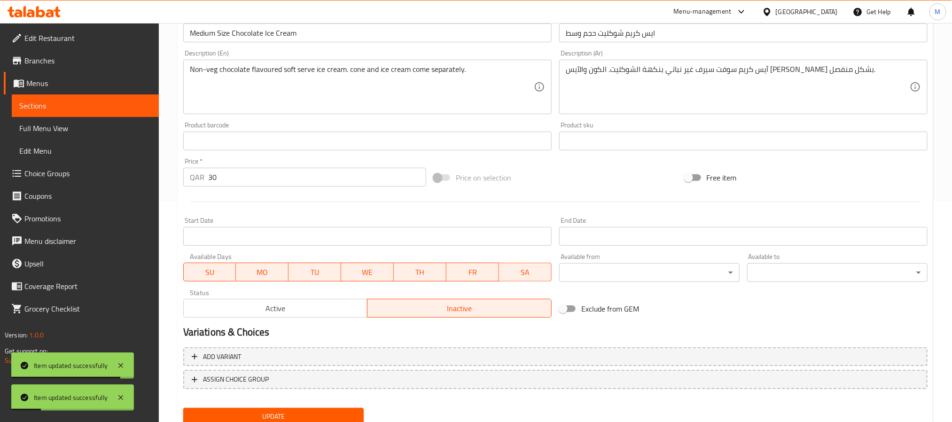
scroll to position [254, 0]
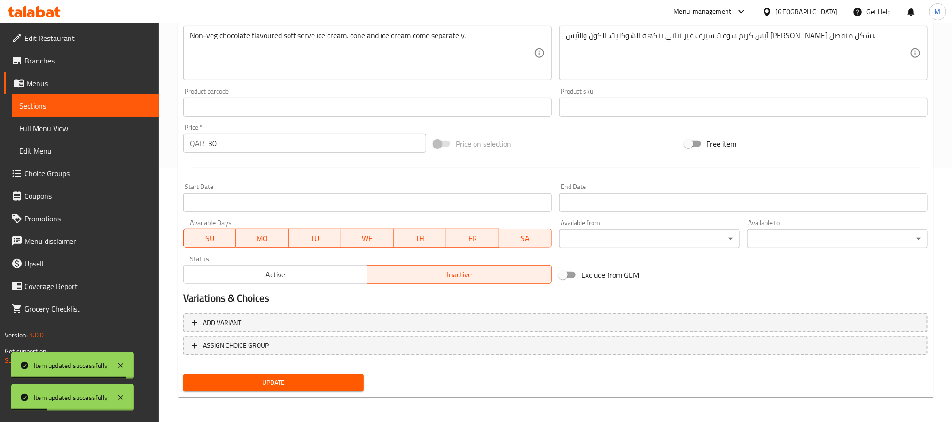
click at [309, 274] on span "Active" at bounding box center [275, 275] width 177 height 14
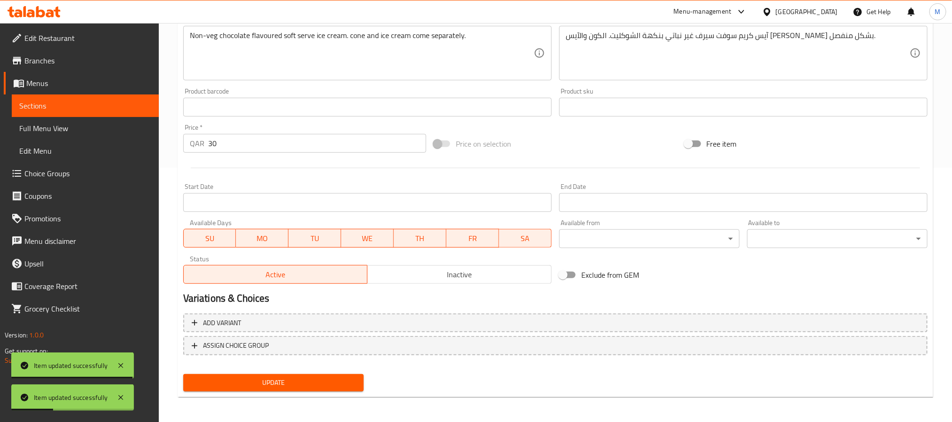
click at [317, 388] on span "Update" at bounding box center [273, 383] width 165 height 12
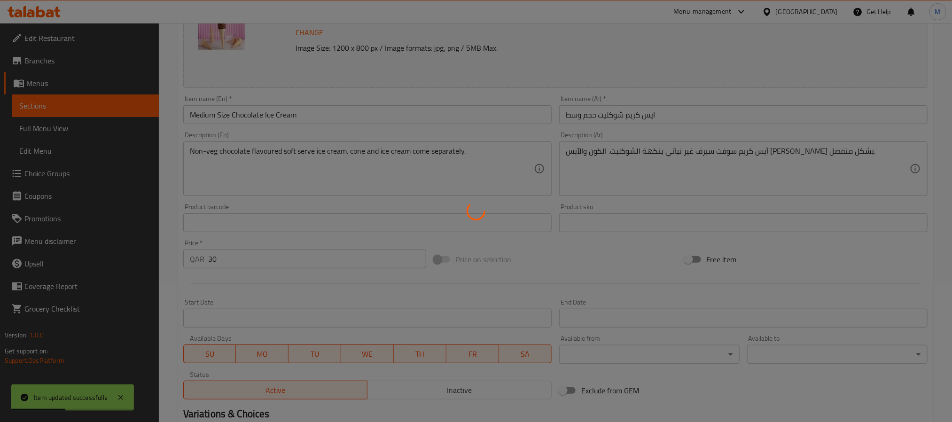
scroll to position [0, 0]
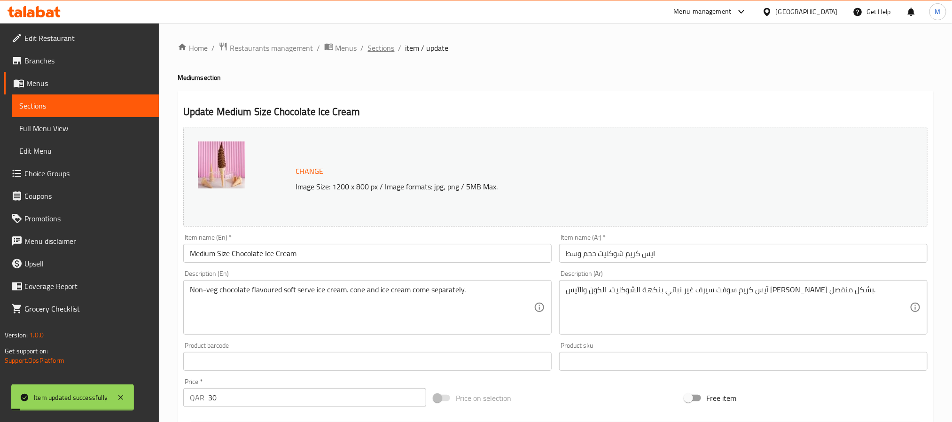
click at [381, 51] on span "Sections" at bounding box center [381, 47] width 27 height 11
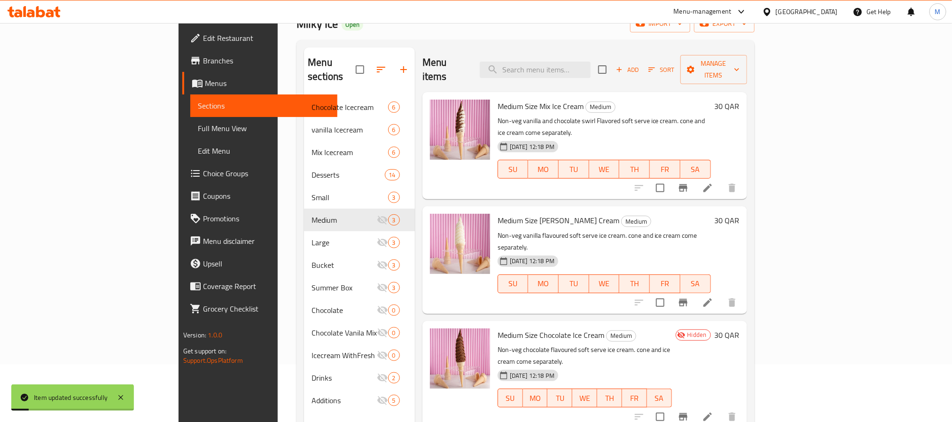
scroll to position [132, 0]
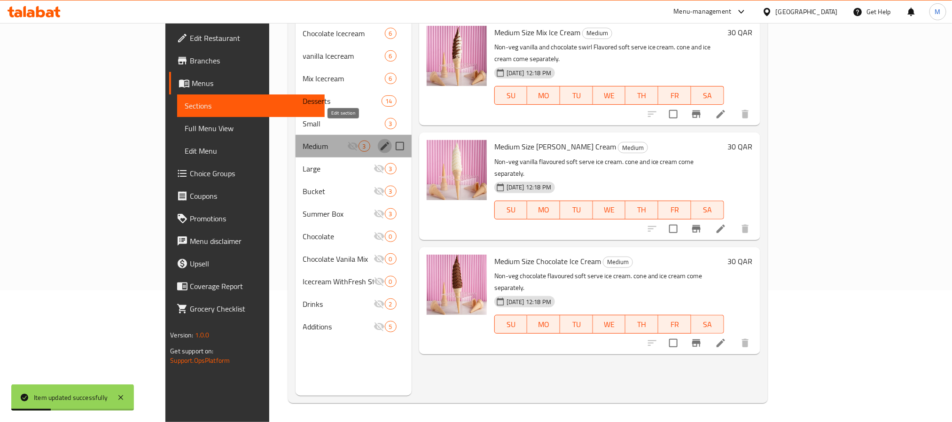
click at [379, 140] on icon "edit" at bounding box center [384, 145] width 11 height 11
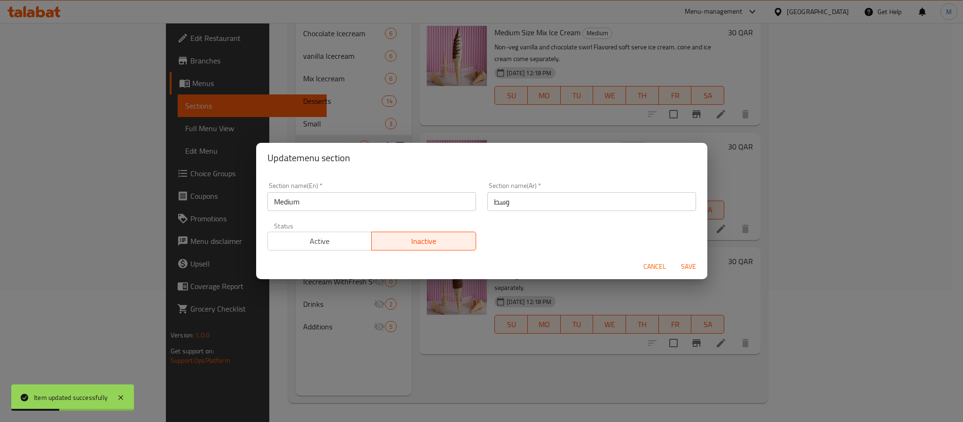
click at [337, 242] on span "Active" at bounding box center [320, 241] width 97 height 14
click at [684, 262] on span "Save" at bounding box center [688, 267] width 23 height 12
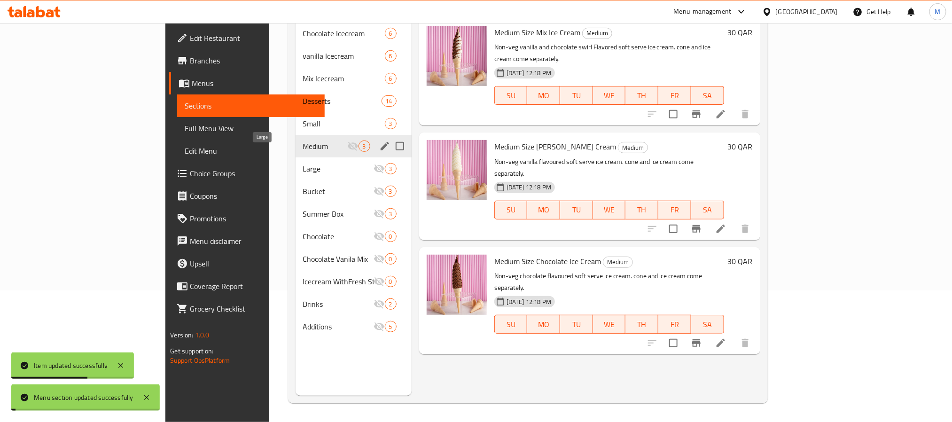
click at [303, 163] on span "Large" at bounding box center [338, 168] width 70 height 11
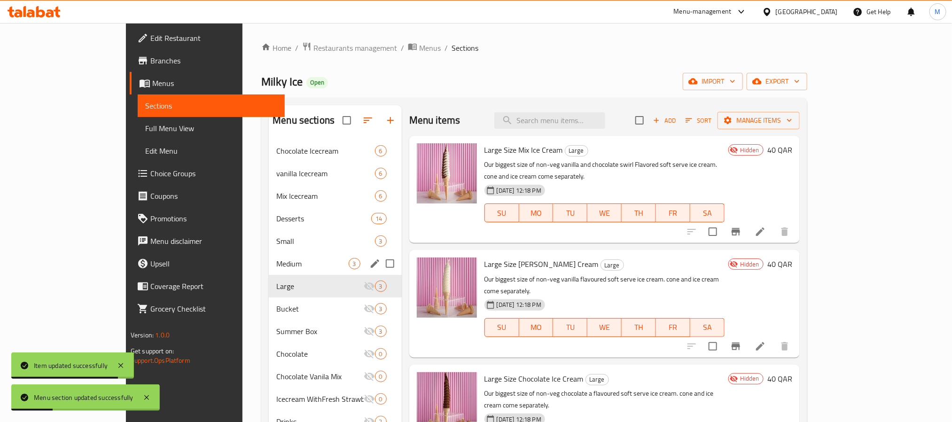
click at [766, 226] on icon at bounding box center [759, 231] width 11 height 11
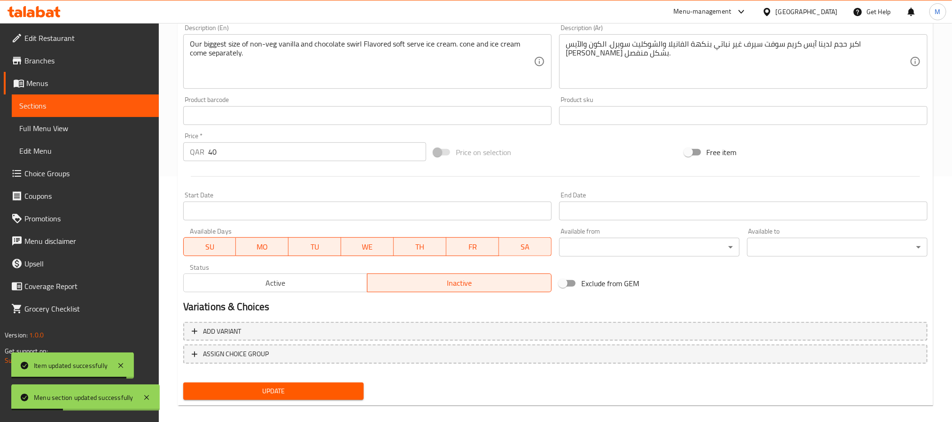
scroll to position [254, 0]
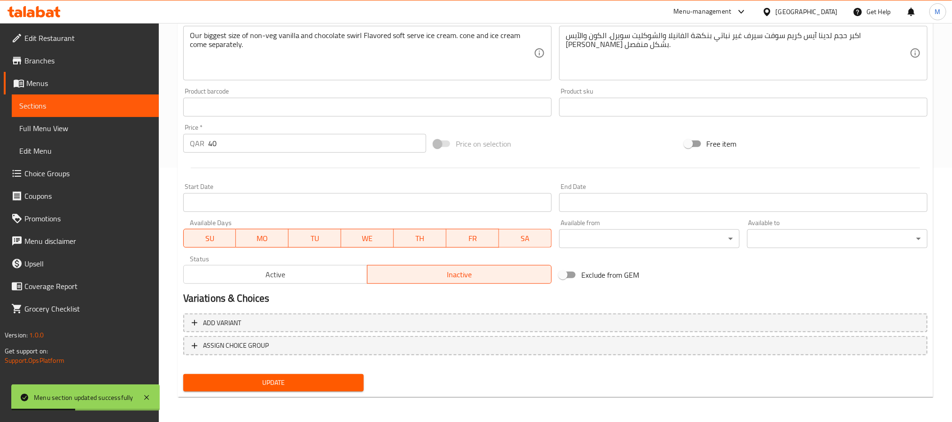
drag, startPoint x: 321, startPoint y: 265, endPoint x: 330, endPoint y: 287, distance: 23.4
click at [322, 265] on button "Active" at bounding box center [275, 274] width 185 height 19
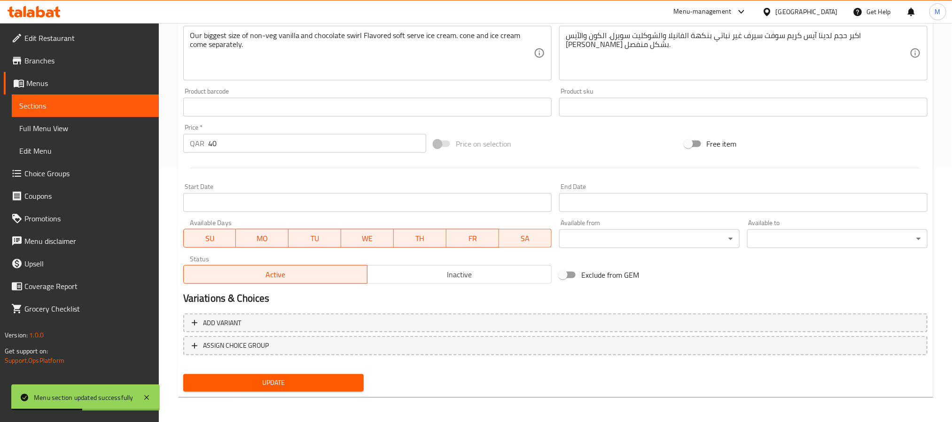
click at [333, 390] on button "Update" at bounding box center [273, 382] width 180 height 17
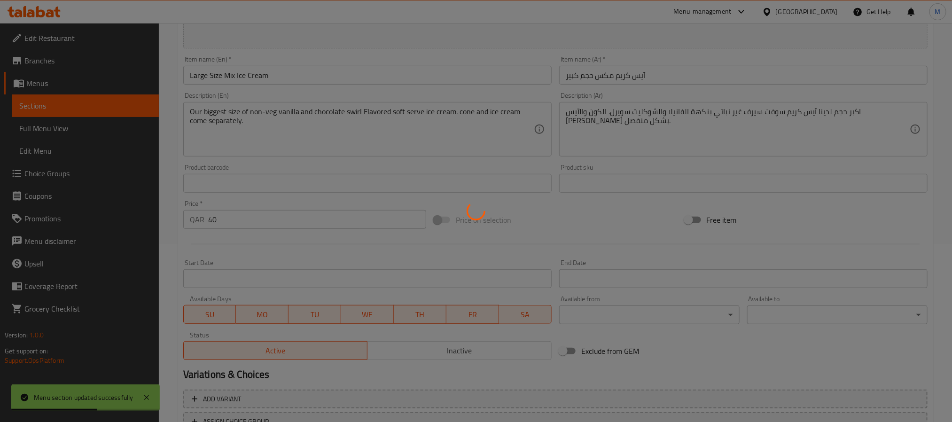
scroll to position [0, 0]
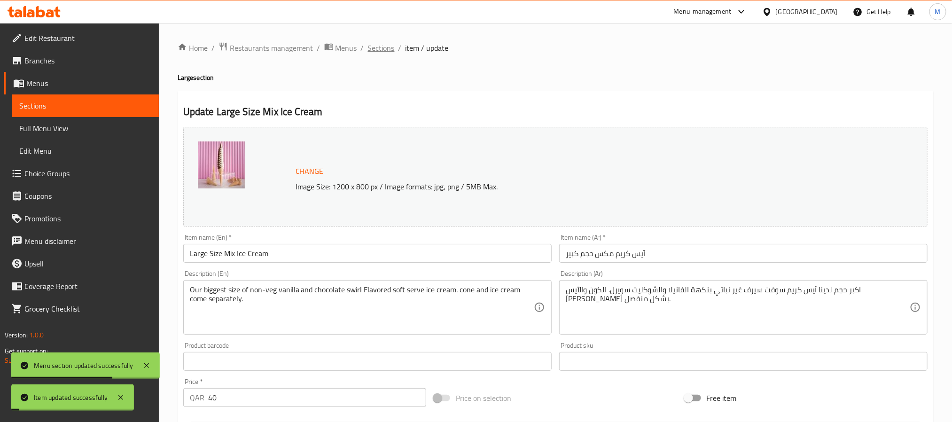
click at [377, 52] on span "Sections" at bounding box center [381, 47] width 27 height 11
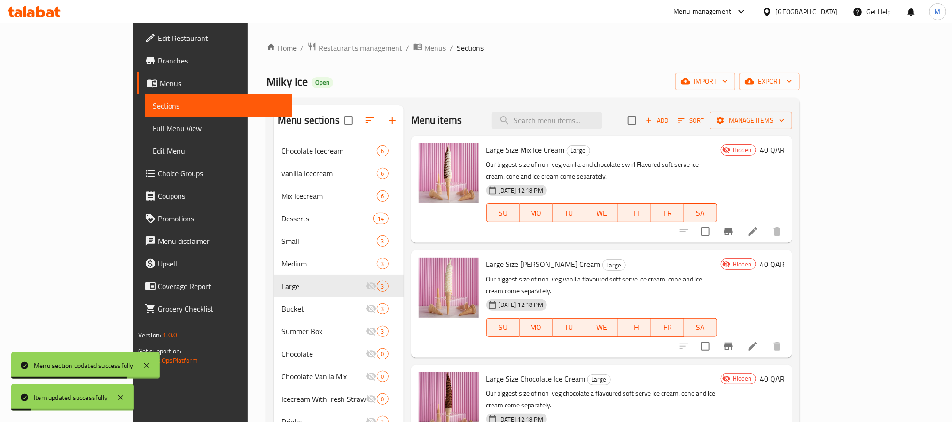
click at [757, 342] on icon at bounding box center [752, 346] width 8 height 8
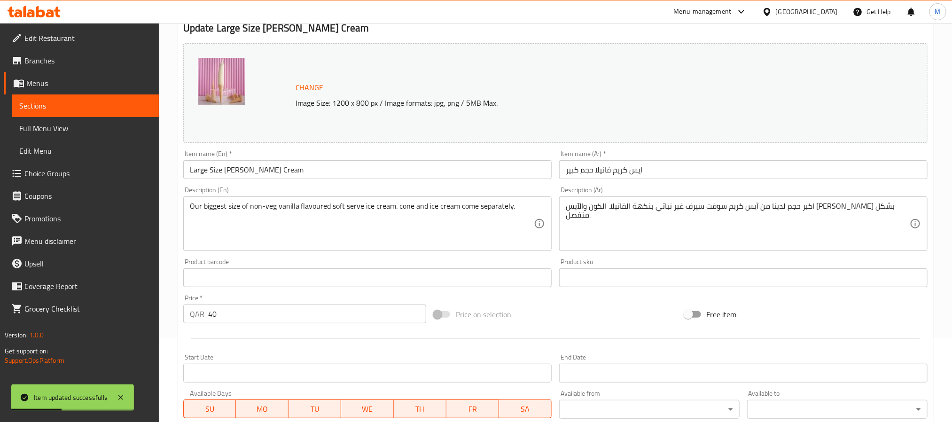
scroll to position [254, 0]
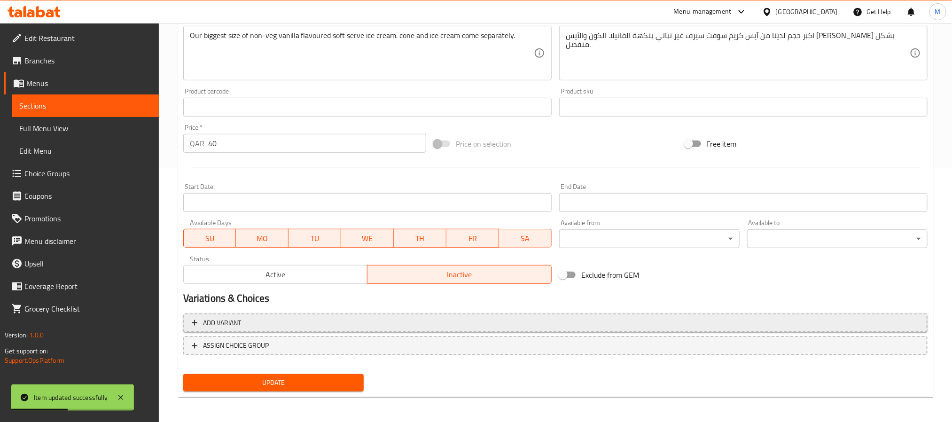
drag, startPoint x: 315, startPoint y: 272, endPoint x: 331, endPoint y: 319, distance: 48.9
click at [316, 272] on span "Active" at bounding box center [275, 275] width 177 height 14
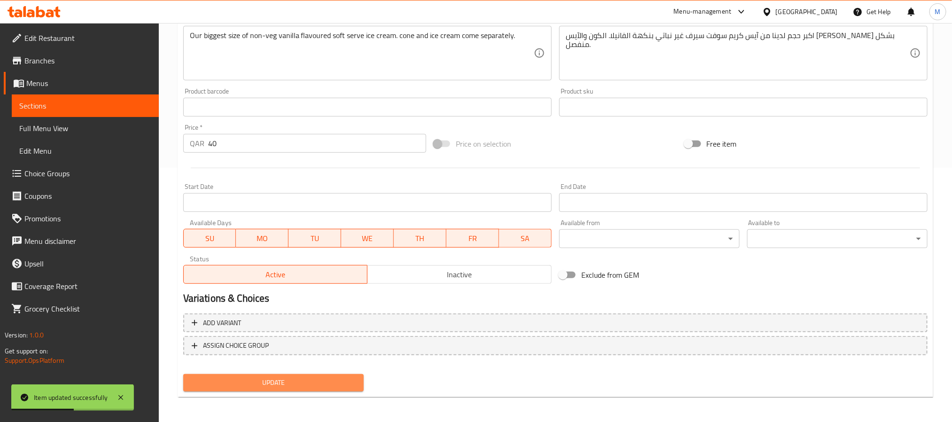
click at [340, 378] on span "Update" at bounding box center [273, 383] width 165 height 12
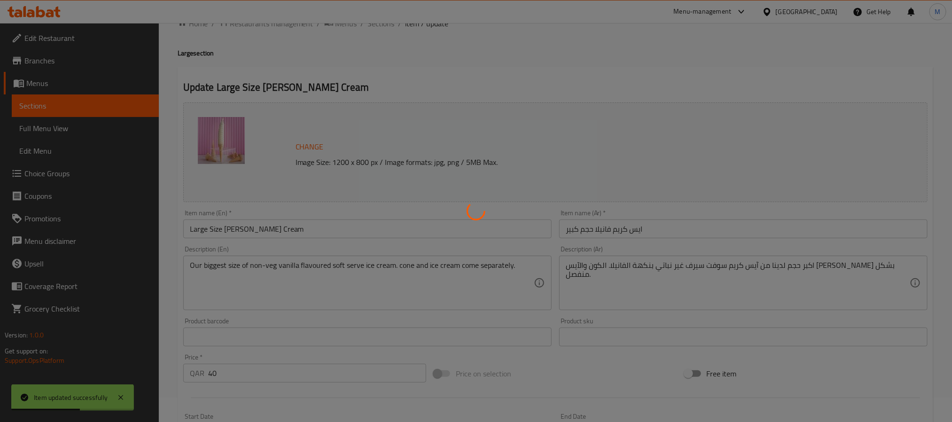
scroll to position [0, 0]
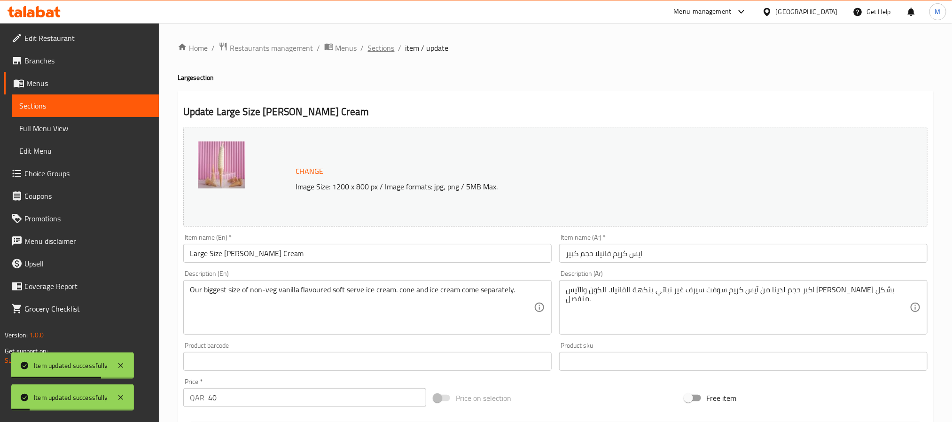
click at [381, 52] on span "Sections" at bounding box center [381, 47] width 27 height 11
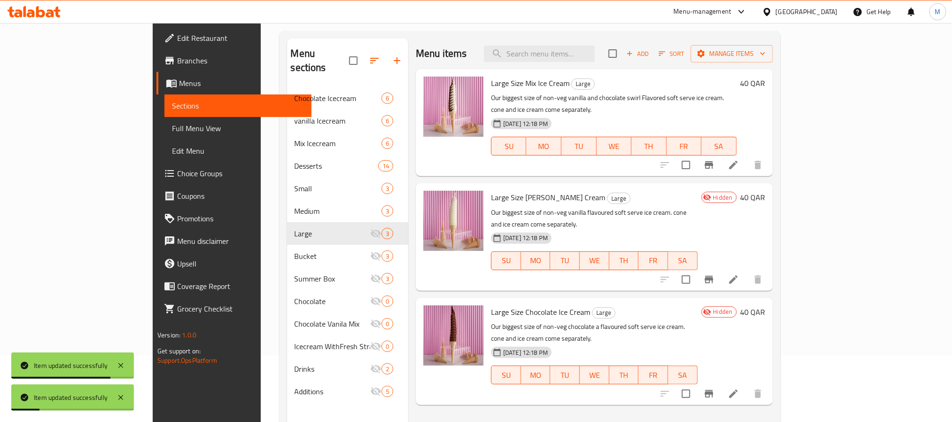
scroll to position [132, 0]
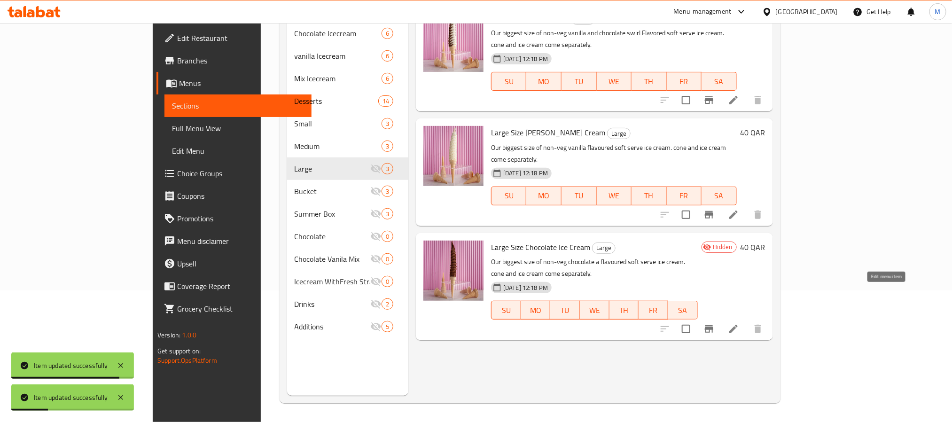
click at [738, 325] on icon at bounding box center [733, 329] width 8 height 8
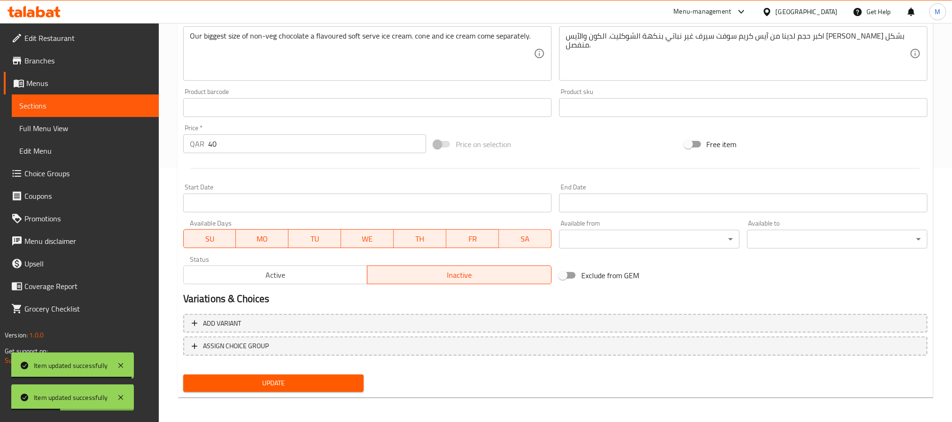
scroll to position [254, 0]
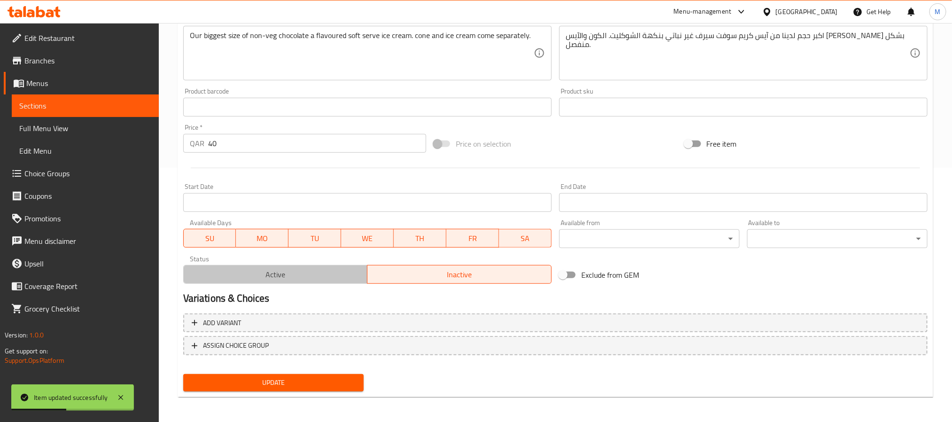
click at [294, 268] on span "Active" at bounding box center [275, 275] width 177 height 14
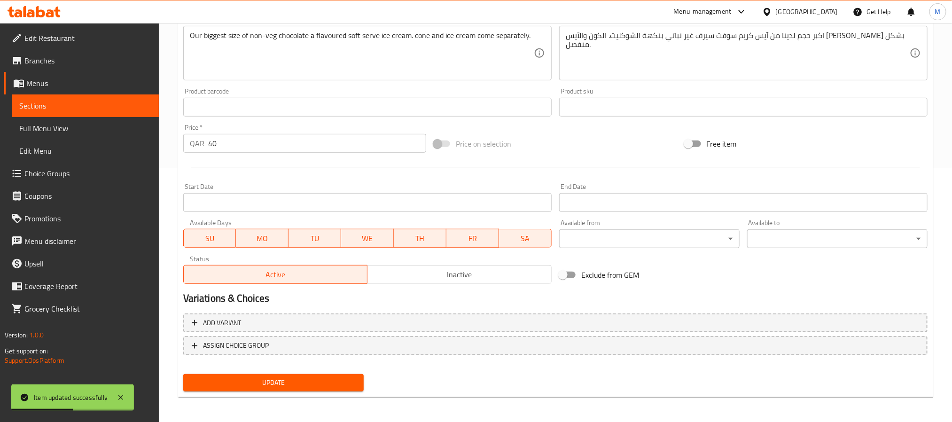
click at [333, 375] on button "Update" at bounding box center [273, 382] width 180 height 17
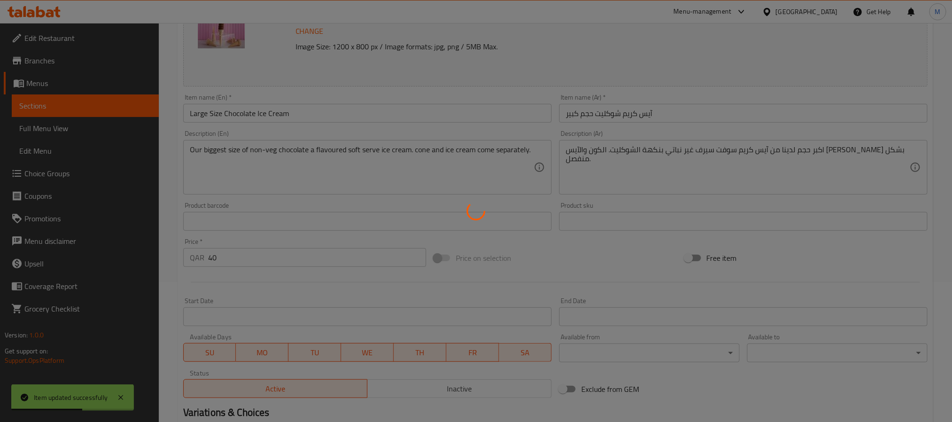
scroll to position [0, 0]
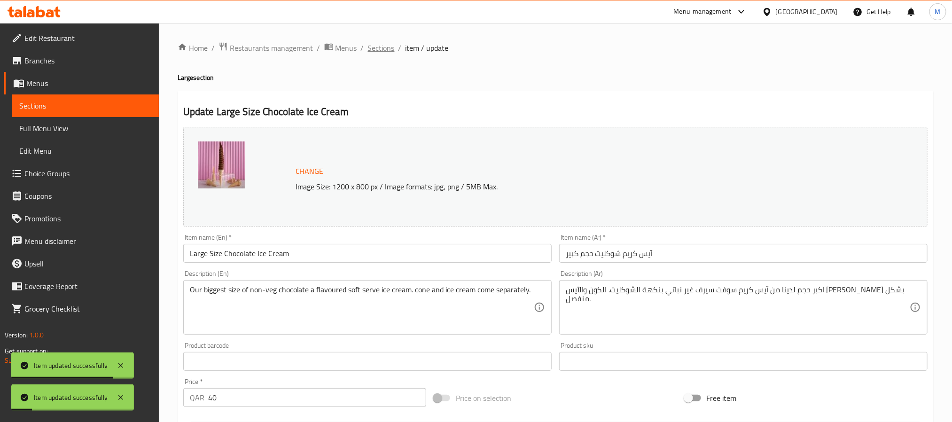
click at [389, 47] on span "Sections" at bounding box center [381, 47] width 27 height 11
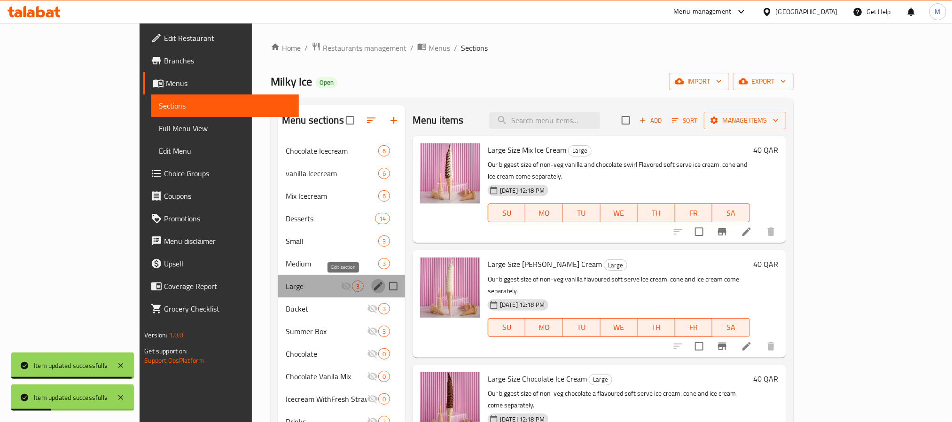
click at [373, 283] on icon "edit" at bounding box center [378, 285] width 11 height 11
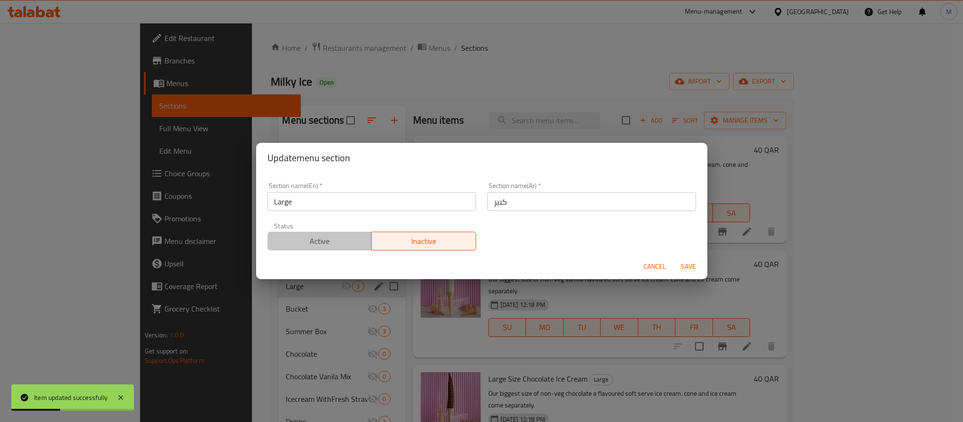
click at [335, 240] on span "Active" at bounding box center [320, 241] width 97 height 14
click at [678, 272] on span "Save" at bounding box center [688, 267] width 23 height 12
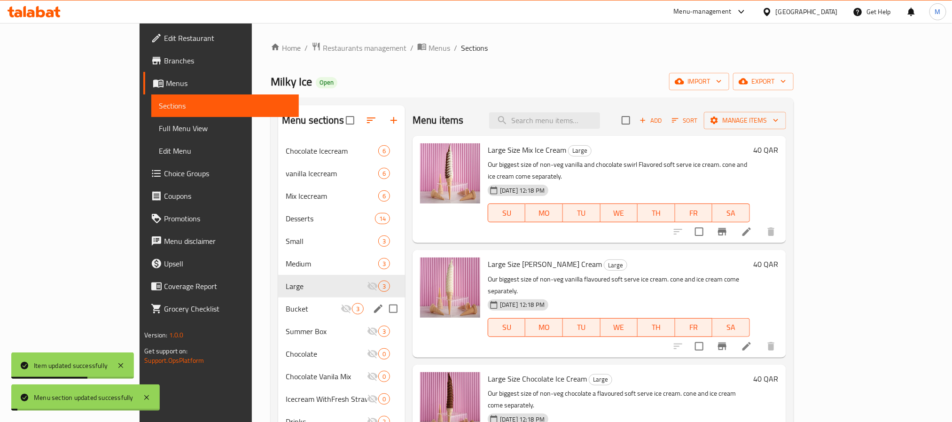
click at [286, 307] on span "Bucket" at bounding box center [313, 308] width 55 height 11
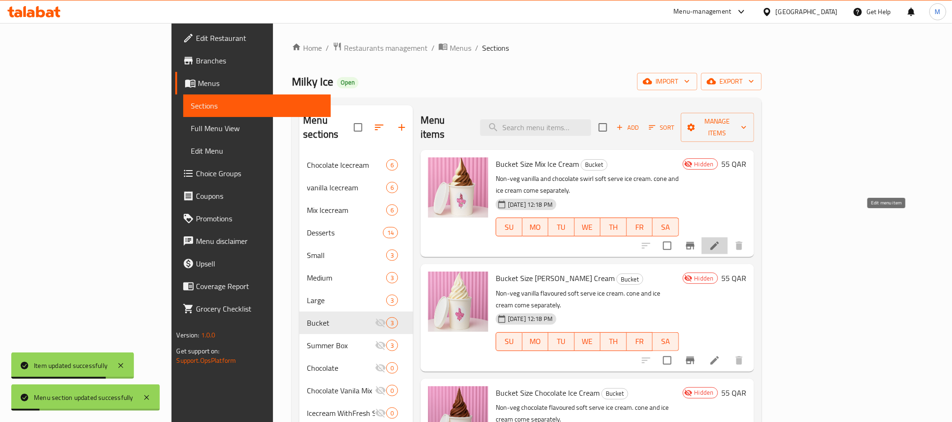
click at [719, 241] on icon at bounding box center [714, 245] width 8 height 8
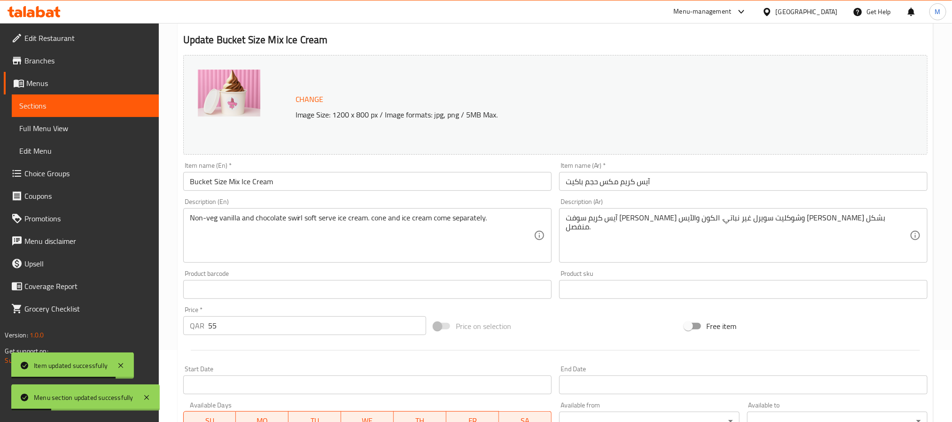
scroll to position [141, 0]
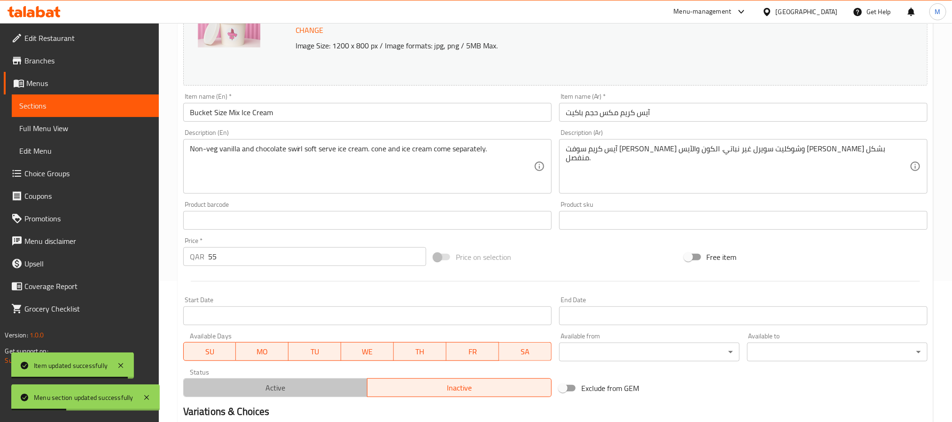
click at [292, 383] on span "Active" at bounding box center [275, 388] width 177 height 14
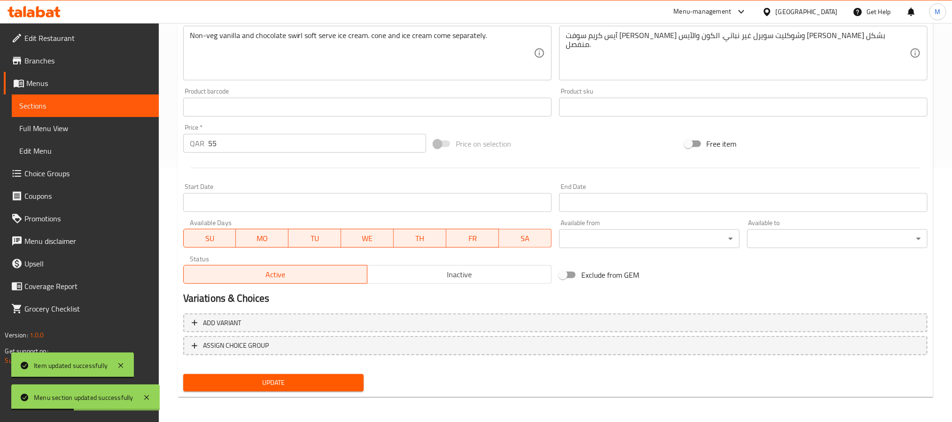
click at [302, 383] on span "Update" at bounding box center [273, 383] width 165 height 12
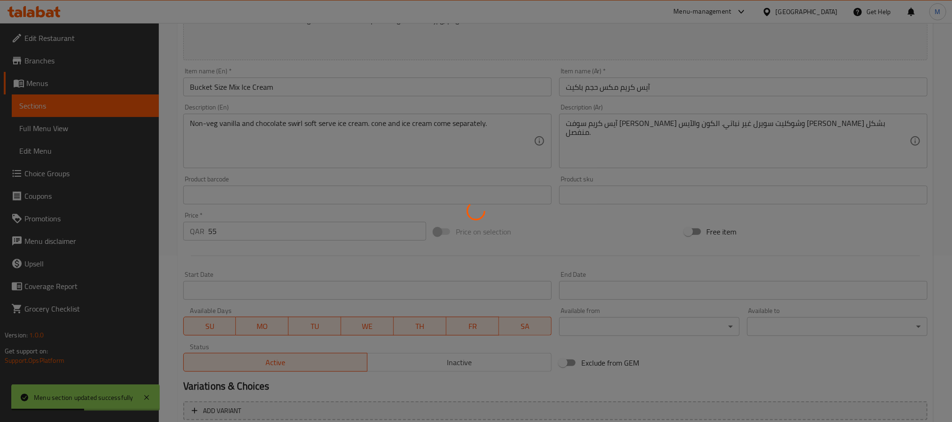
scroll to position [0, 0]
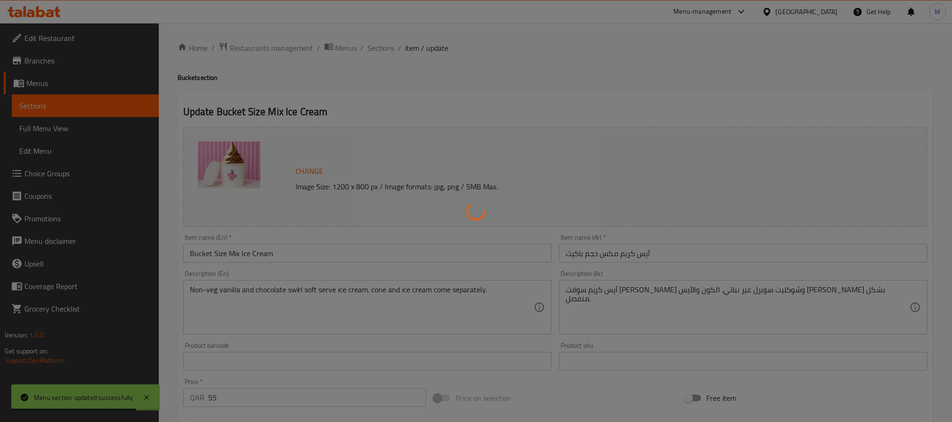
click at [388, 47] on div at bounding box center [476, 211] width 952 height 422
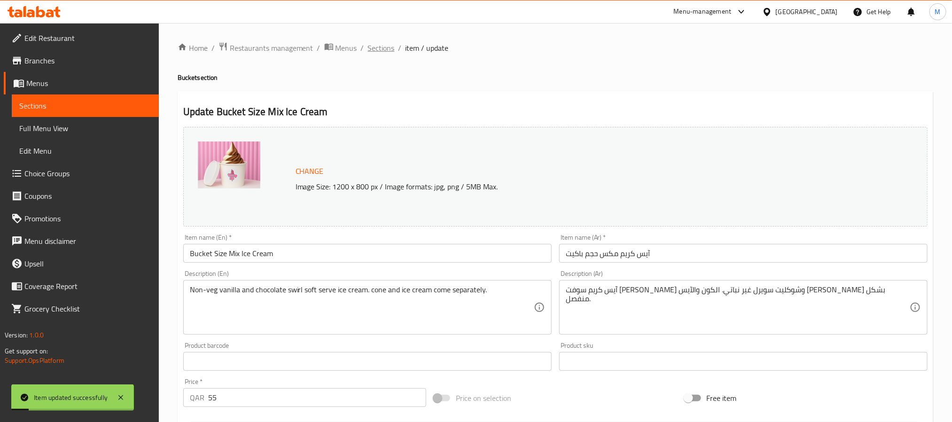
click at [389, 45] on span "Sections" at bounding box center [381, 47] width 27 height 11
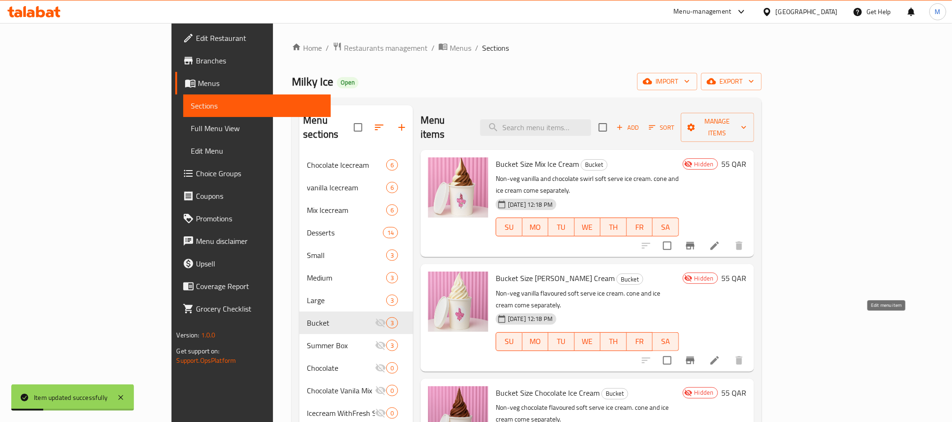
click at [720, 355] on icon at bounding box center [714, 360] width 11 height 11
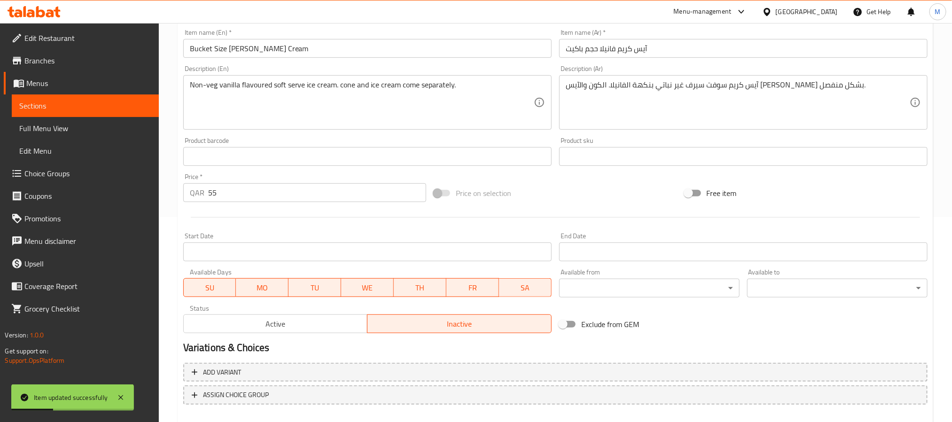
scroll to position [254, 0]
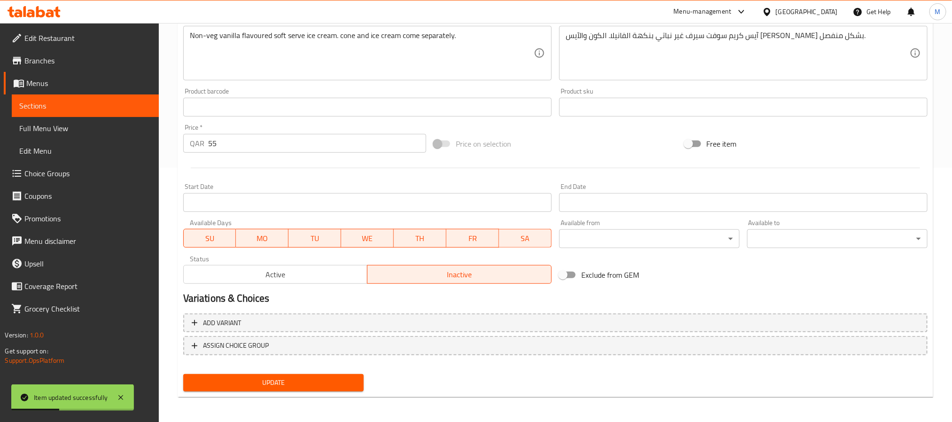
click at [309, 275] on span "Active" at bounding box center [275, 275] width 177 height 14
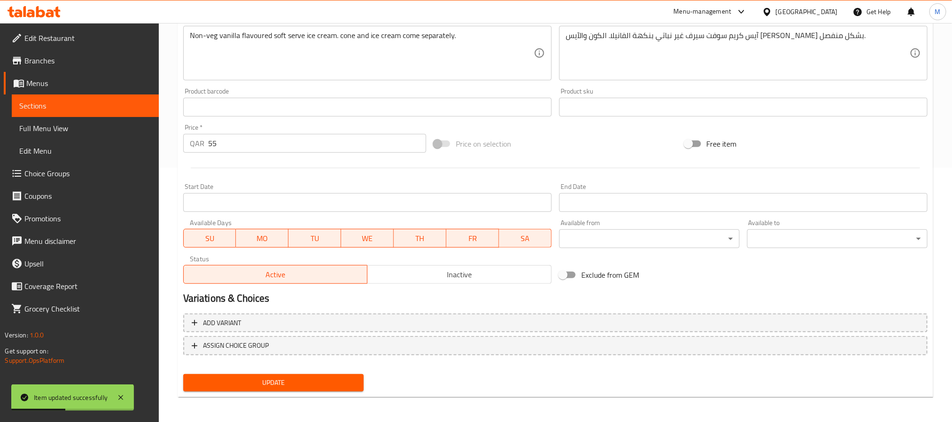
click at [332, 371] on div "Update" at bounding box center [273, 382] width 188 height 25
click at [333, 380] on span "Update" at bounding box center [273, 383] width 165 height 12
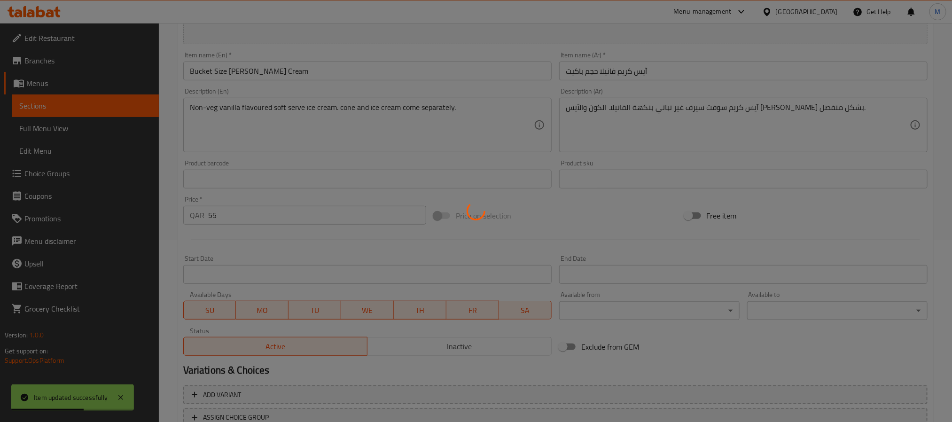
scroll to position [0, 0]
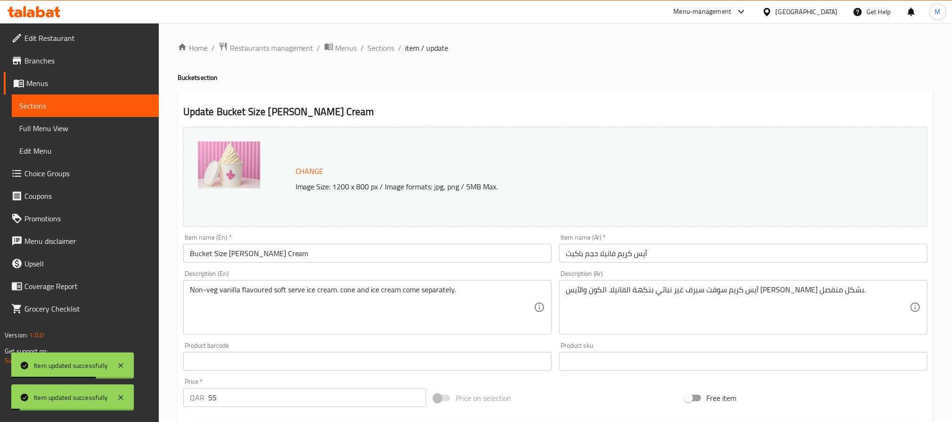
click at [371, 57] on div "Home / Restaurants management / Menus / Sections / item / update Bucket section…" at bounding box center [555, 350] width 755 height 617
click at [378, 48] on span "Sections" at bounding box center [381, 47] width 27 height 11
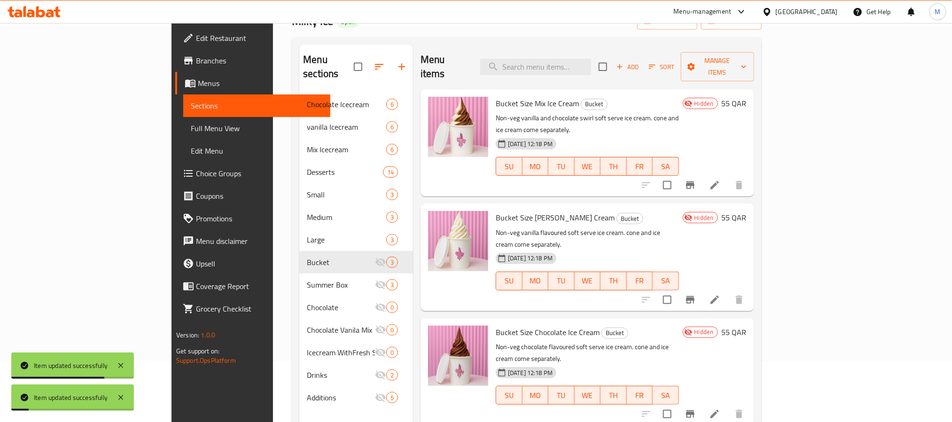
scroll to position [132, 0]
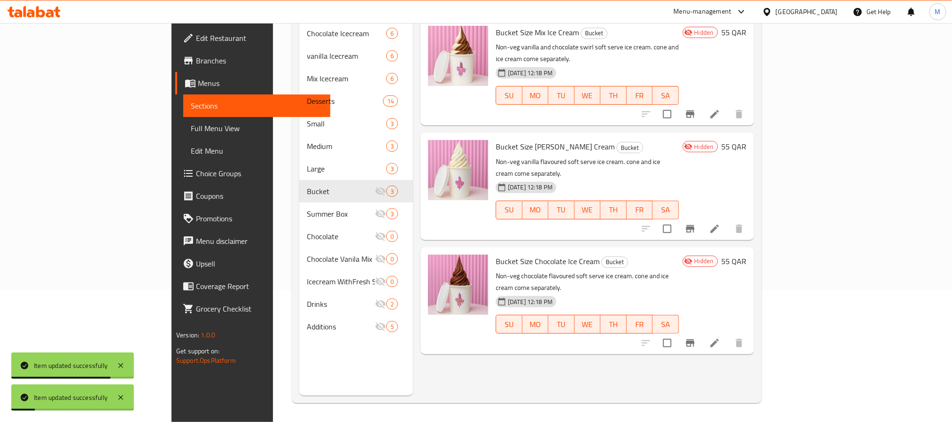
click at [720, 337] on icon at bounding box center [714, 342] width 11 height 11
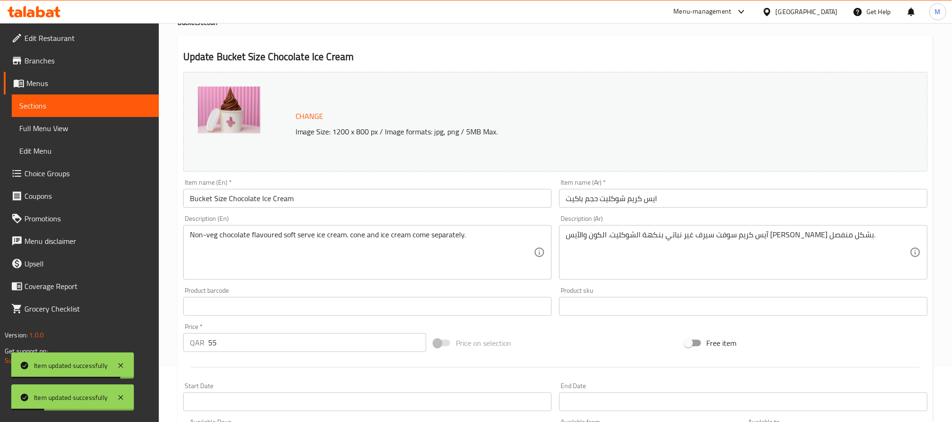
scroll to position [254, 0]
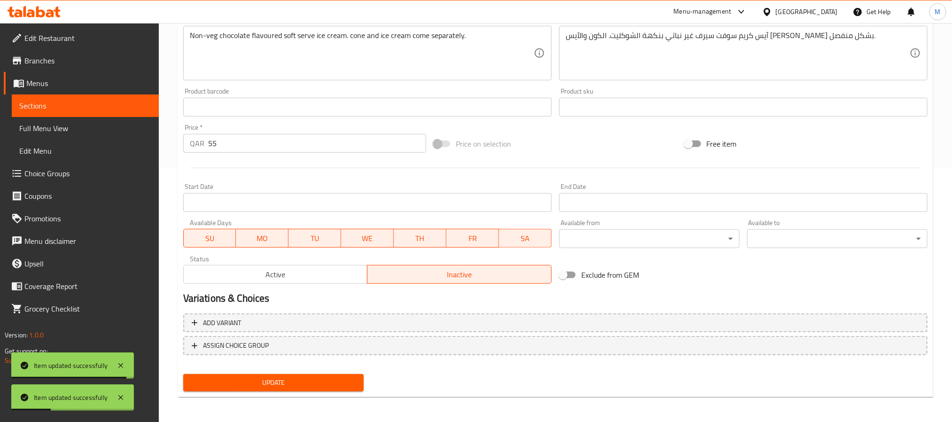
click at [319, 273] on span "Active" at bounding box center [275, 275] width 177 height 14
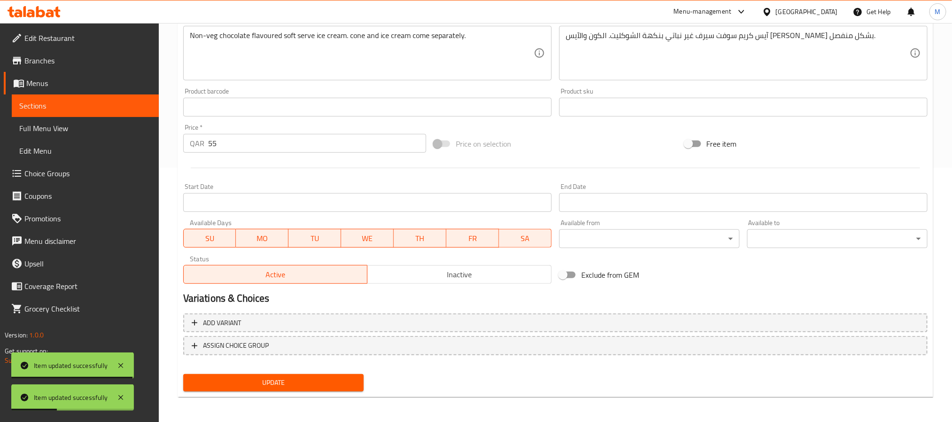
click at [337, 388] on span "Update" at bounding box center [273, 383] width 165 height 12
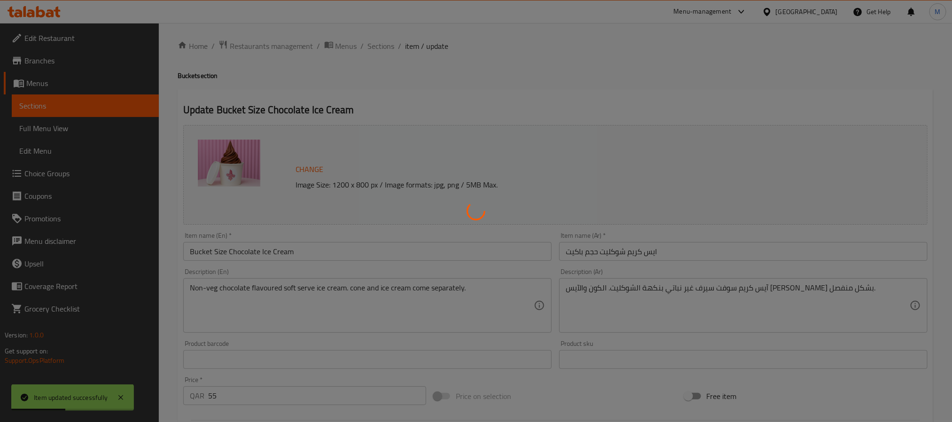
scroll to position [0, 0]
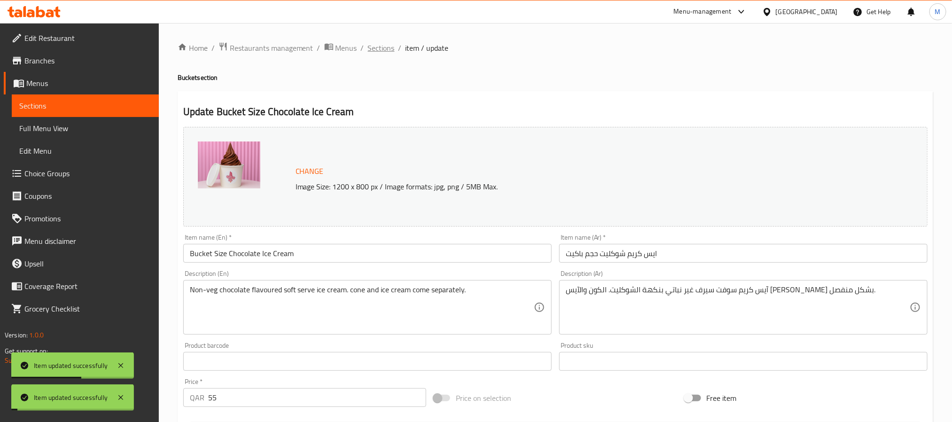
click at [375, 45] on span "Sections" at bounding box center [381, 47] width 27 height 11
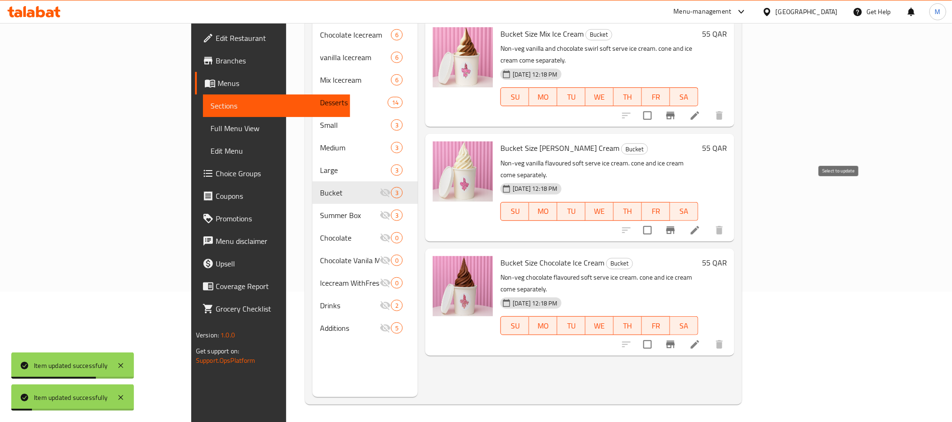
scroll to position [132, 0]
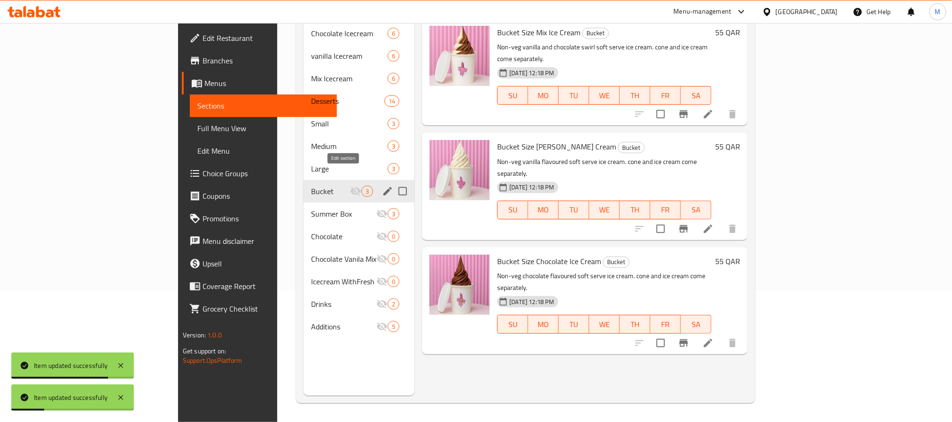
click at [383, 187] on icon "edit" at bounding box center [387, 191] width 8 height 8
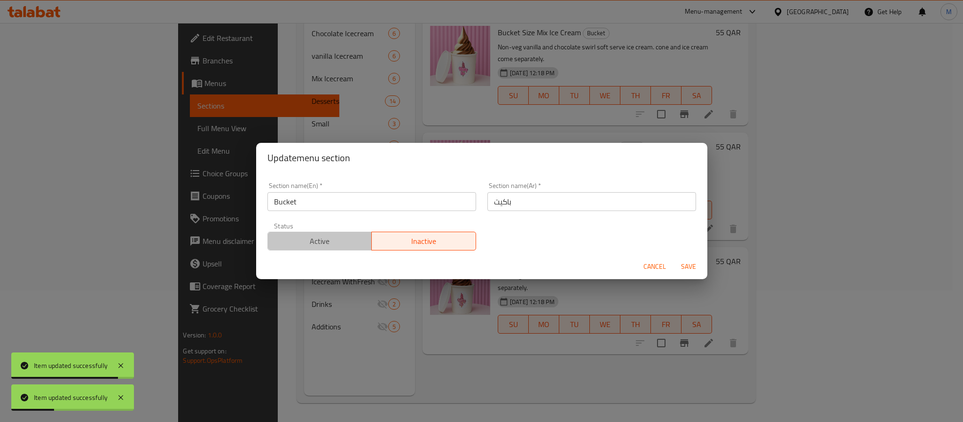
click at [334, 241] on span "Active" at bounding box center [320, 241] width 97 height 14
click at [677, 271] on span "Save" at bounding box center [688, 267] width 23 height 12
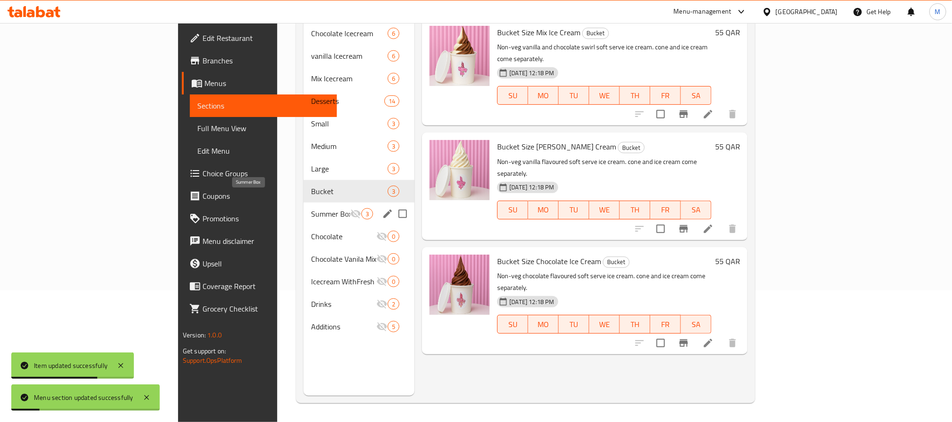
click at [311, 208] on span "Summer Box" at bounding box center [330, 213] width 39 height 11
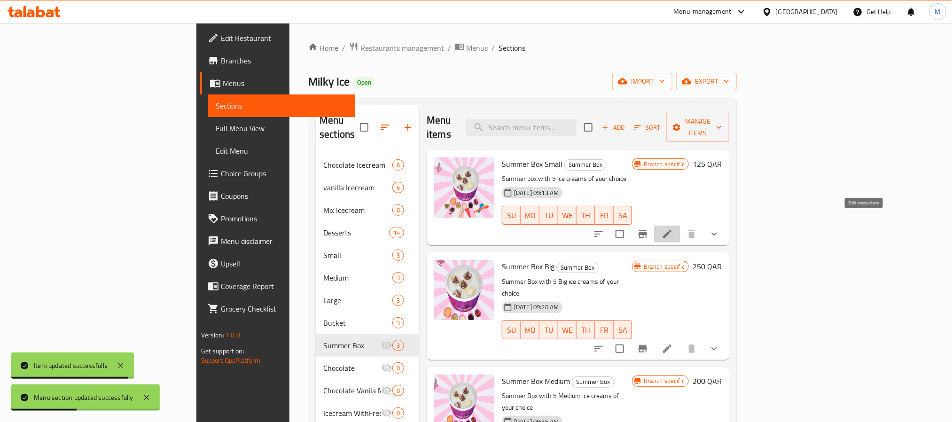
click at [673, 228] on icon at bounding box center [666, 233] width 11 height 11
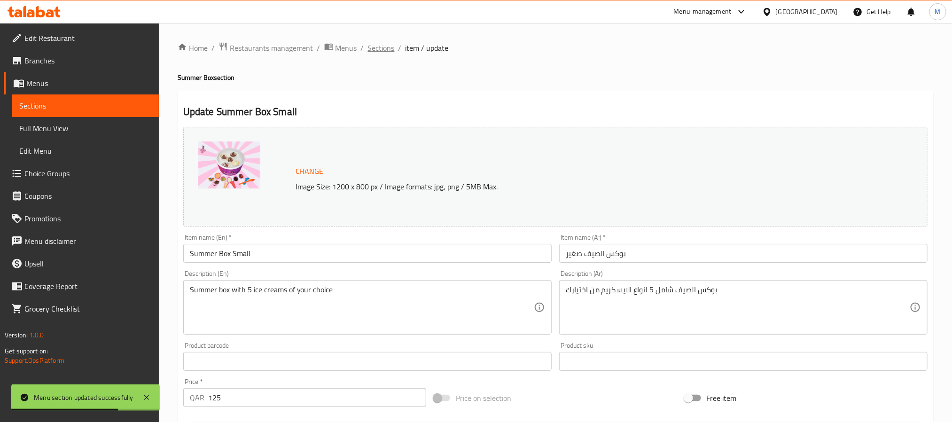
click at [381, 50] on span "Sections" at bounding box center [381, 47] width 27 height 11
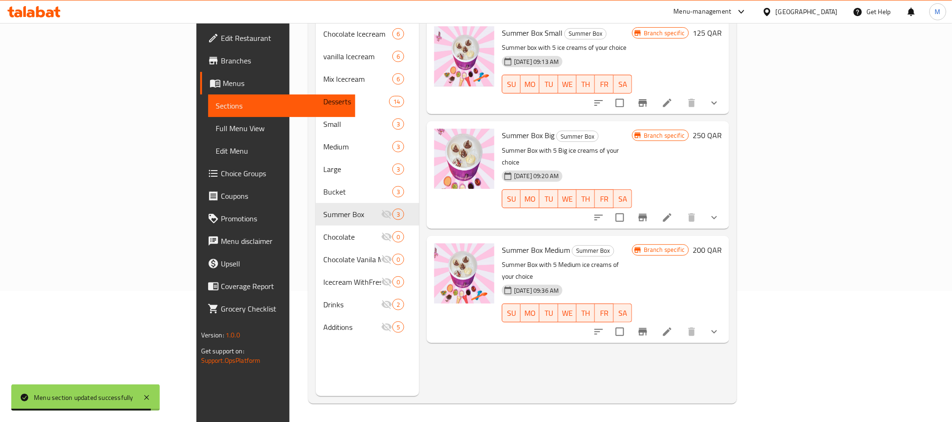
scroll to position [132, 0]
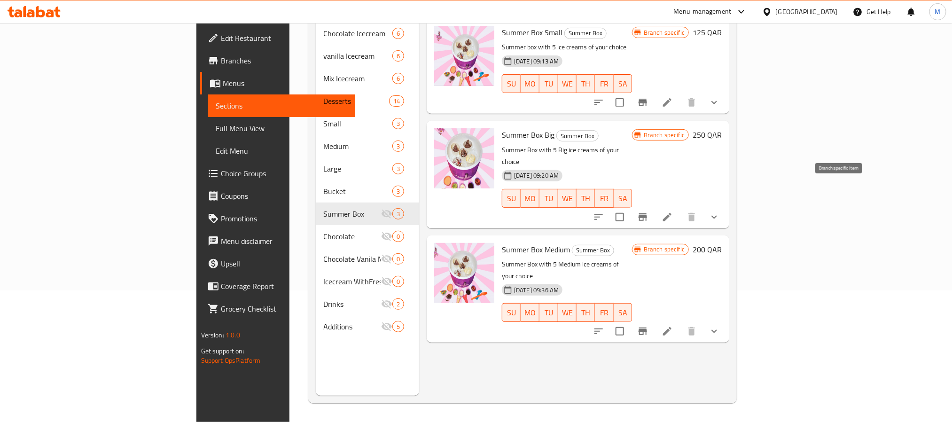
click at [647, 213] on icon "Branch-specific-item" at bounding box center [642, 217] width 8 height 8
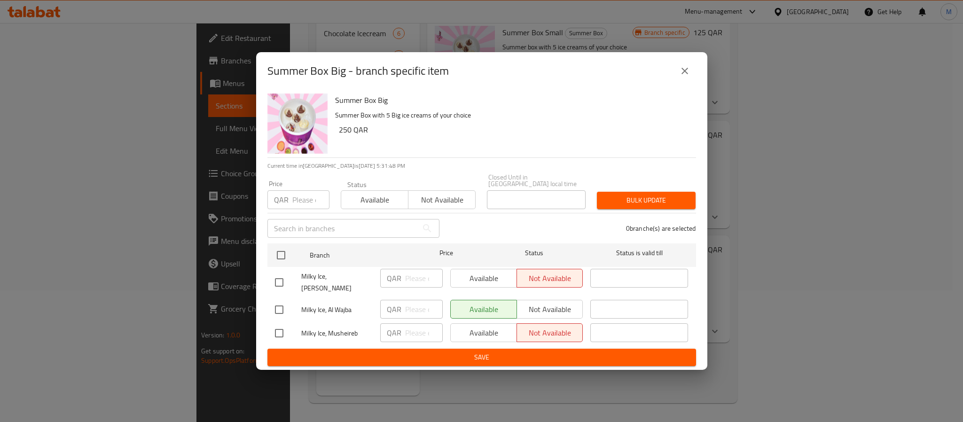
click at [684, 76] on icon "close" at bounding box center [684, 70] width 11 height 11
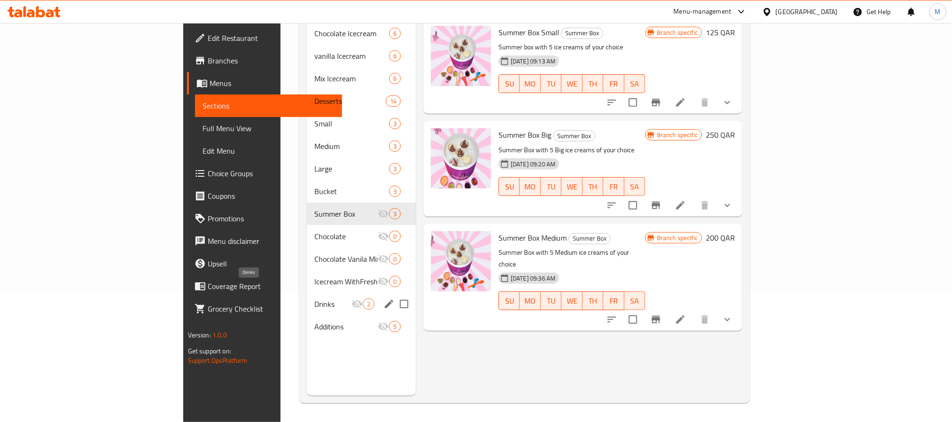
click at [314, 298] on span "Drinks" at bounding box center [332, 303] width 37 height 11
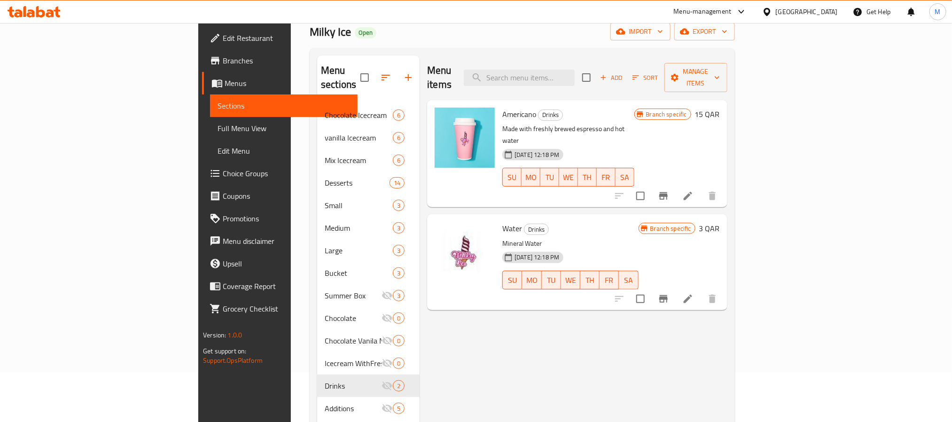
scroll to position [132, 0]
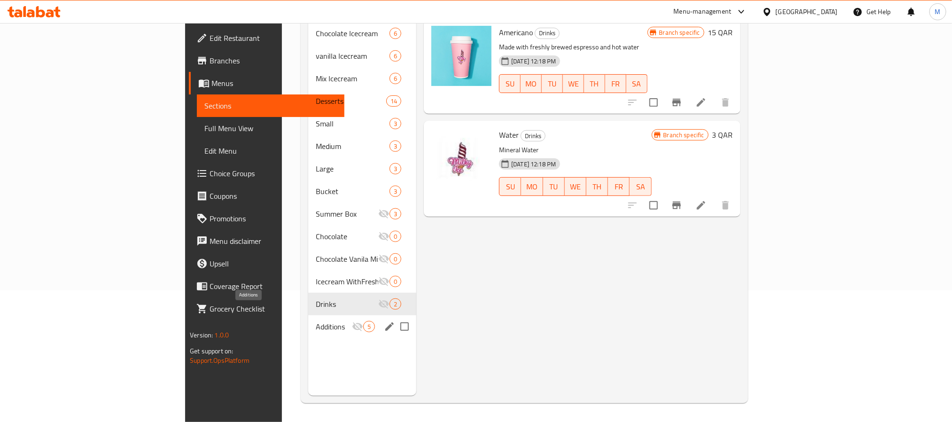
click at [316, 321] on span "Additions" at bounding box center [334, 326] width 36 height 11
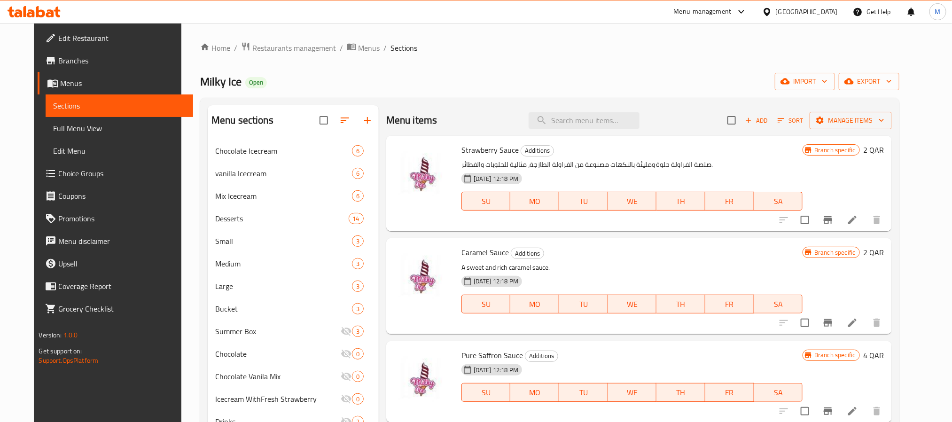
drag, startPoint x: 543, startPoint y: 78, endPoint x: 471, endPoint y: 72, distance: 72.6
click at [471, 72] on div "Home / Restaurants management / Menus / Sections Milky Ice Open import export M…" at bounding box center [549, 288] width 699 height 493
click at [65, 130] on span "Full Menu View" at bounding box center [119, 128] width 132 height 11
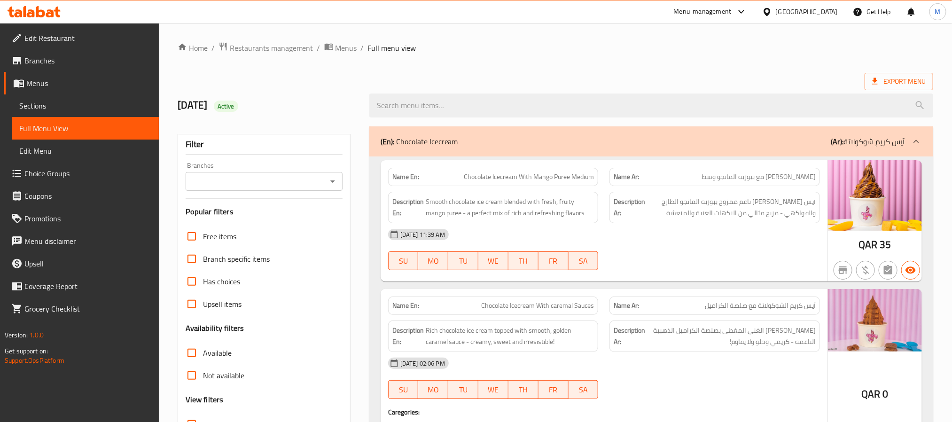
drag, startPoint x: 557, startPoint y: 87, endPoint x: 536, endPoint y: 76, distance: 24.0
drag, startPoint x: 536, startPoint y: 76, endPoint x: 485, endPoint y: 68, distance: 50.9
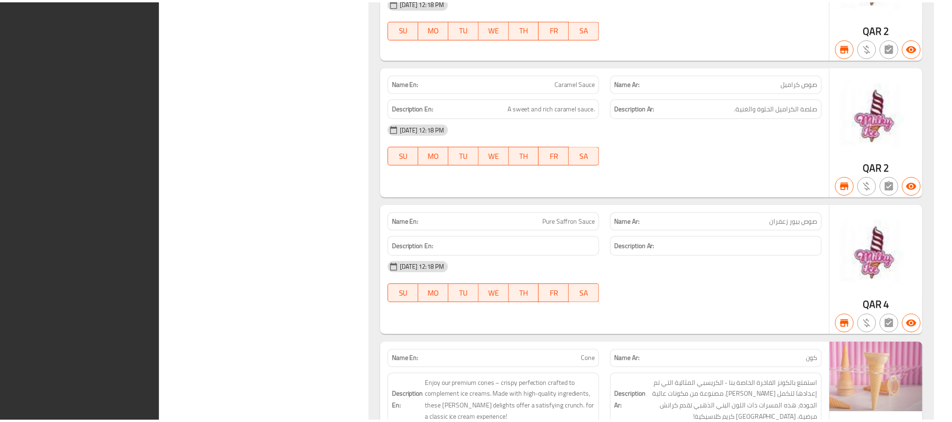
scroll to position [8768, 0]
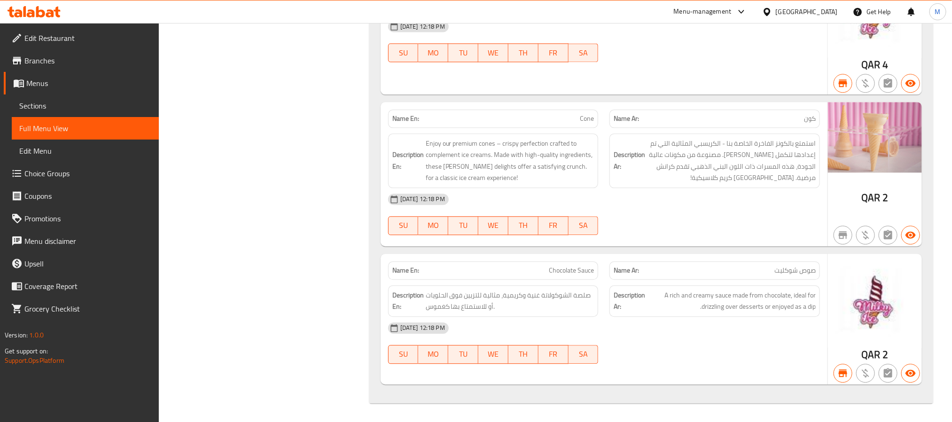
click at [28, 11] on icon at bounding box center [34, 11] width 53 height 11
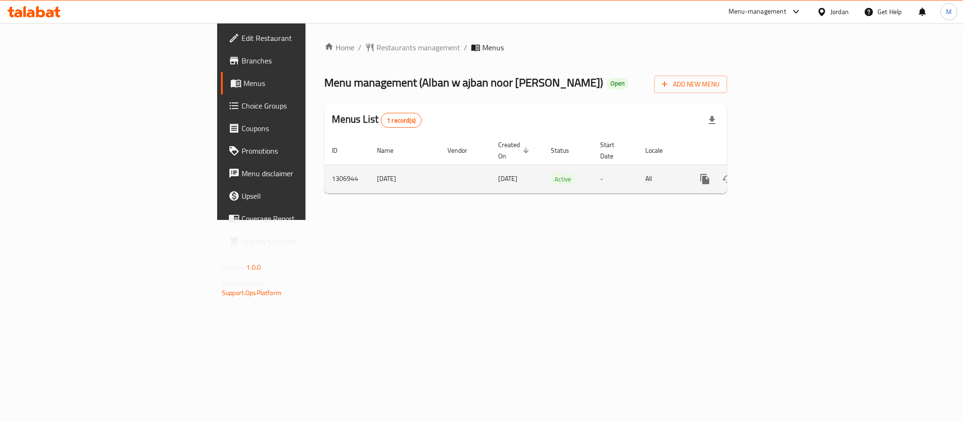
click at [778, 173] on icon "enhanced table" at bounding box center [772, 178] width 11 height 11
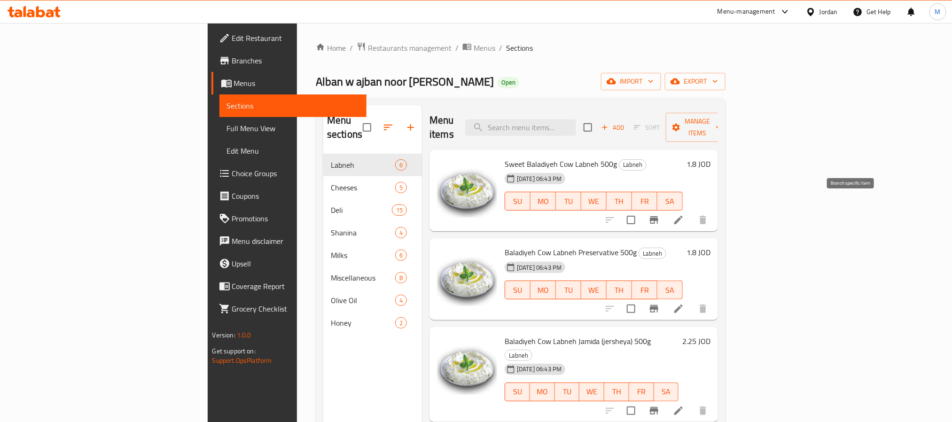
click at [660, 214] on icon "Branch-specific-item" at bounding box center [653, 219] width 11 height 11
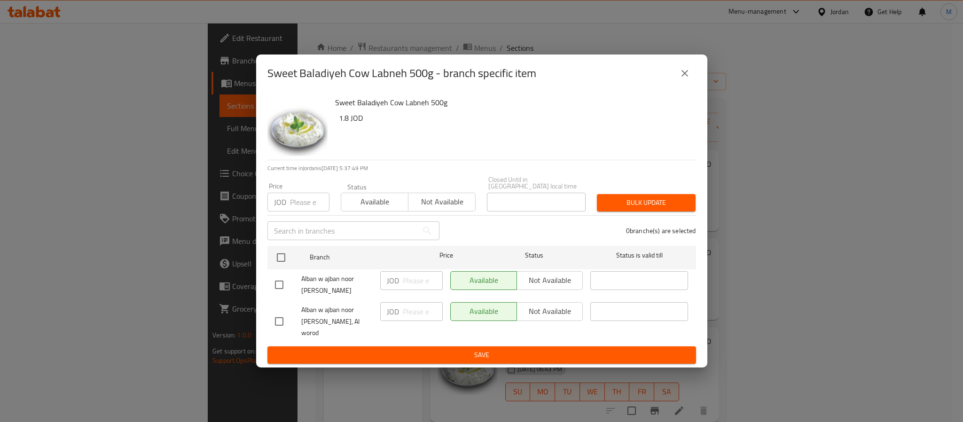
click at [685, 79] on icon "close" at bounding box center [684, 73] width 11 height 11
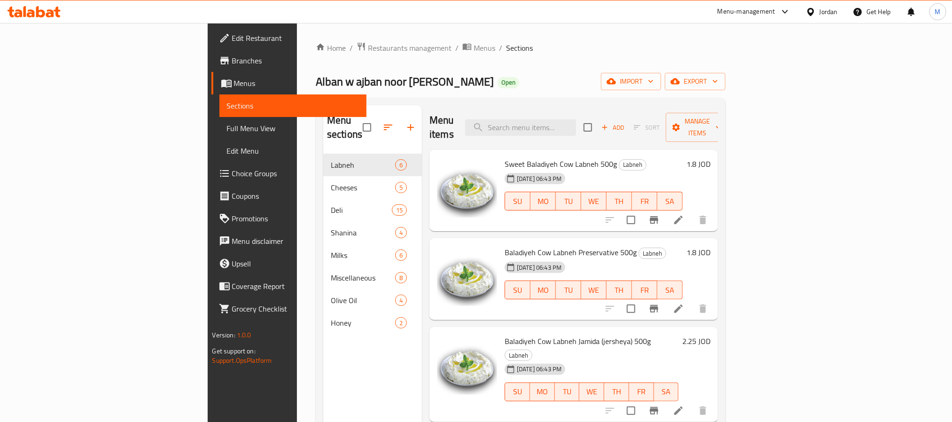
click at [232, 62] on span "Branches" at bounding box center [295, 60] width 127 height 11
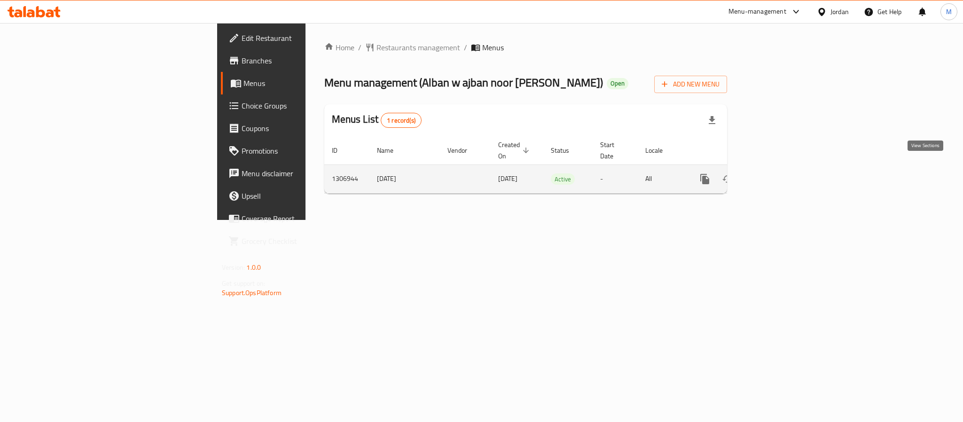
click at [778, 173] on icon "enhanced table" at bounding box center [772, 178] width 11 height 11
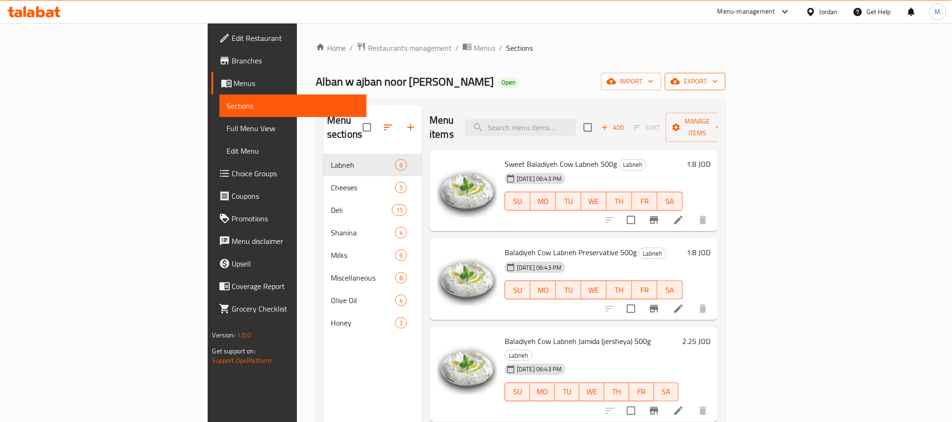
click at [718, 82] on span "export" at bounding box center [695, 82] width 46 height 12
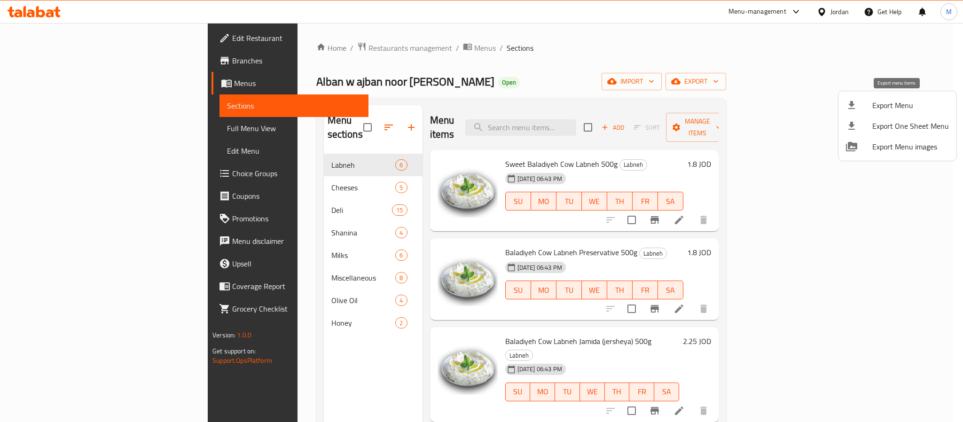
click at [891, 103] on span "Export Menu" at bounding box center [910, 105] width 77 height 11
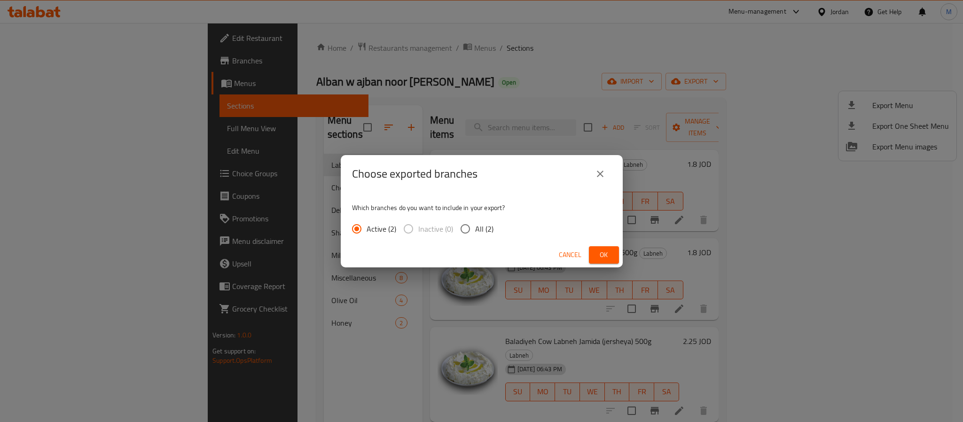
click at [603, 259] on span "Ok" at bounding box center [603, 255] width 15 height 12
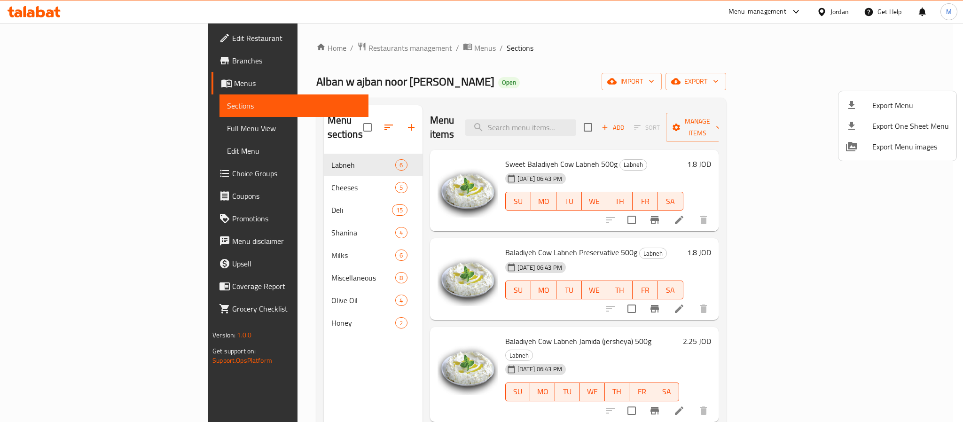
click at [515, 65] on div at bounding box center [481, 211] width 963 height 422
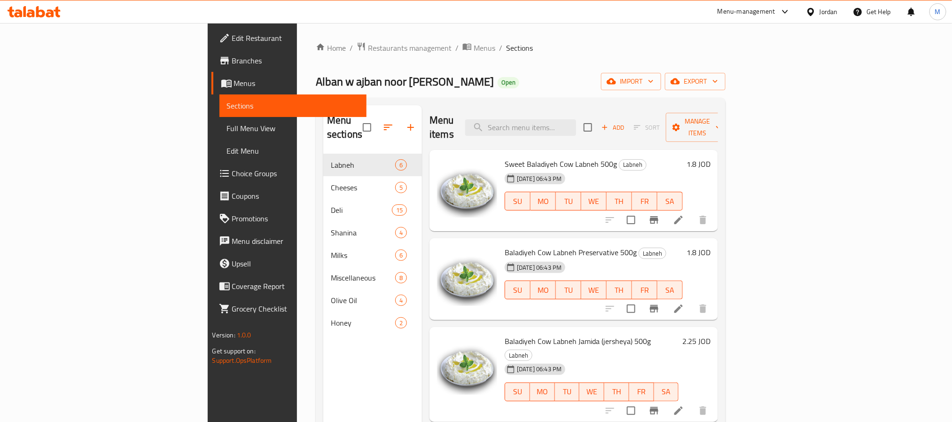
drag, startPoint x: 515, startPoint y: 65, endPoint x: 481, endPoint y: 68, distance: 34.4
drag, startPoint x: 481, startPoint y: 68, endPoint x: 417, endPoint y: 89, distance: 66.9
click at [417, 89] on div "Alban w [GEOGRAPHIC_DATA] noor [PERSON_NAME] Open import export" at bounding box center [521, 81] width 410 height 17
click at [622, 55] on div "Home / Restaurants management / Menus / Sections Alban w [GEOGRAPHIC_DATA] noor…" at bounding box center [521, 288] width 410 height 493
click at [540, 52] on ol "Home / Restaurants management / Menus / Sections" at bounding box center [521, 48] width 410 height 12
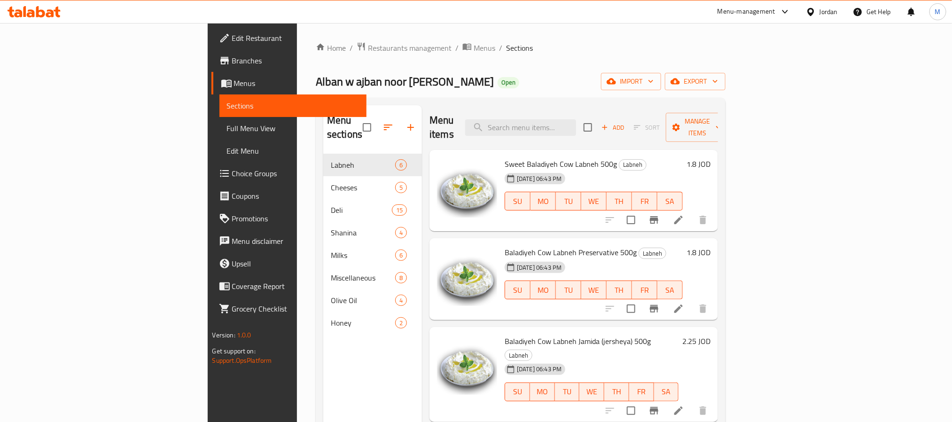
click at [614, 43] on ol "Home / Restaurants management / Menus / Sections" at bounding box center [521, 48] width 410 height 12
